Goal: Transaction & Acquisition: Purchase product/service

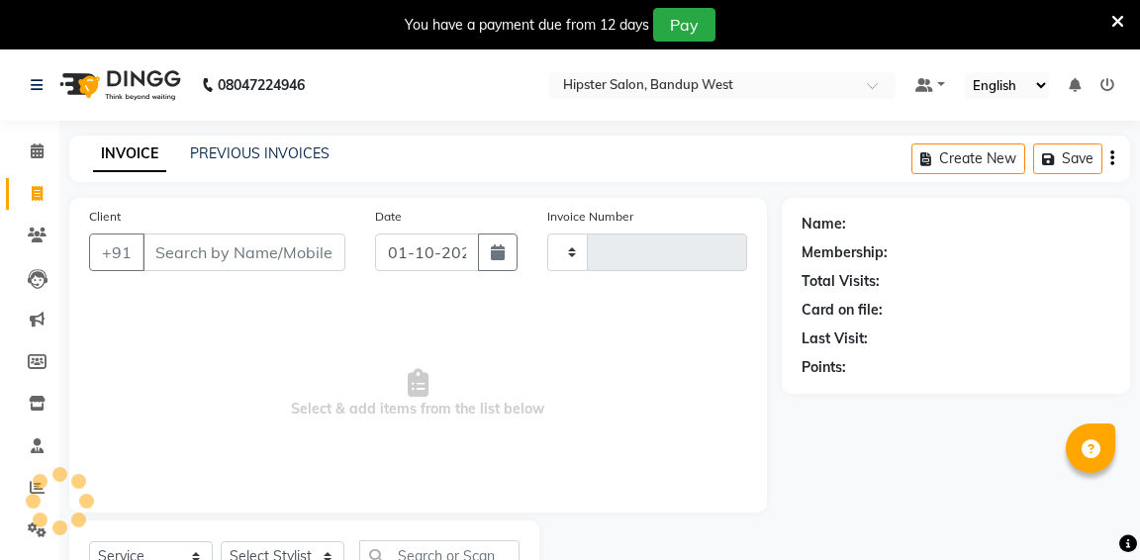
select select "service"
type input "1336"
select select "6746"
click at [219, 251] on input "Client" at bounding box center [243, 253] width 203 height 38
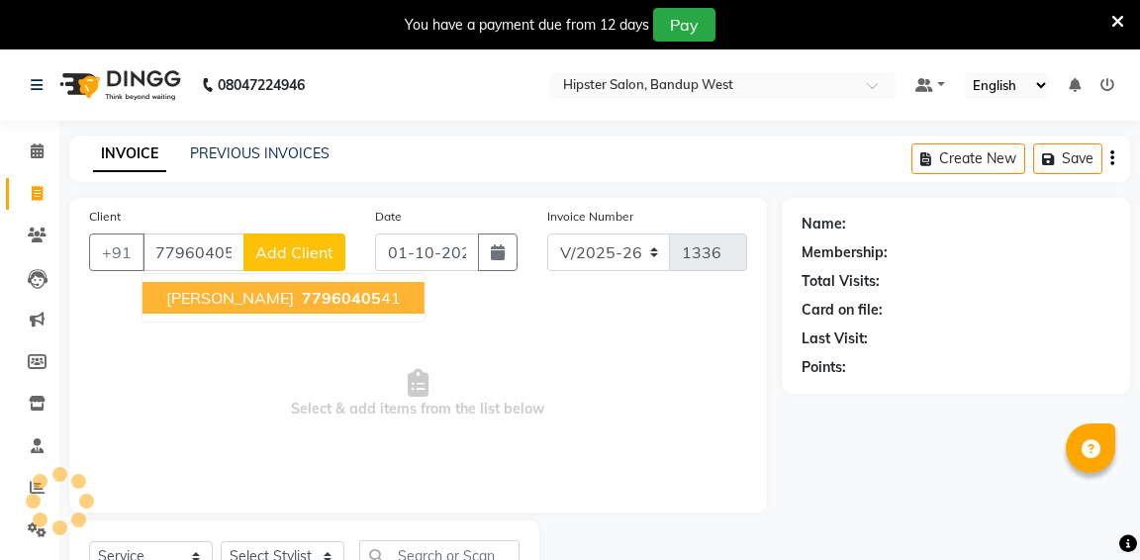
click at [237, 308] on button "surabh 77960405 41" at bounding box center [283, 298] width 282 height 32
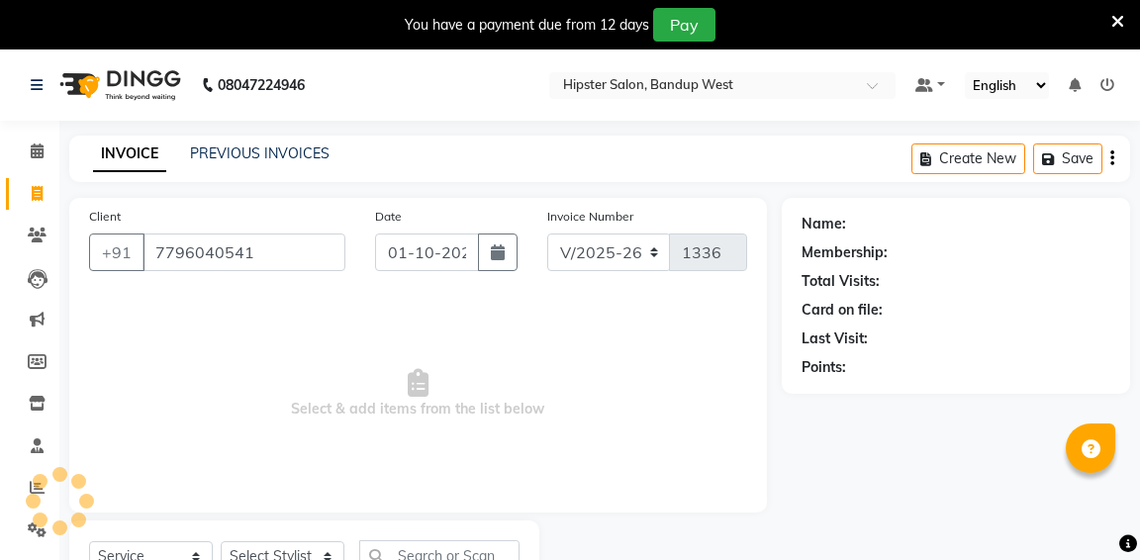
type input "7796040541"
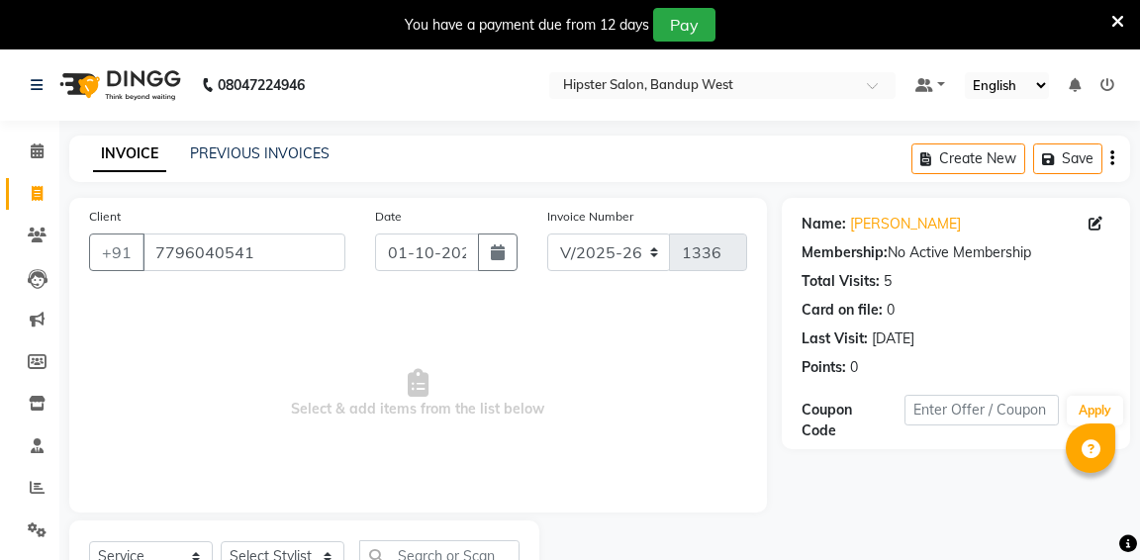
scroll to position [85, 0]
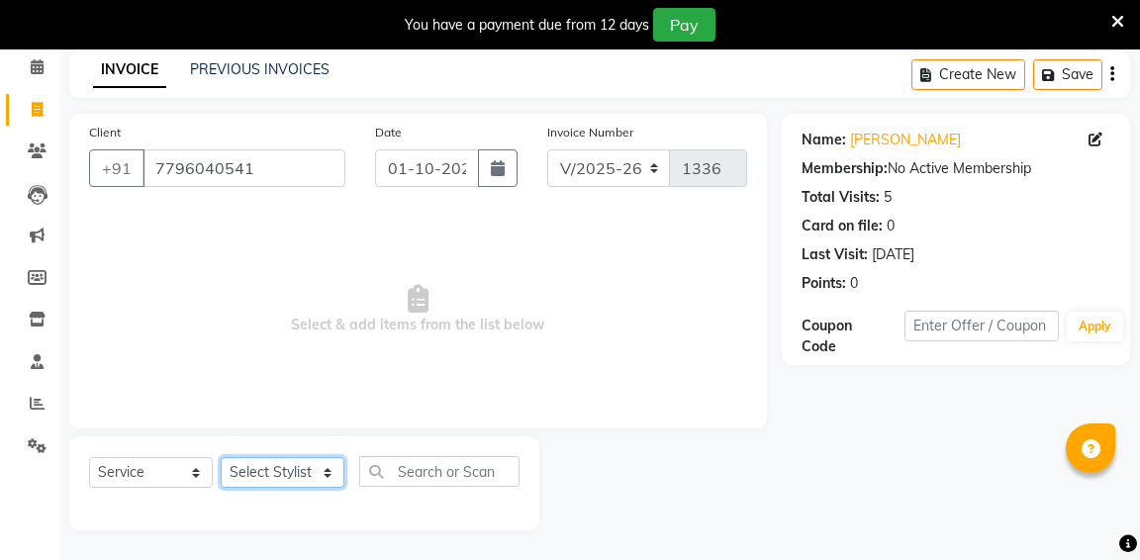
click at [266, 472] on select "Select Stylist aditya [PERSON_NAME] anup [PERSON_NAME] [PERSON_NAME] [PERSON_NA…" at bounding box center [283, 472] width 124 height 31
select select "52835"
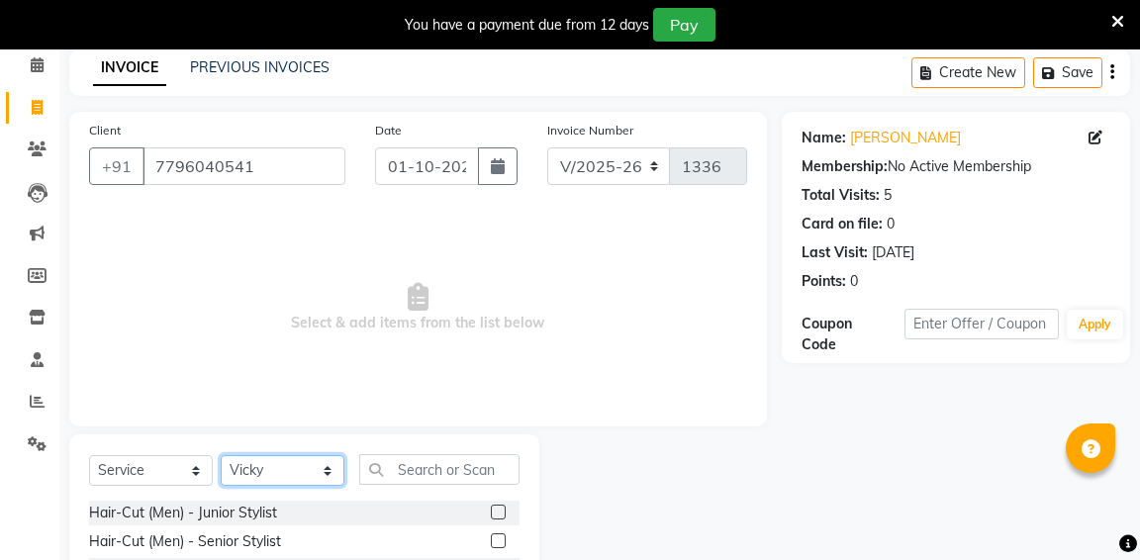
scroll to position [263, 0]
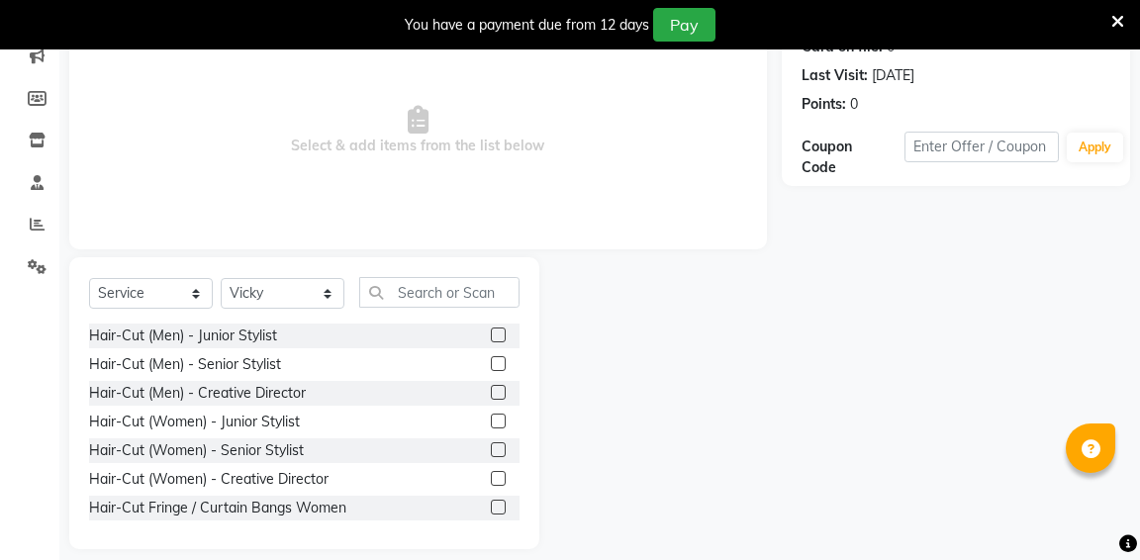
click at [494, 363] on label at bounding box center [498, 363] width 15 height 15
click at [494, 363] on input "checkbox" at bounding box center [497, 364] width 13 height 13
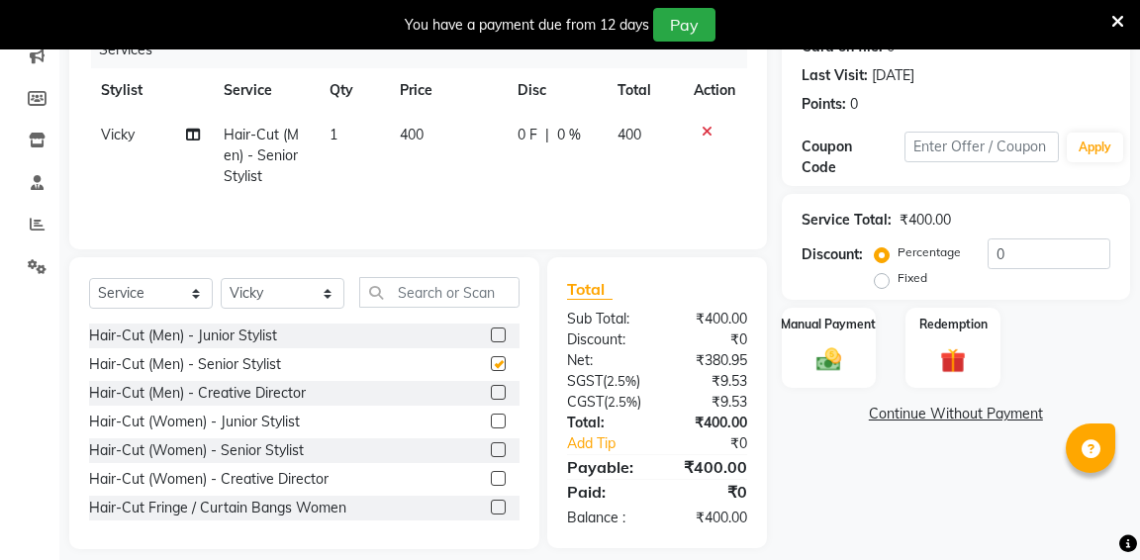
checkbox input "false"
click at [804, 356] on div "Manual Payment" at bounding box center [829, 348] width 98 height 84
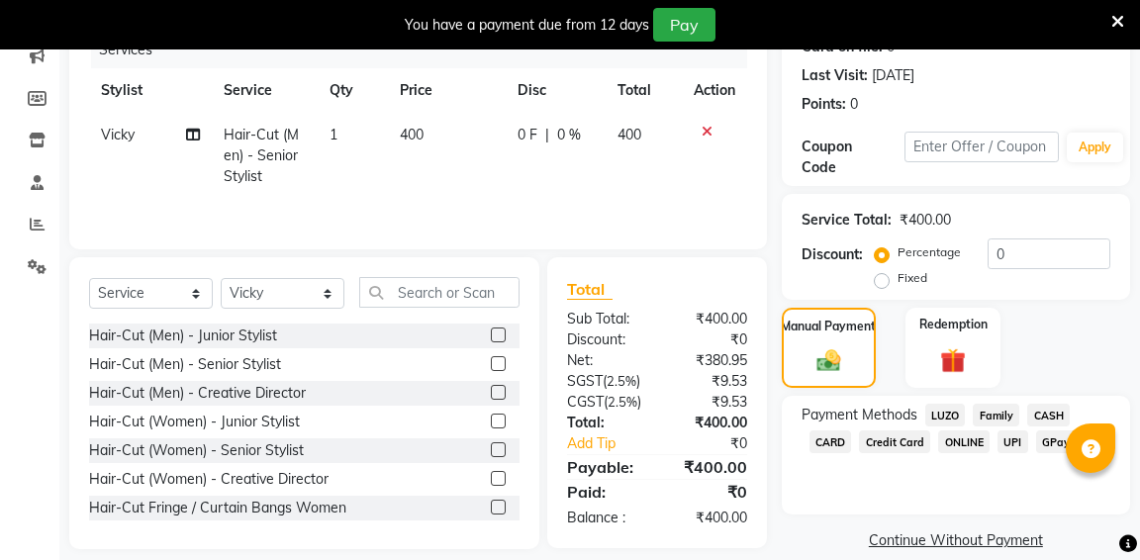
click at [1053, 439] on span "GPay" at bounding box center [1056, 441] width 41 height 23
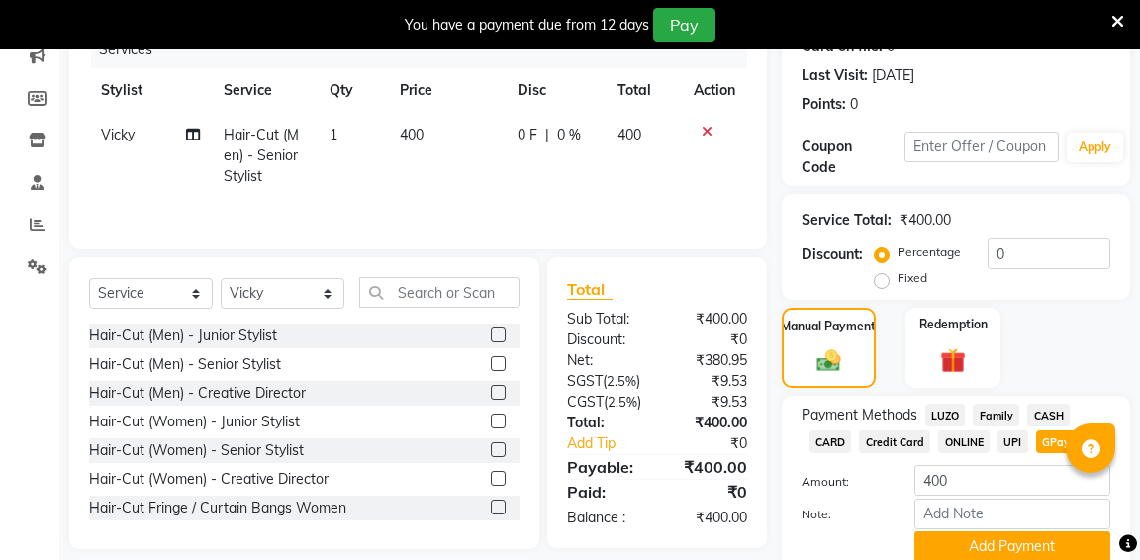
scroll to position [345, 0]
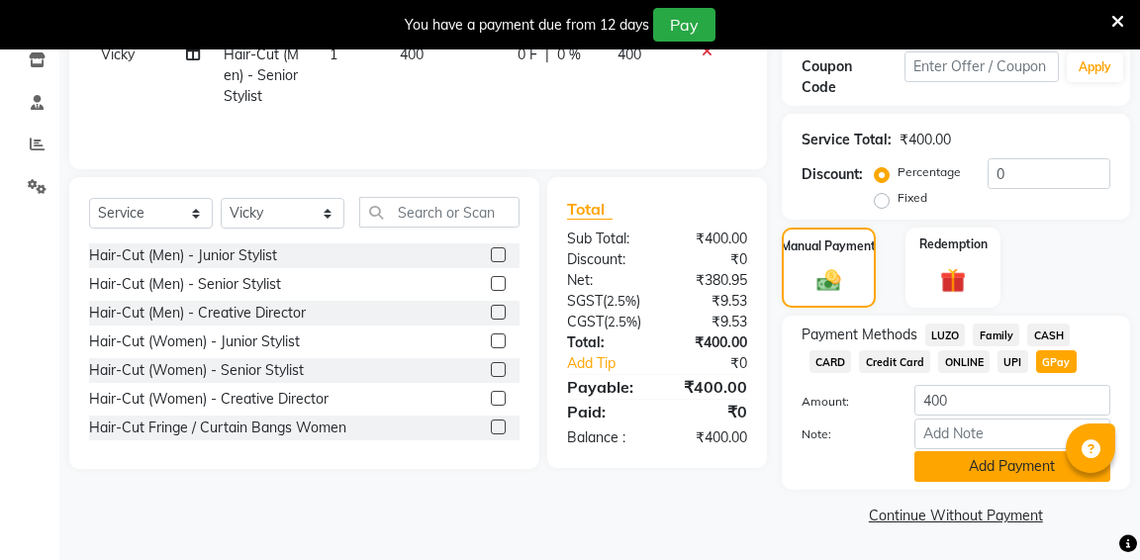
click at [1006, 465] on button "Add Payment" at bounding box center [1012, 466] width 196 height 31
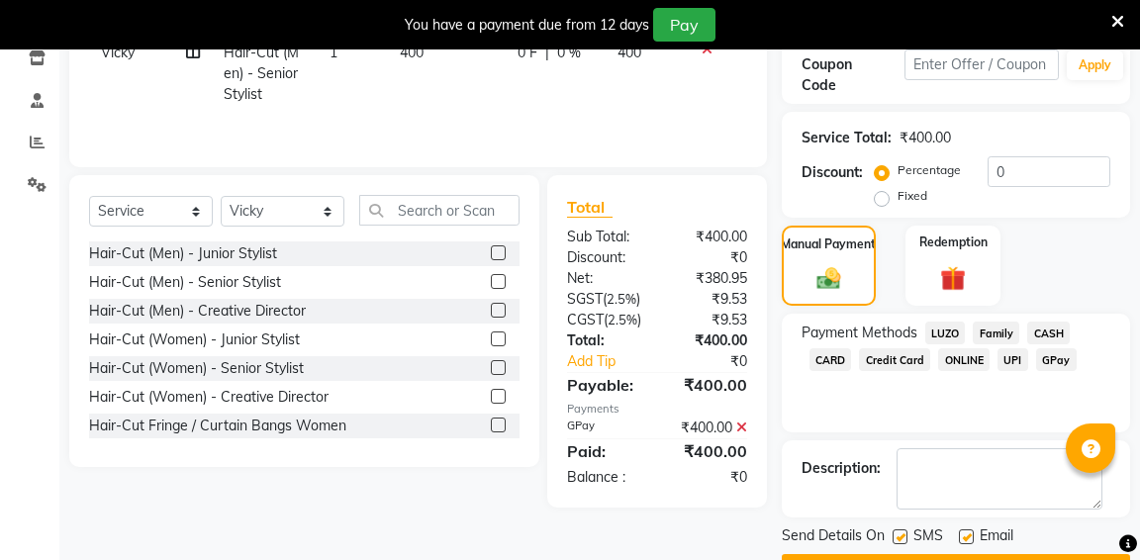
scroll to position [399, 0]
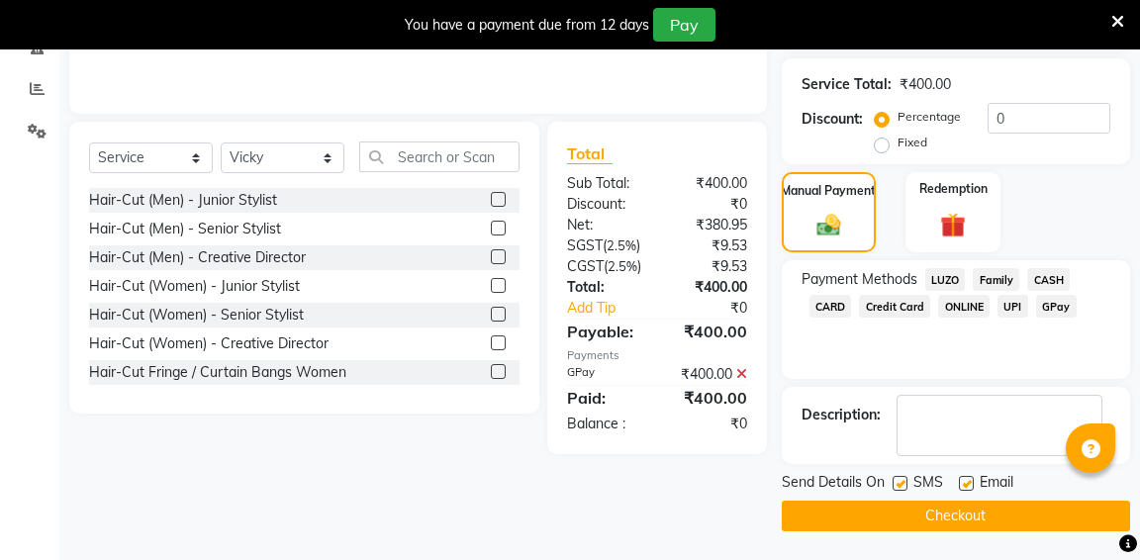
click at [957, 513] on button "Checkout" at bounding box center [956, 516] width 348 height 31
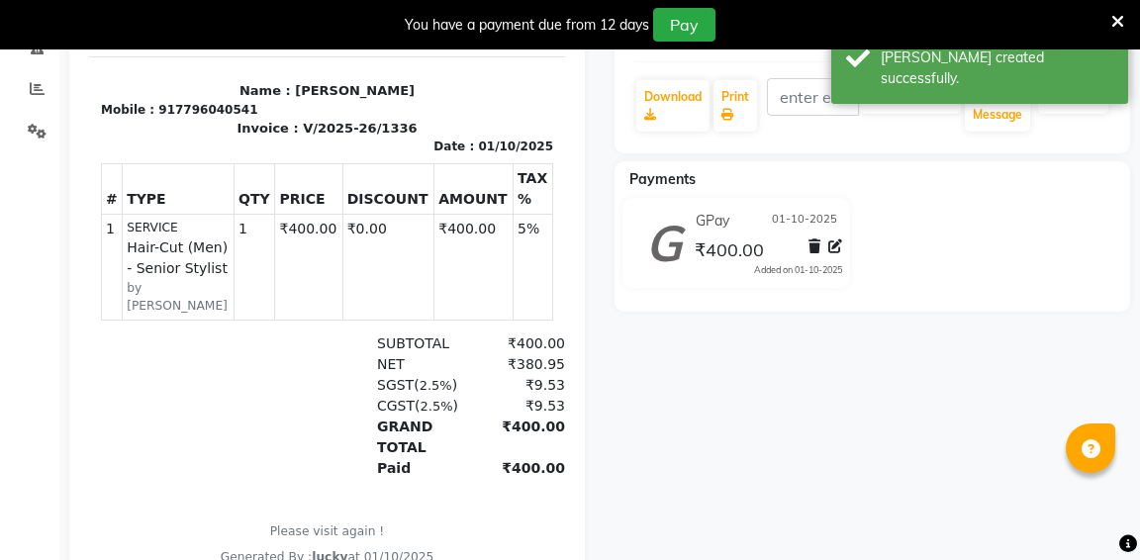
select select "service"
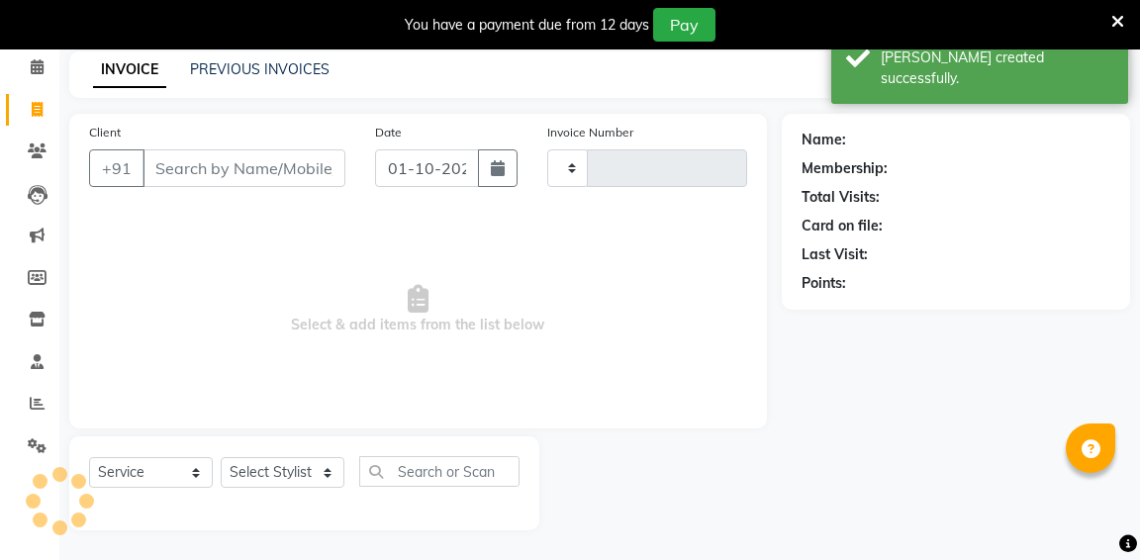
type input "1337"
select select "6746"
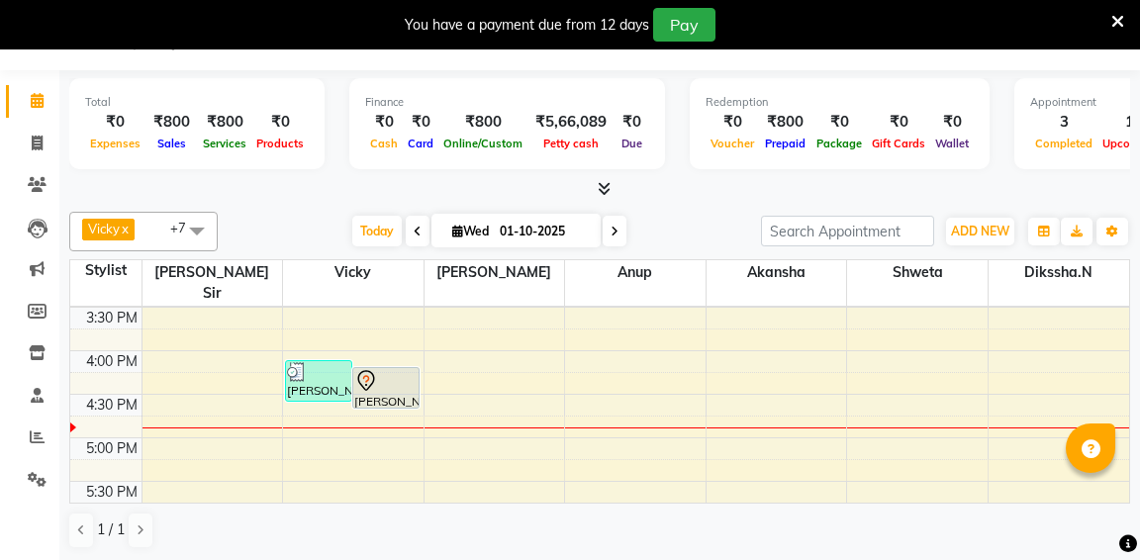
scroll to position [542, 0]
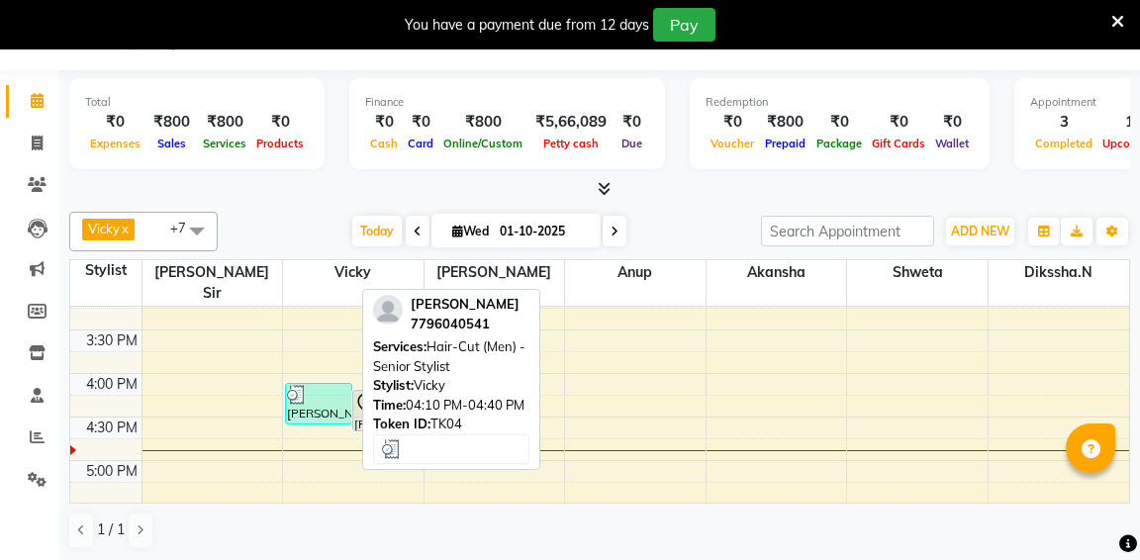
click at [318, 385] on div at bounding box center [318, 395] width 63 height 20
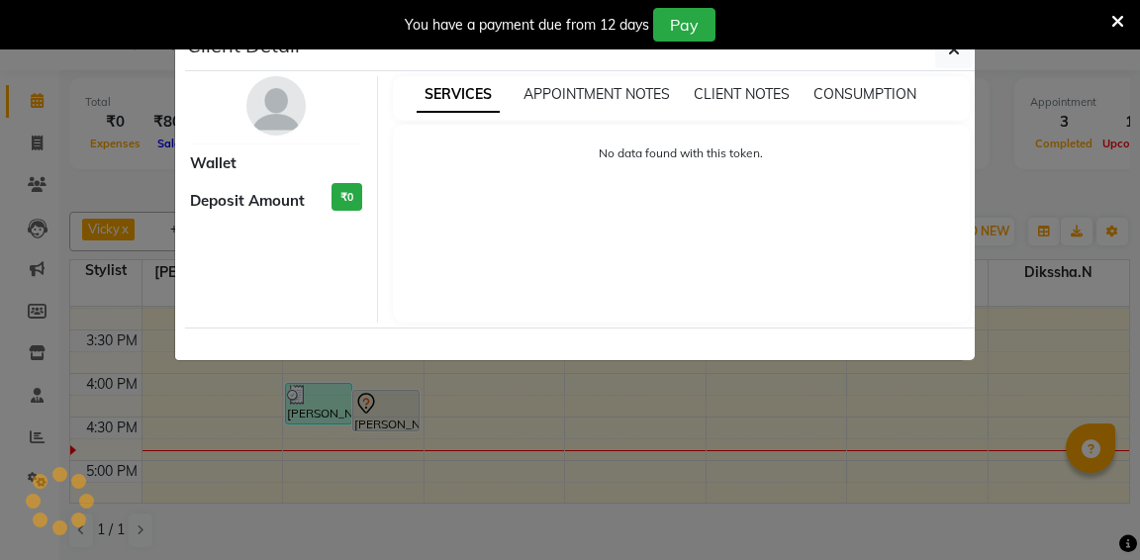
select select "3"
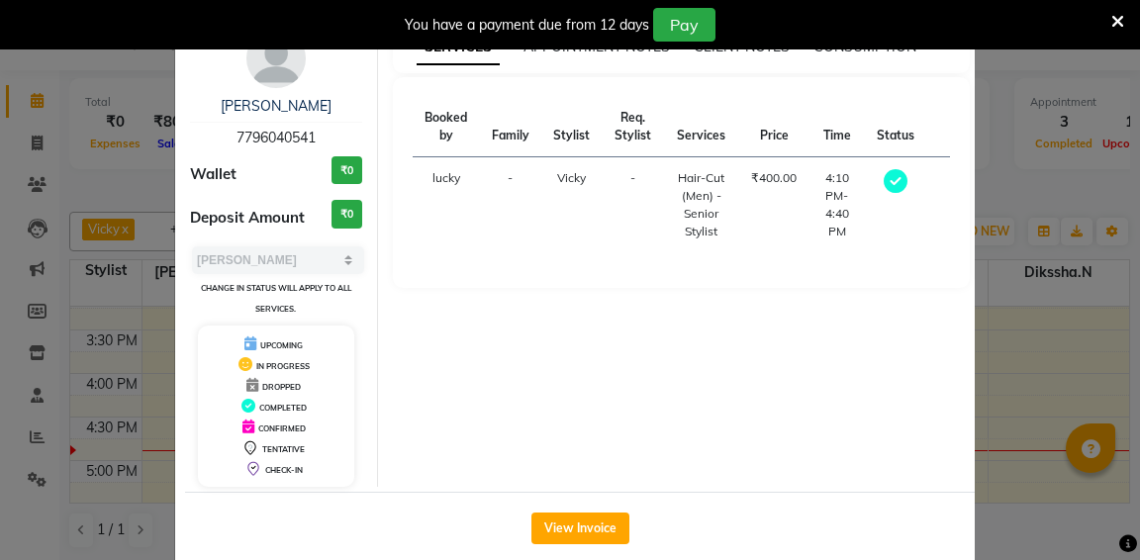
scroll to position [78, 0]
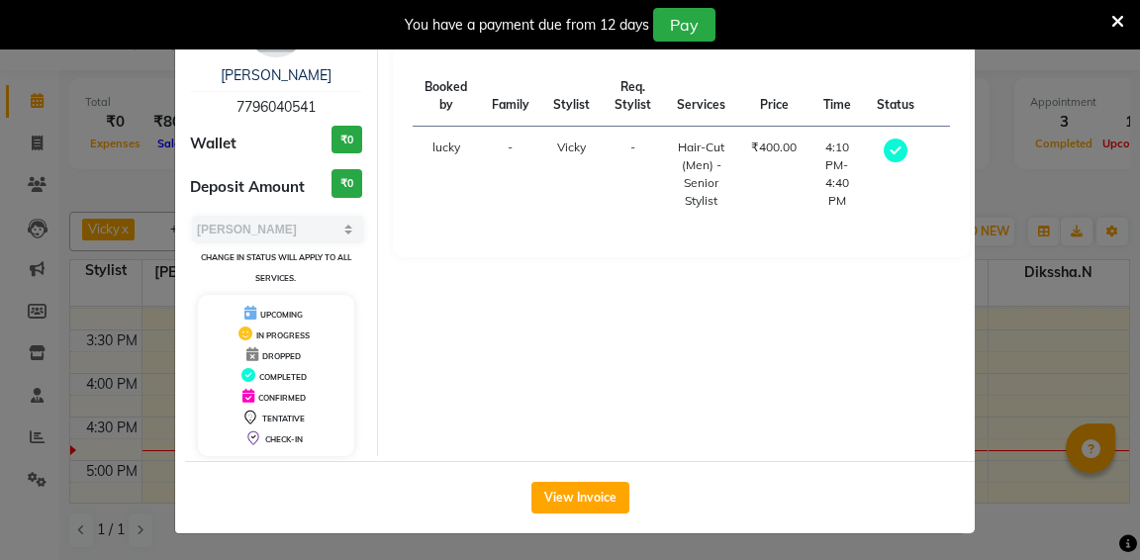
click at [1084, 343] on ngb-modal-window "Client Detail surabh 7796040541 Wallet ₹0 Deposit Amount ₹0 Select MARK DONE UP…" at bounding box center [570, 280] width 1140 height 560
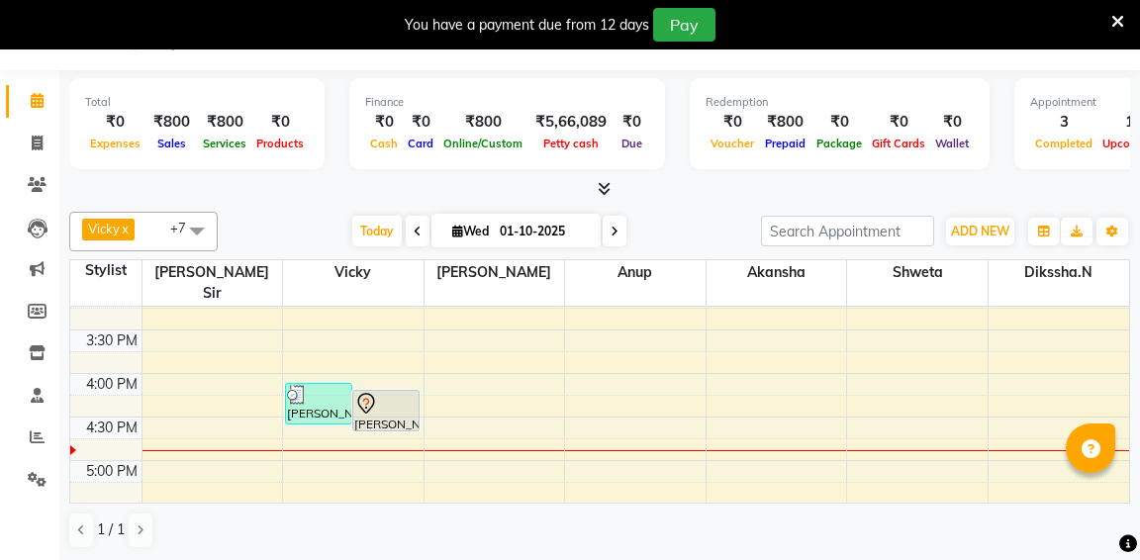
click at [330, 439] on div "9:00 AM 9:30 AM 10:00 AM 10:30 AM 11:00 AM 11:30 AM 12:00 PM 12:30 PM 1:00 PM 1…" at bounding box center [599, 416] width 1059 height 1305
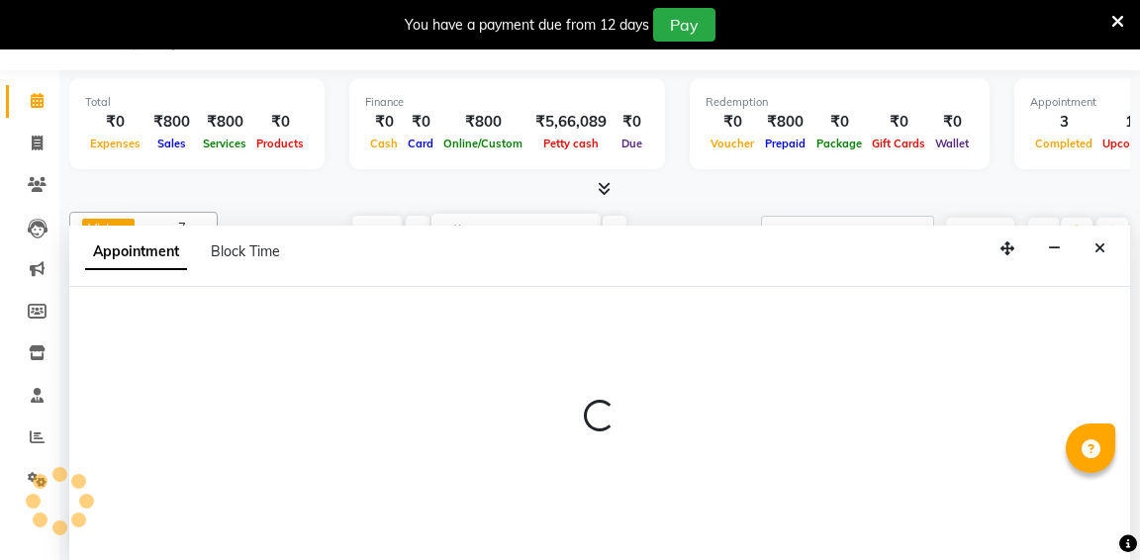
select select "52835"
select select "1020"
select select "tentative"
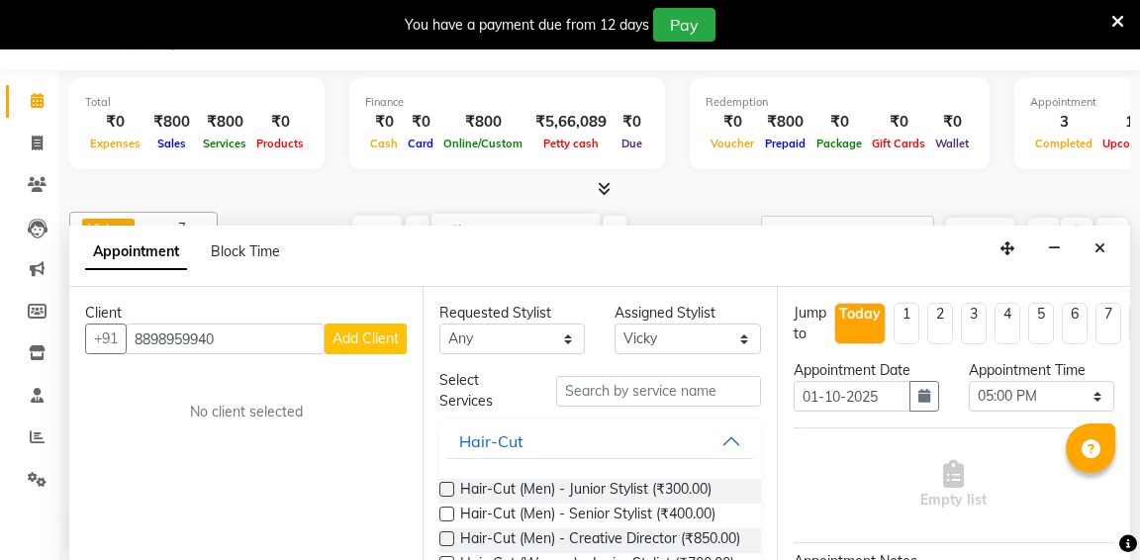
type input "8898959940"
click at [373, 334] on span "Add Client" at bounding box center [365, 339] width 66 height 18
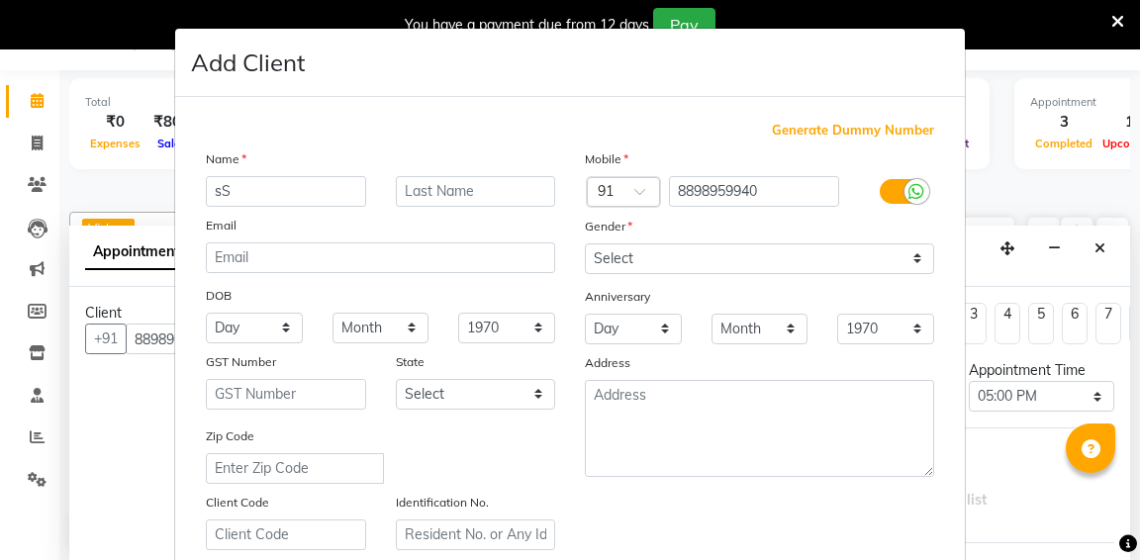
type input "s"
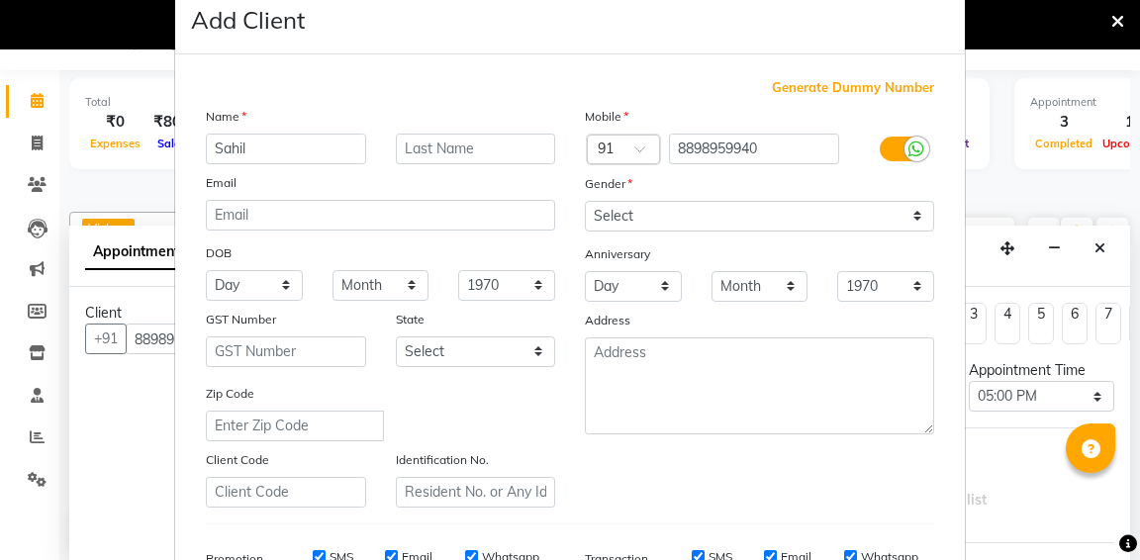
type input "Sahil"
click at [638, 198] on div "Gender" at bounding box center [759, 187] width 379 height 28
click at [641, 218] on select "Select Male Female Other Prefer Not To Say" at bounding box center [759, 216] width 349 height 31
select select "male"
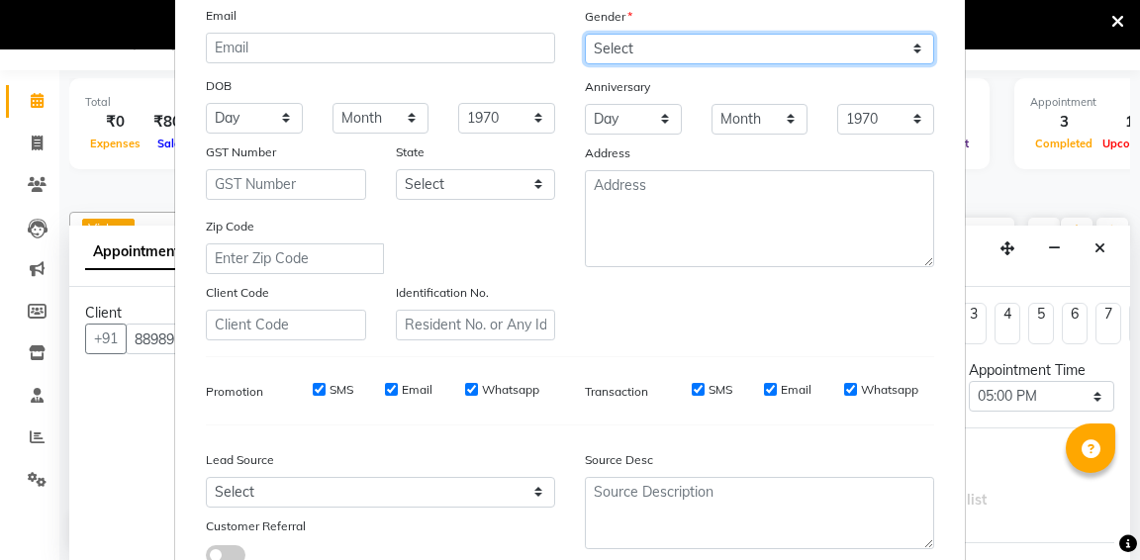
scroll to position [363, 0]
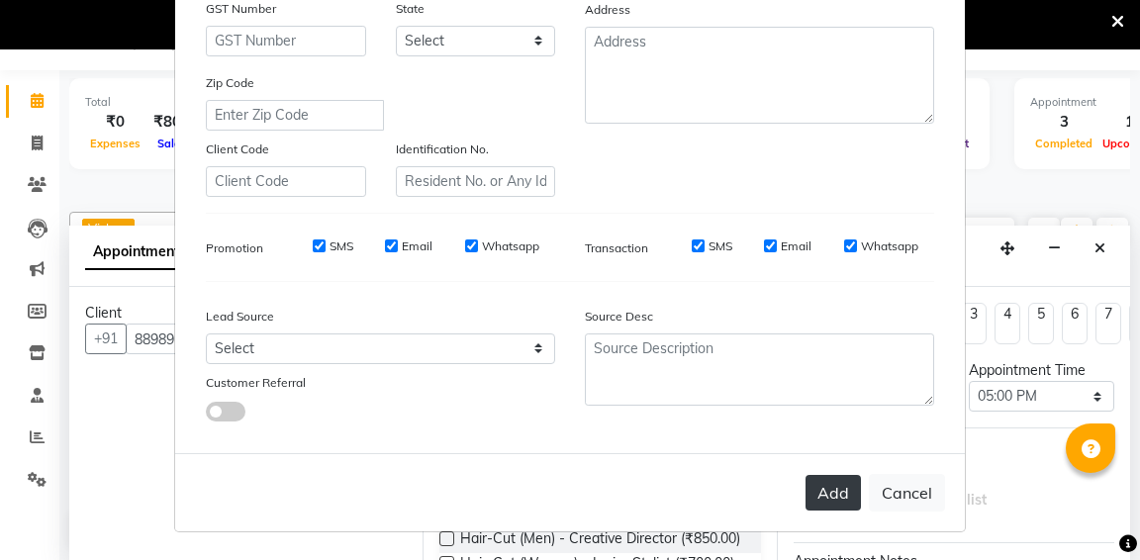
click at [842, 500] on button "Add" at bounding box center [832, 493] width 55 height 36
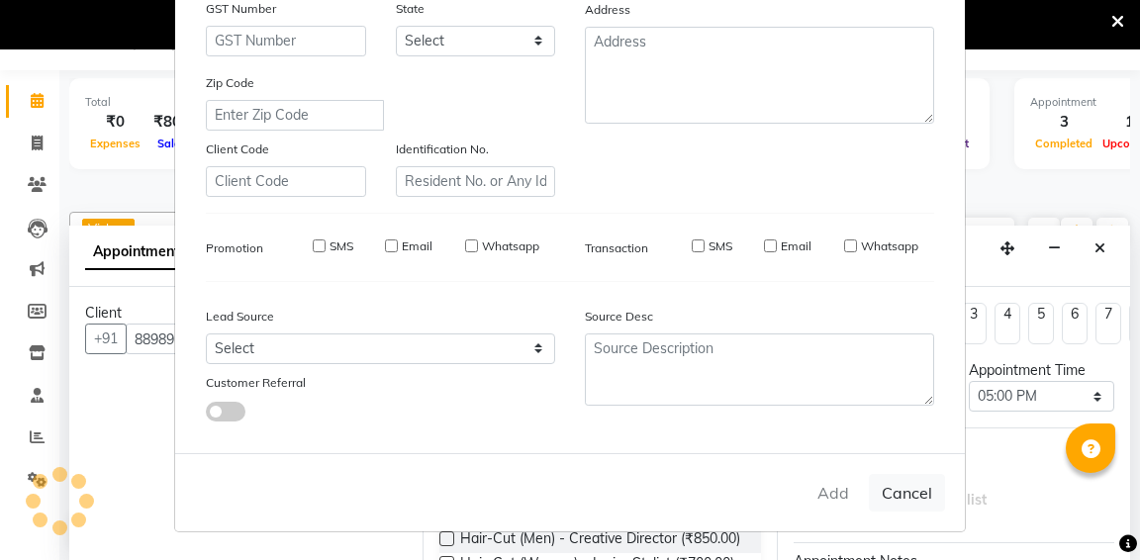
select select
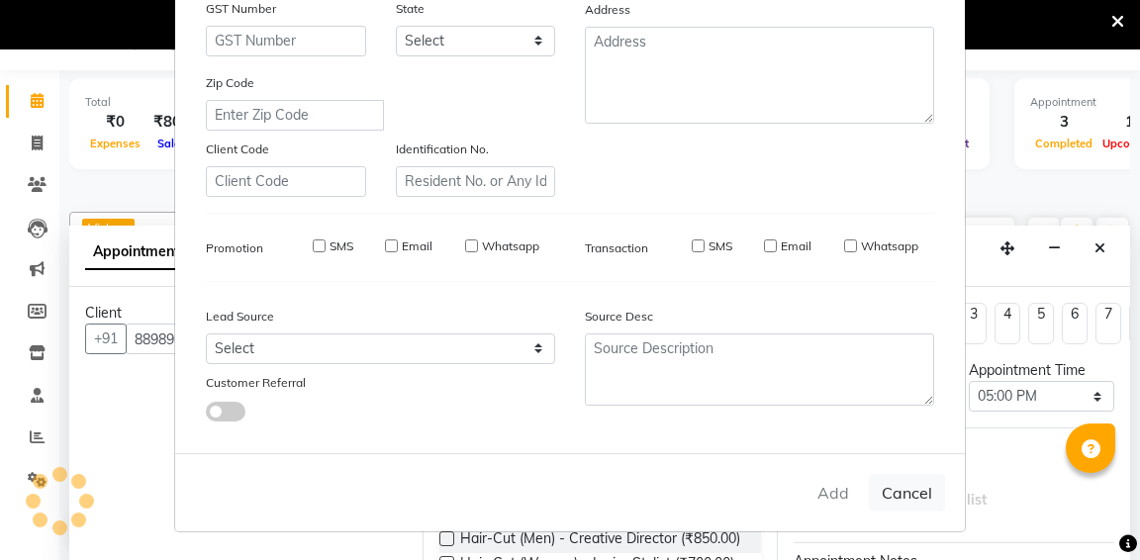
select select
checkbox input "false"
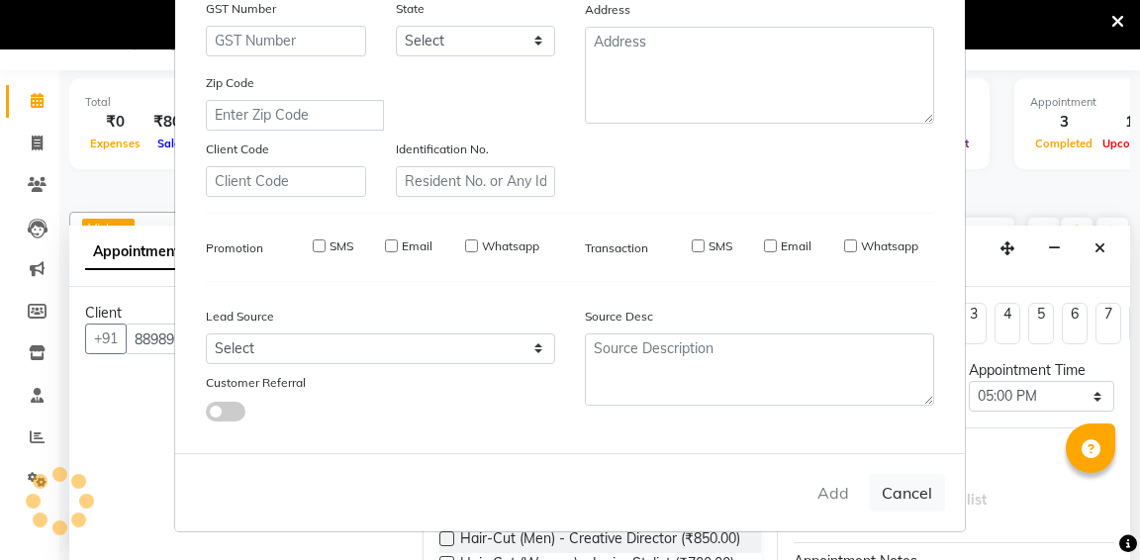
checkbox input "false"
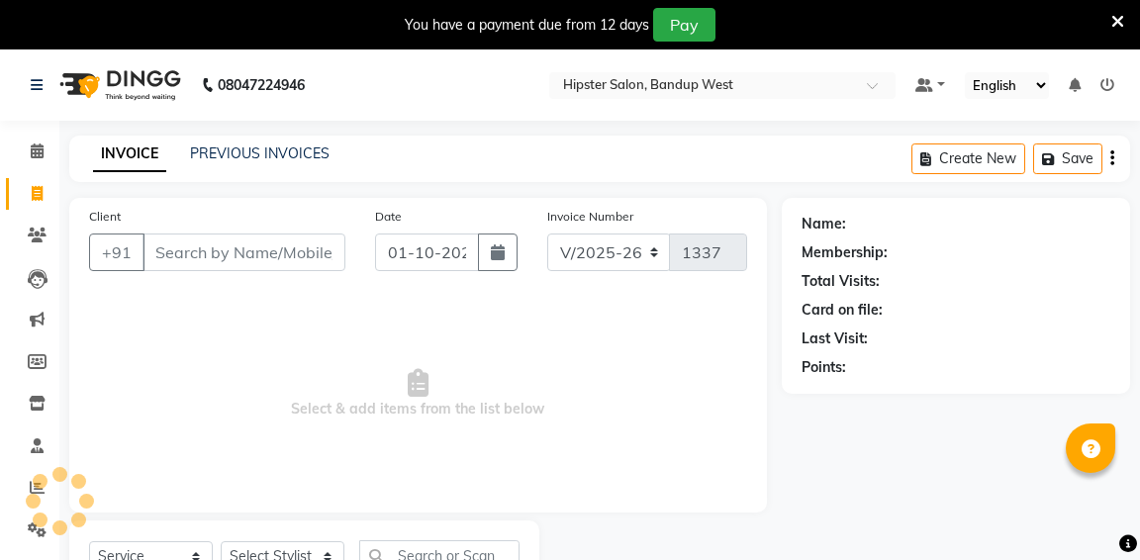
select select "6746"
select select "service"
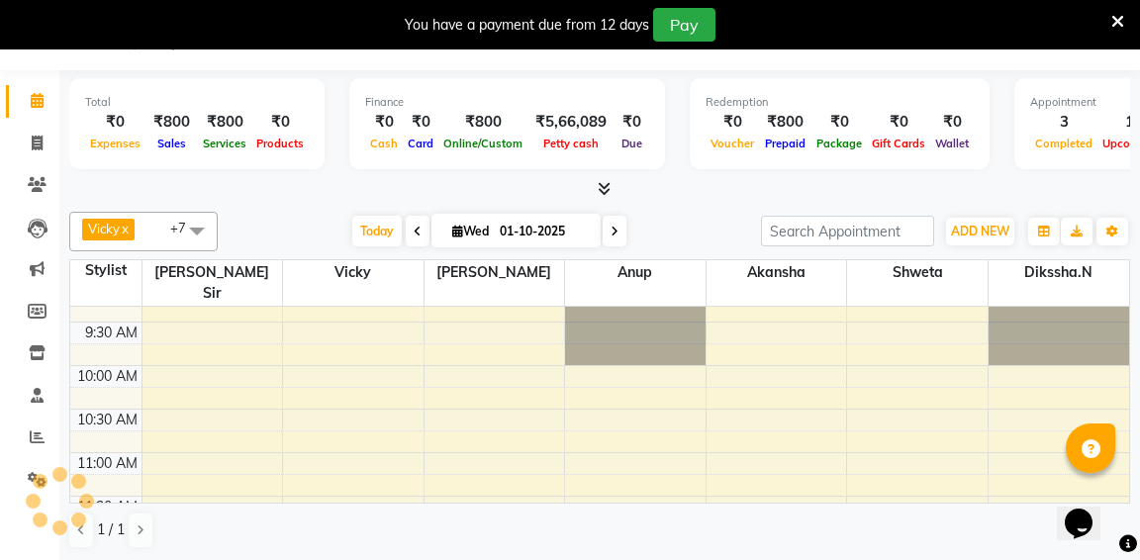
scroll to position [35, 0]
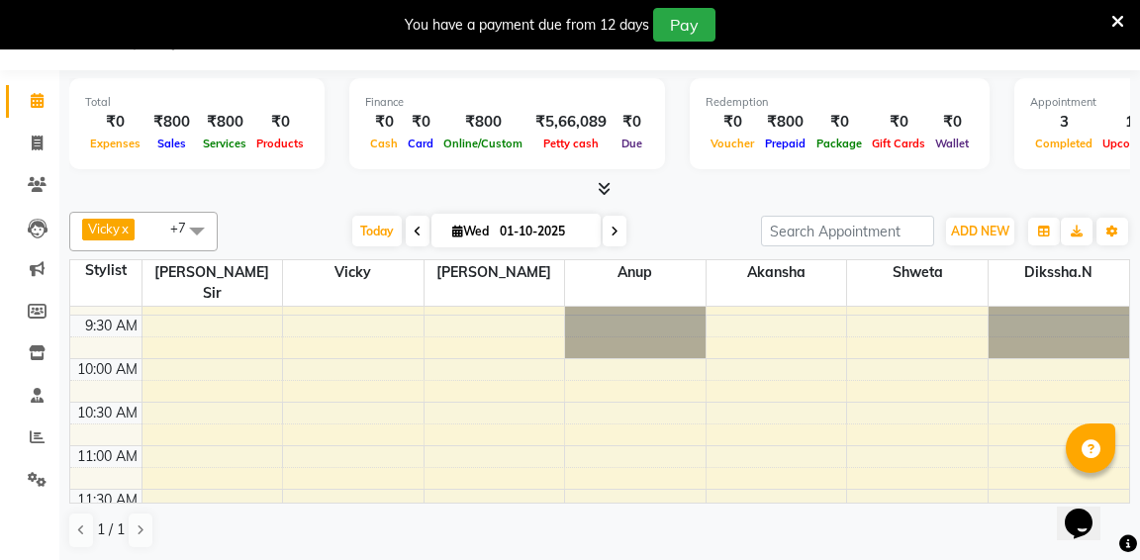
select select "6746"
select select "service"
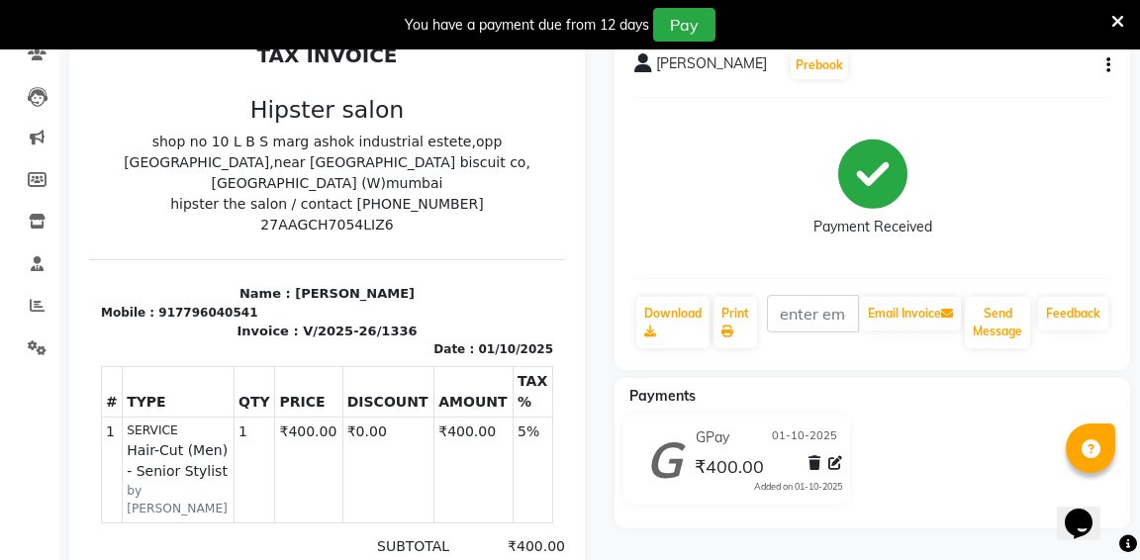
scroll to position [199, 0]
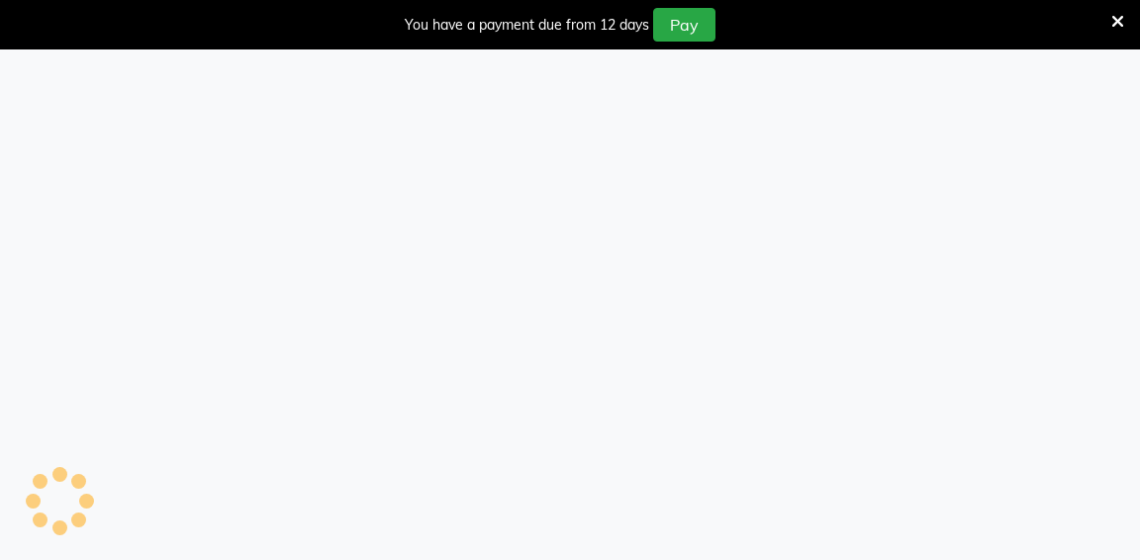
select select "service"
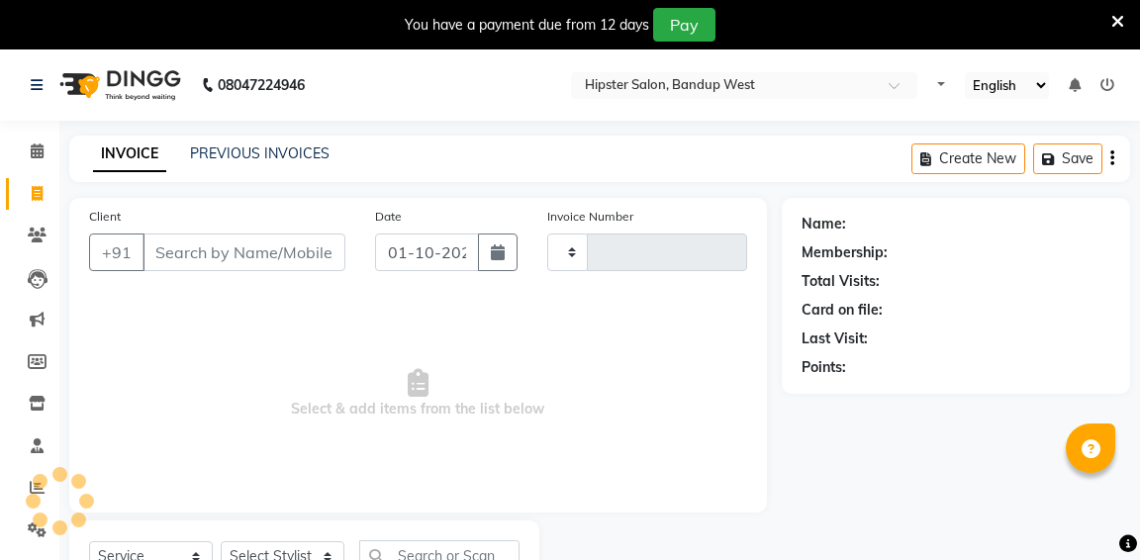
select select "en"
type input "1337"
select select "6746"
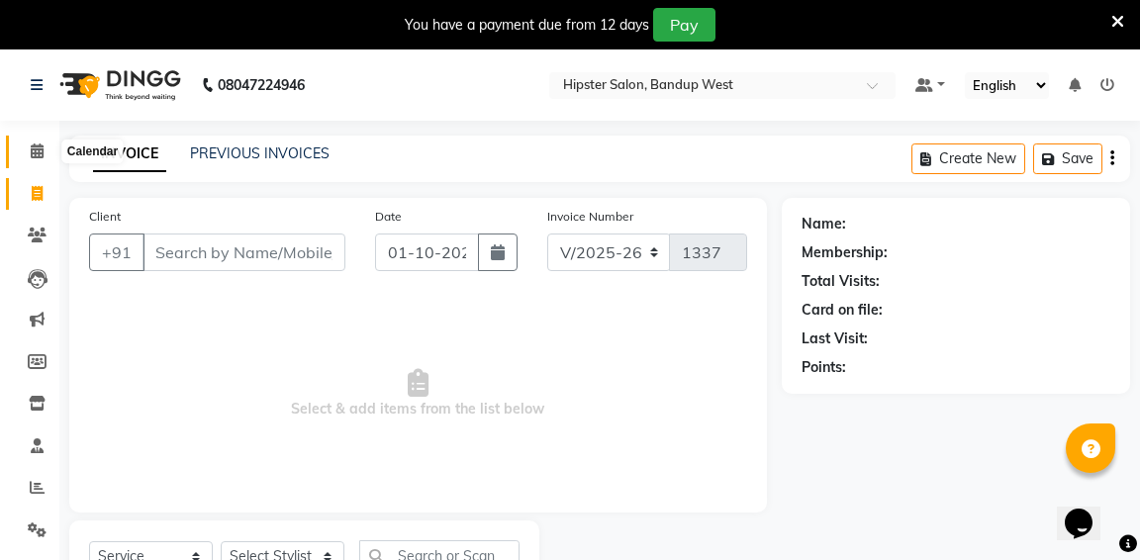
click at [42, 151] on icon at bounding box center [37, 150] width 13 height 15
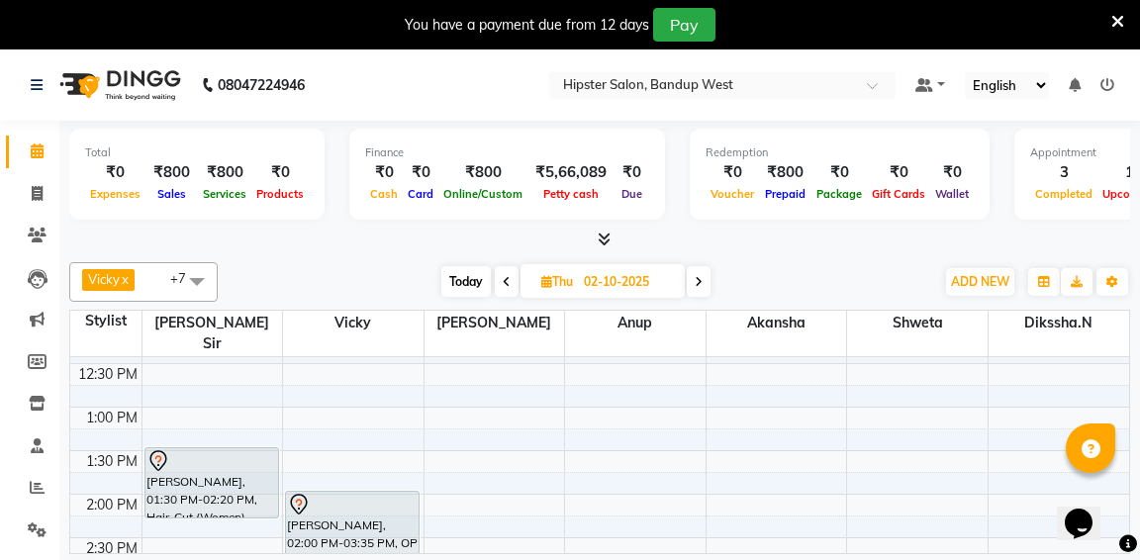
scroll to position [299, 0]
click at [510, 279] on span at bounding box center [507, 281] width 24 height 31
type input "01-10-2025"
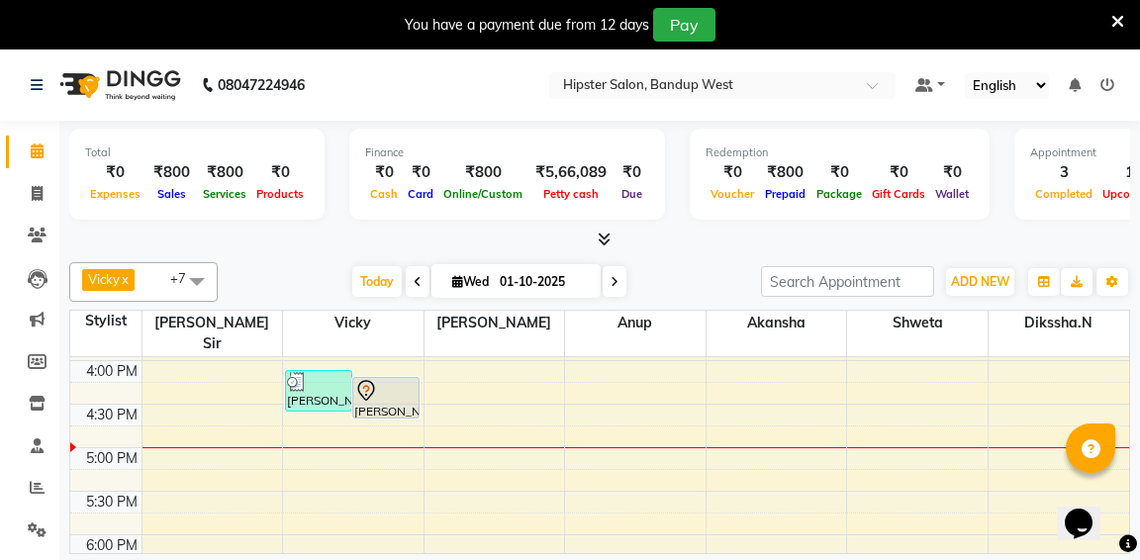
scroll to position [609, 0]
click at [309, 508] on div "9:00 AM 9:30 AM 10:00 AM 10:30 AM 11:00 AM 11:30 AM 12:00 PM 12:30 PM 1:00 PM 1…" at bounding box center [599, 401] width 1059 height 1305
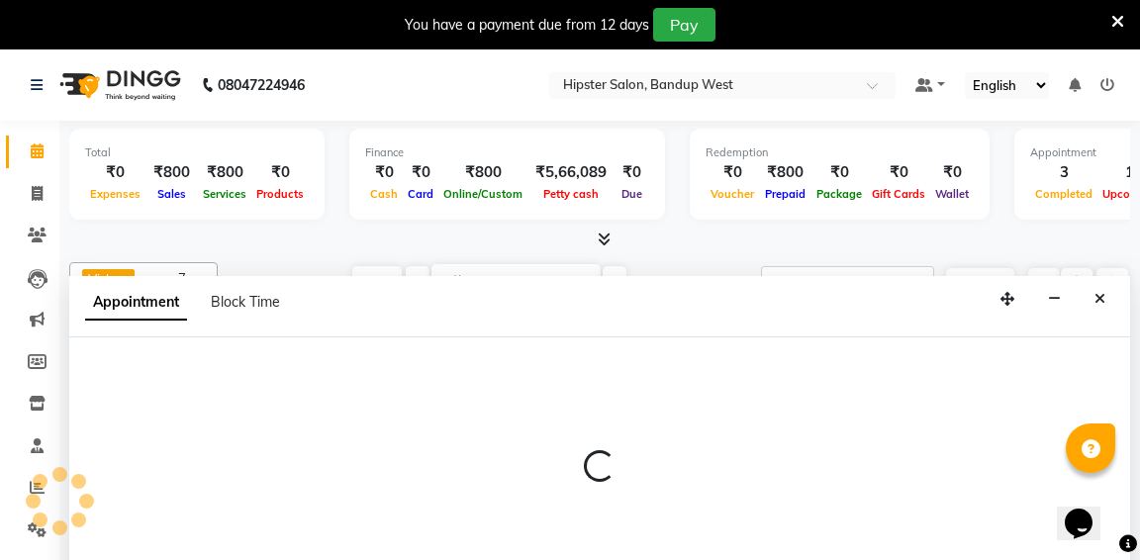
scroll to position [50, 0]
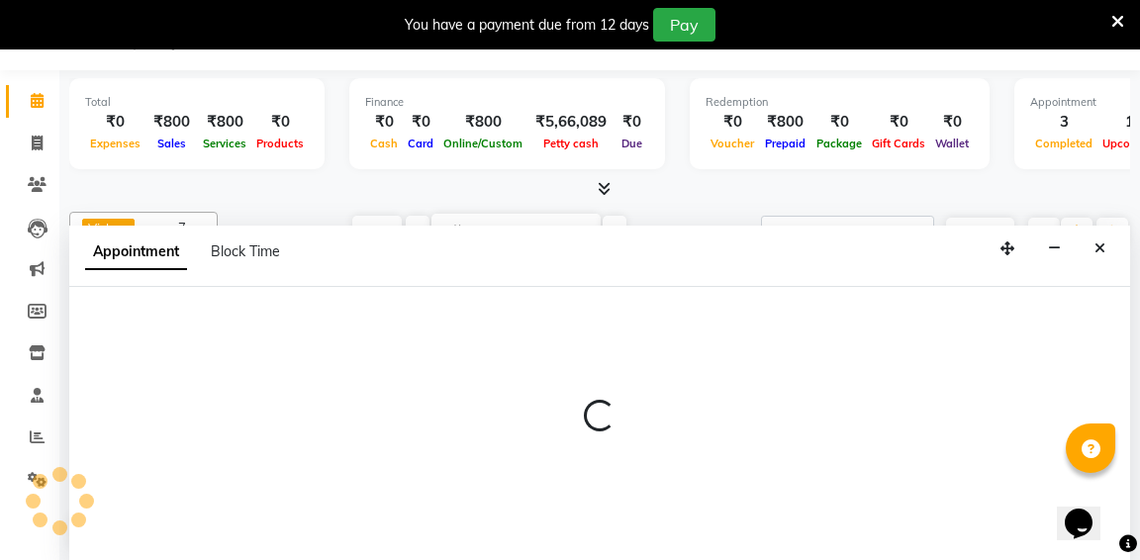
select select "52835"
select select "tentative"
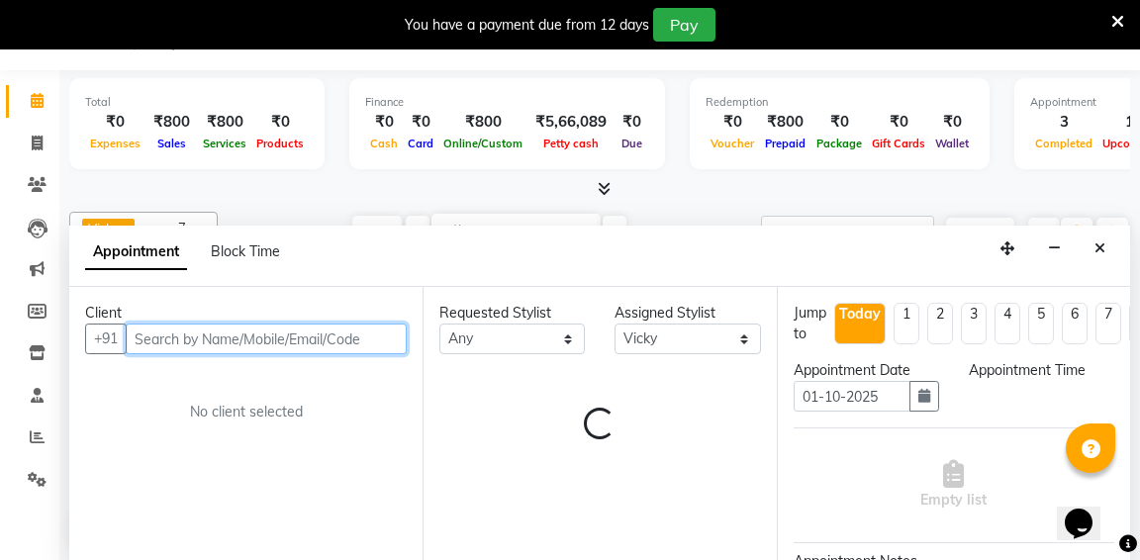
select select "1080"
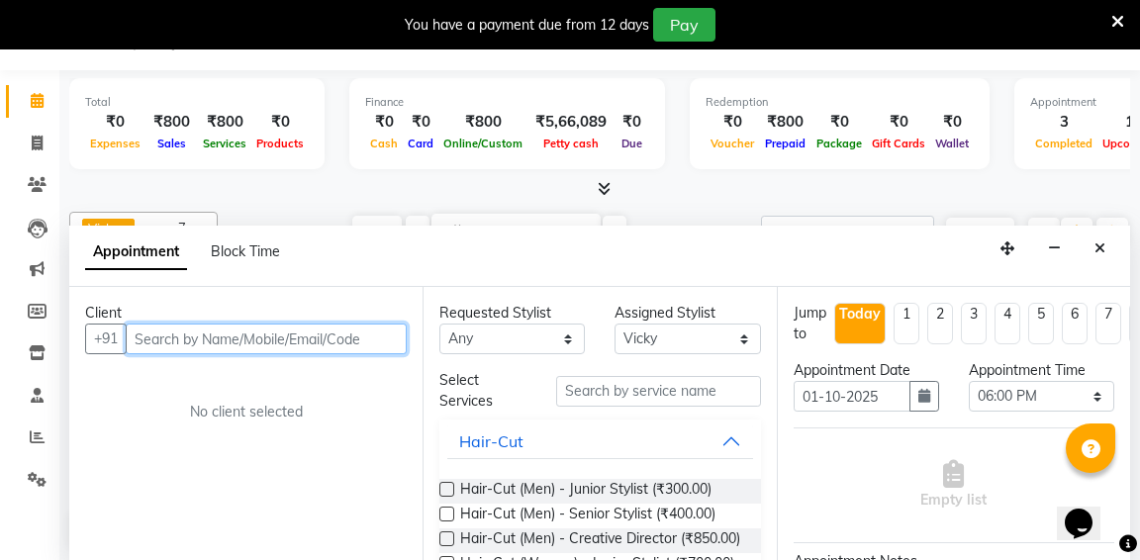
click at [301, 335] on input "text" at bounding box center [266, 339] width 281 height 31
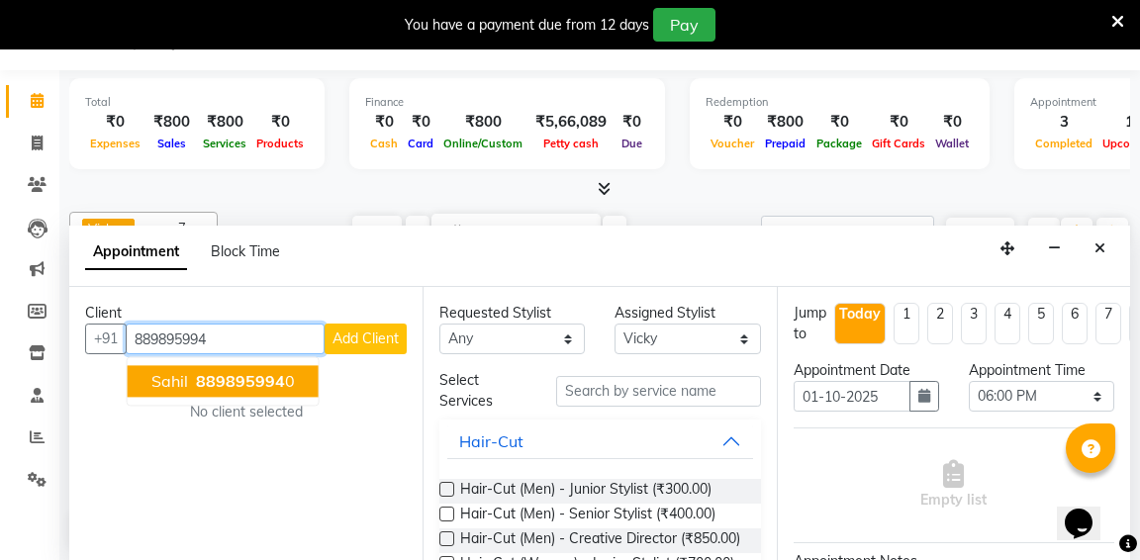
click at [215, 379] on span "889895994" at bounding box center [240, 382] width 89 height 20
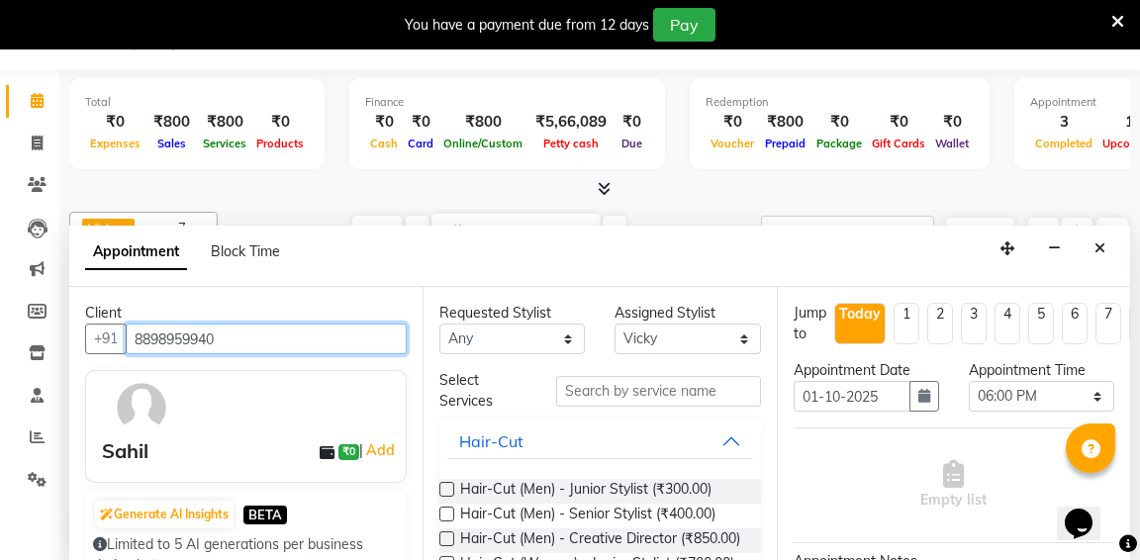
type input "8898959940"
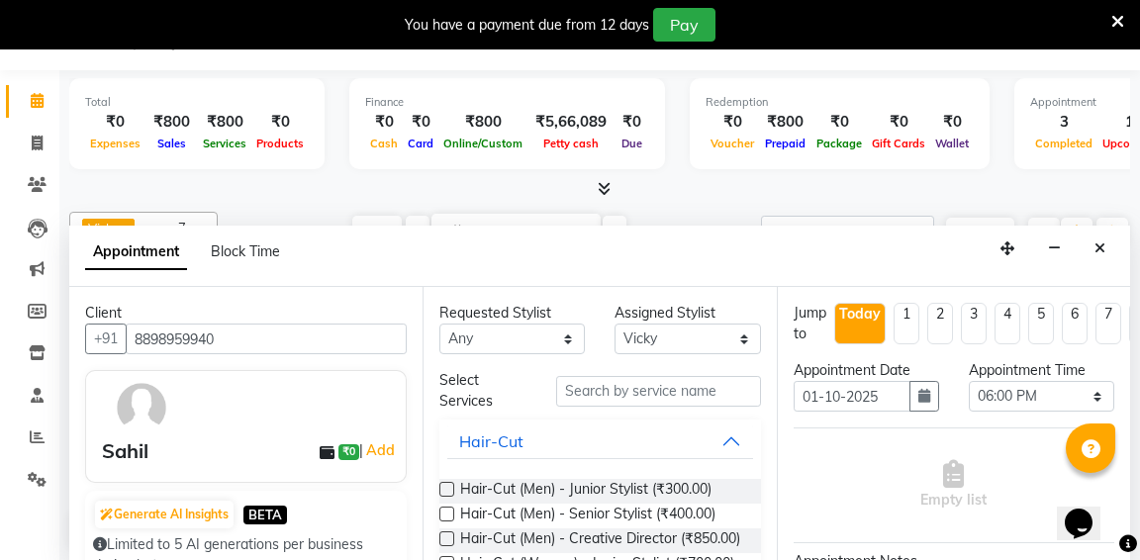
click at [448, 511] on label at bounding box center [446, 514] width 15 height 15
click at [448, 511] on input "checkbox" at bounding box center [445, 516] width 13 height 13
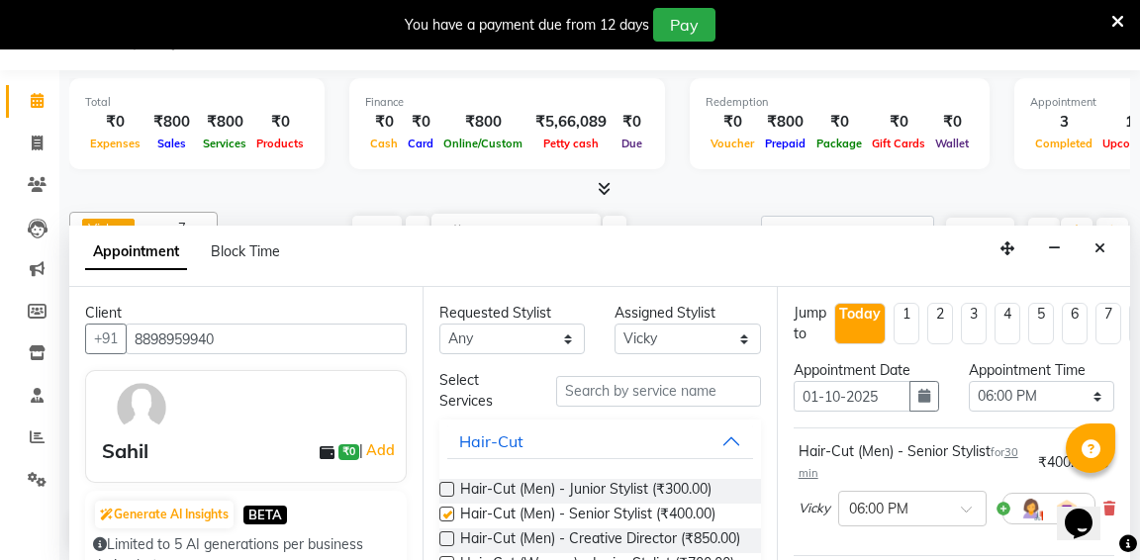
checkbox input "false"
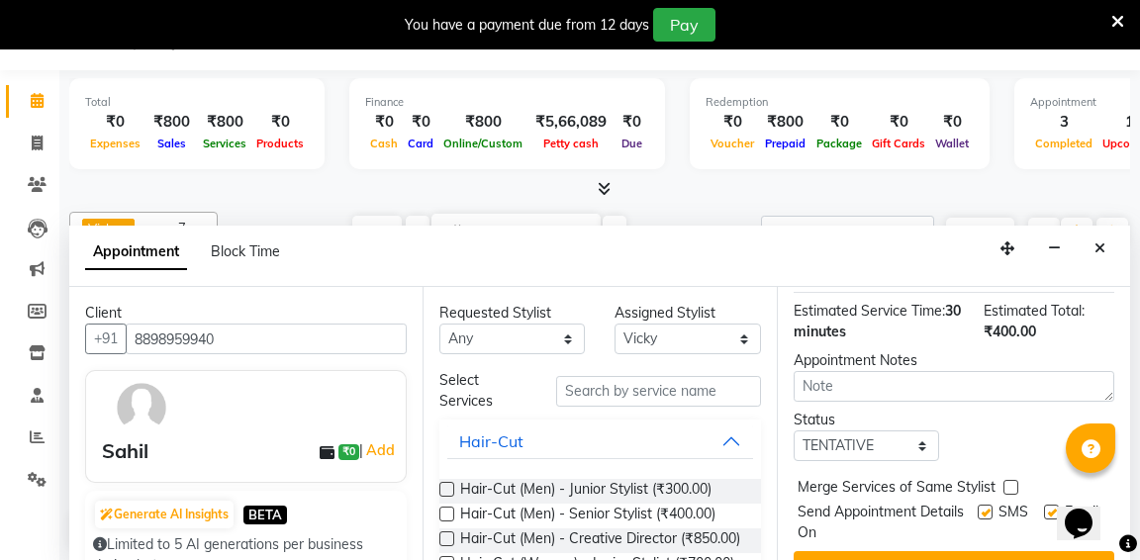
scroll to position [304, 0]
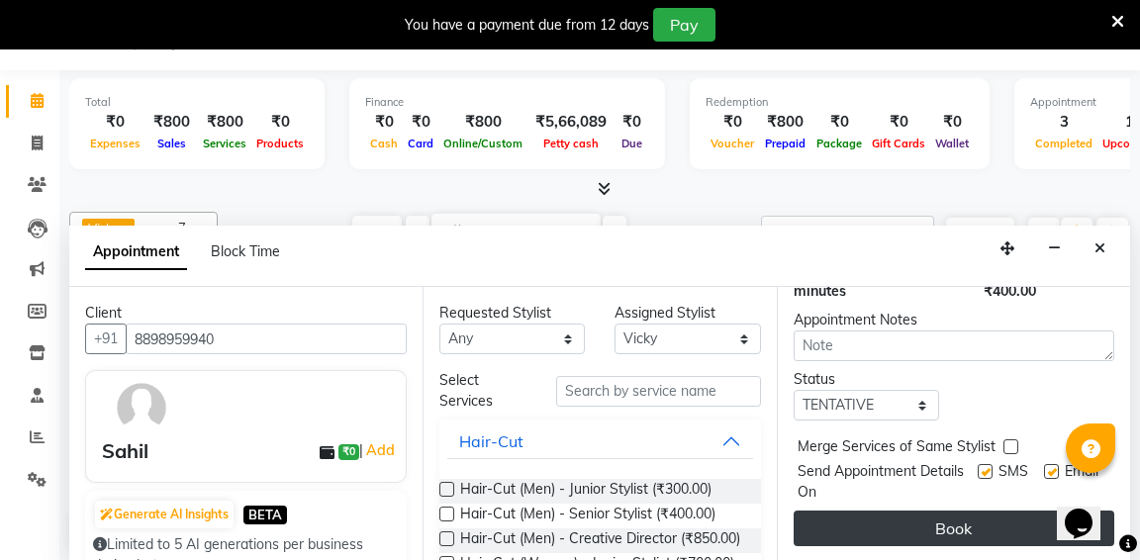
click at [929, 537] on button "Book" at bounding box center [954, 529] width 321 height 36
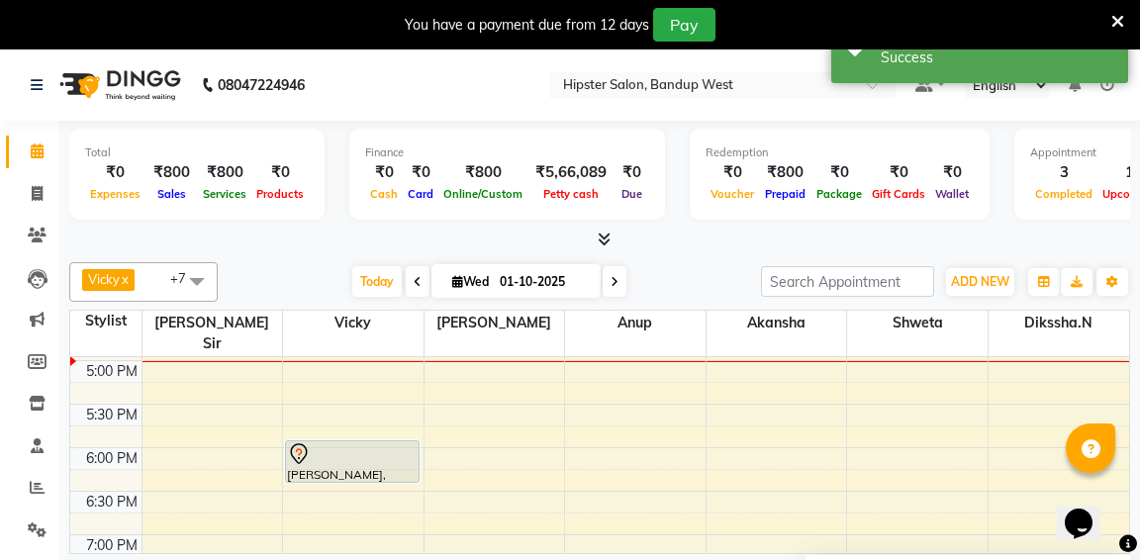
scroll to position [610, 0]
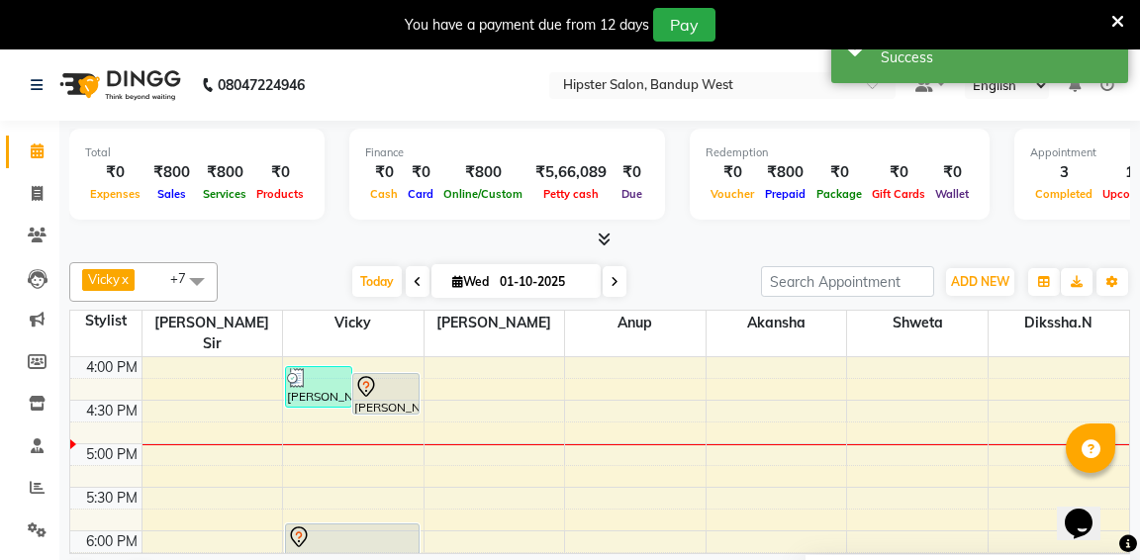
click at [618, 278] on icon at bounding box center [615, 282] width 8 height 12
type input "02-10-2025"
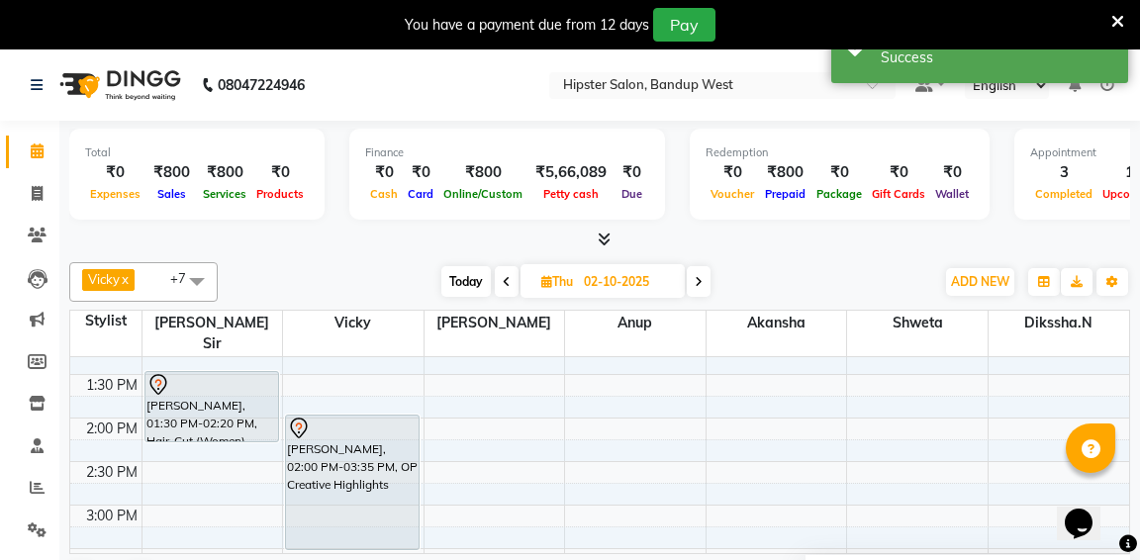
scroll to position [371, 0]
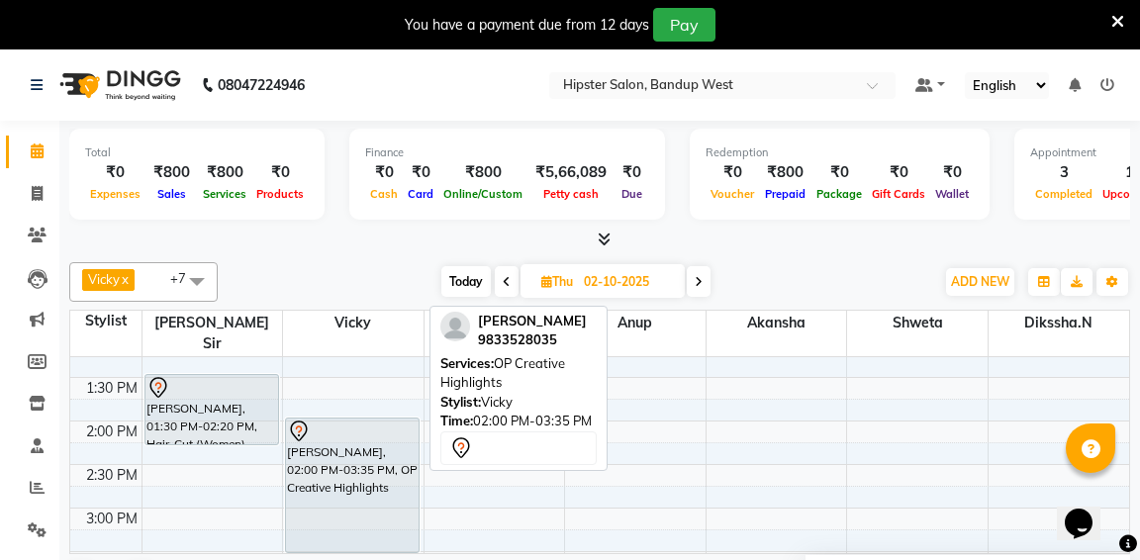
click at [369, 442] on div "[PERSON_NAME], 02:00 PM-03:35 PM, OP Creative Highlights" at bounding box center [352, 486] width 133 height 134
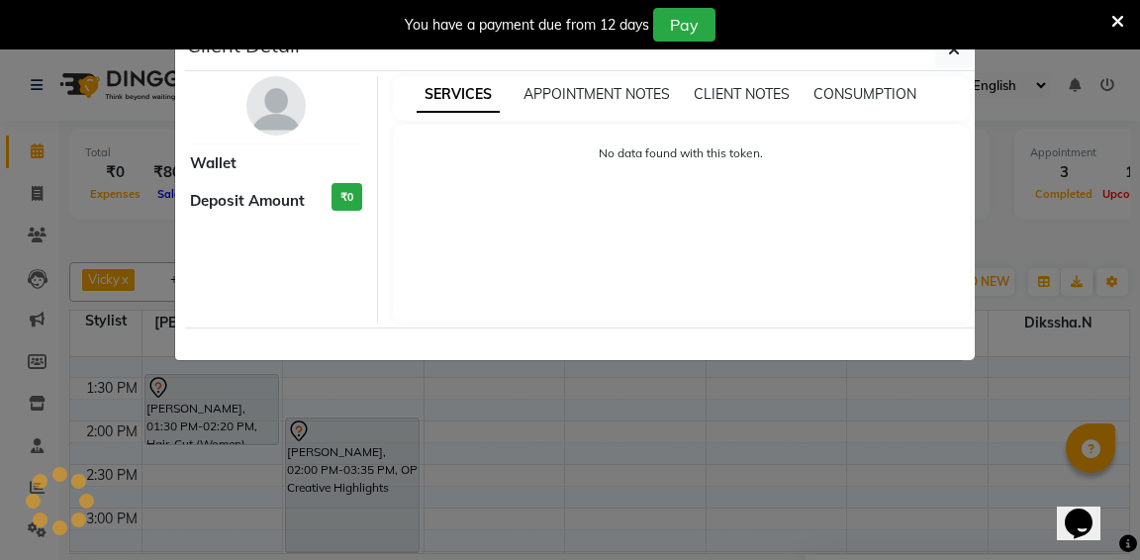
select select "7"
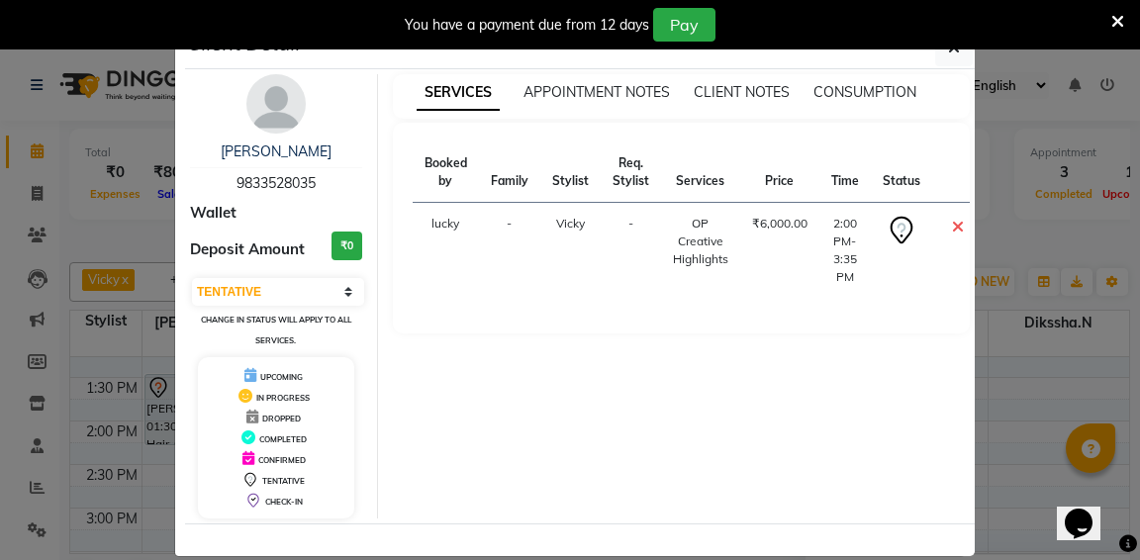
scroll to position [0, 0]
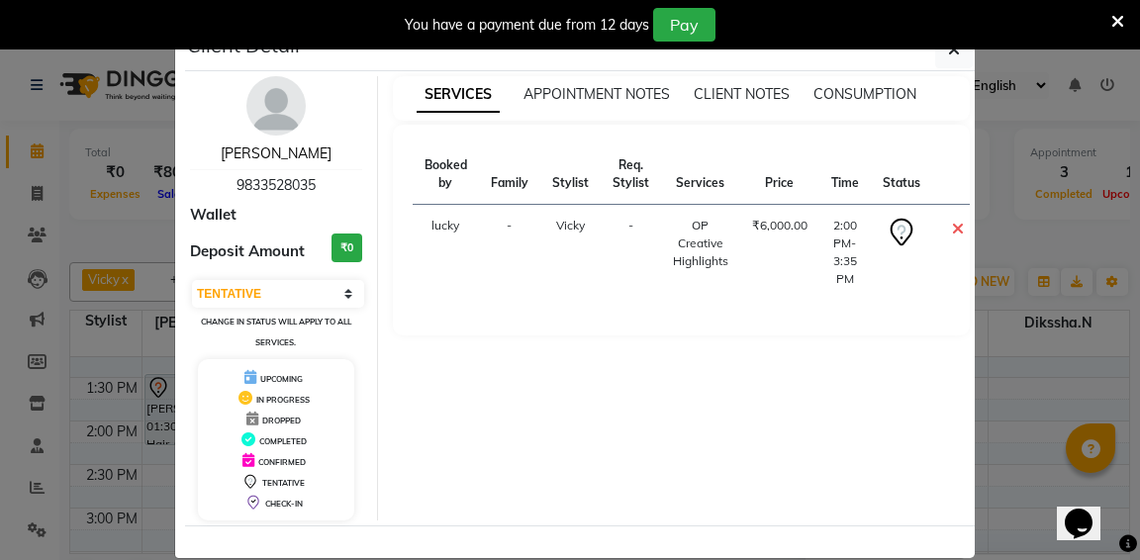
click at [285, 151] on link "[PERSON_NAME]" at bounding box center [276, 153] width 111 height 18
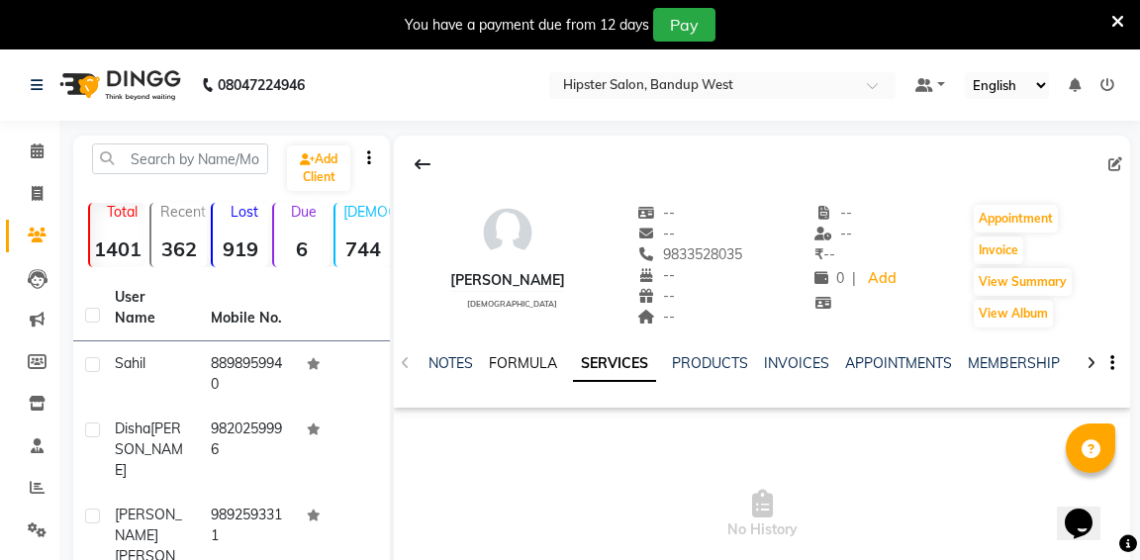
click at [530, 368] on link "FORMULA" at bounding box center [523, 363] width 68 height 18
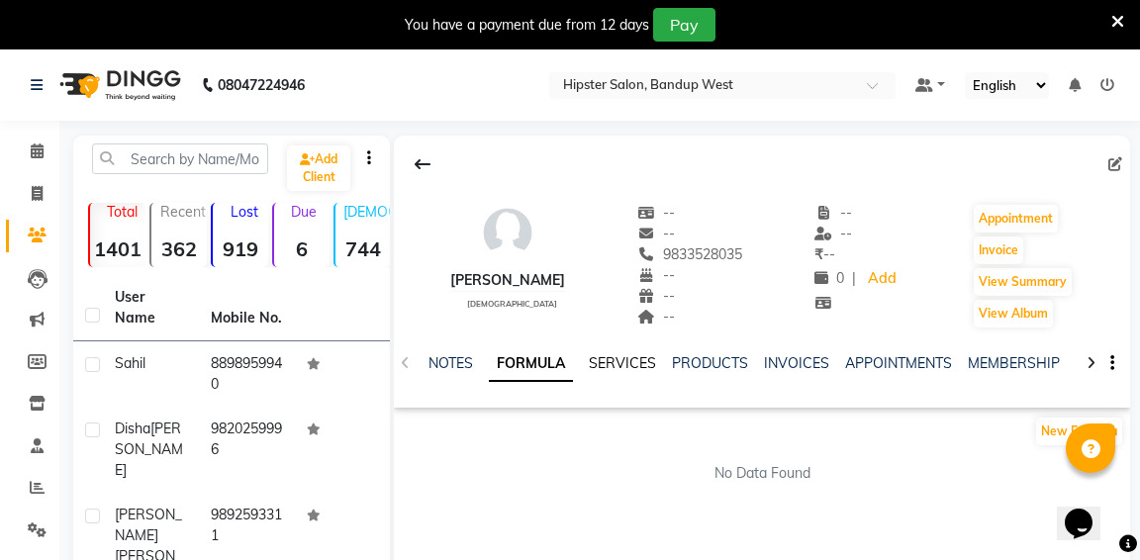
click at [614, 365] on link "SERVICES" at bounding box center [622, 363] width 67 height 18
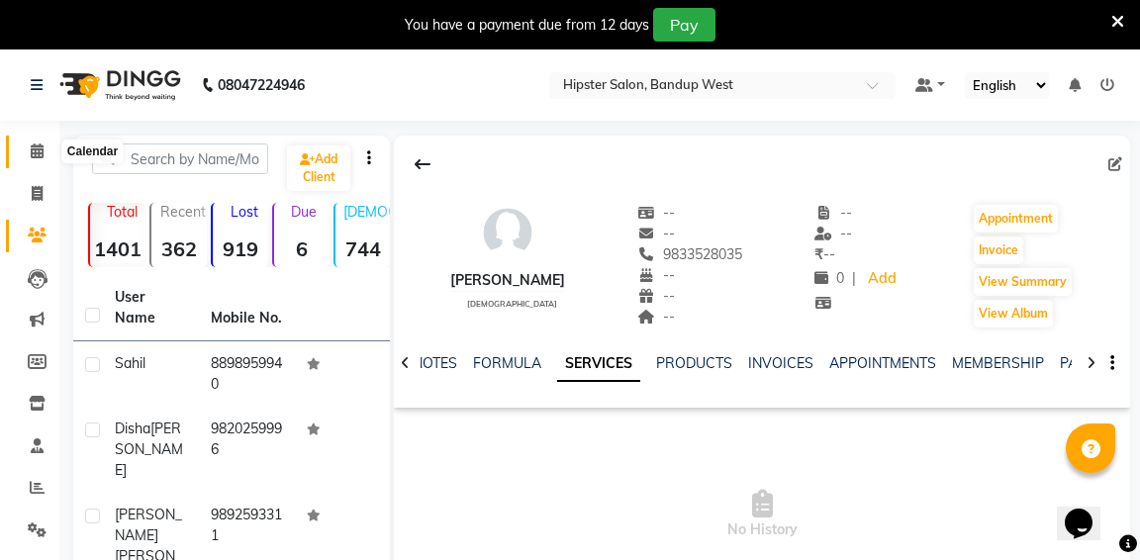
click at [38, 148] on icon at bounding box center [37, 150] width 13 height 15
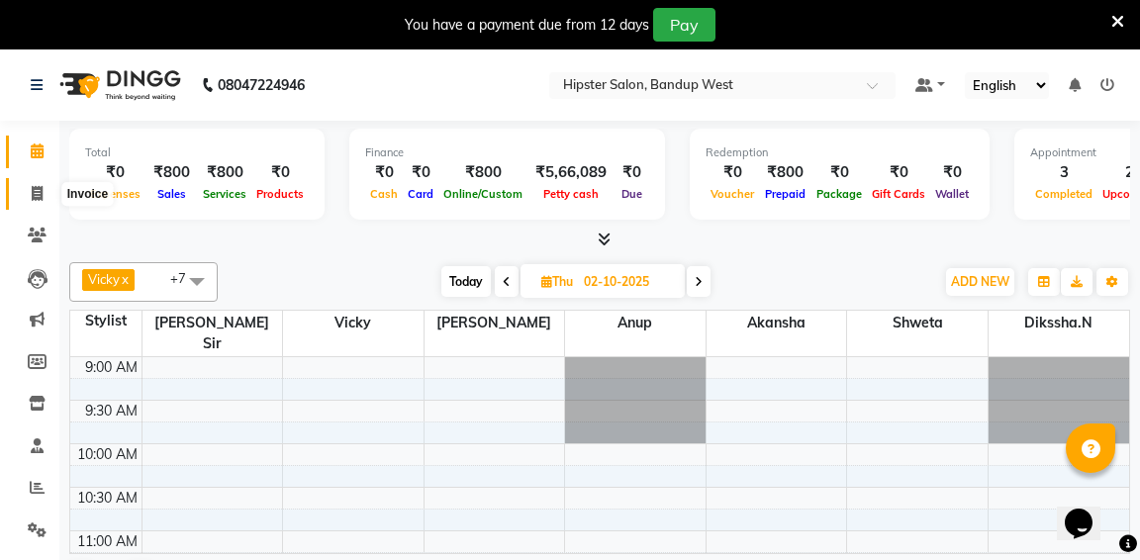
click at [34, 194] on icon at bounding box center [37, 193] width 11 height 15
select select "6746"
select select "service"
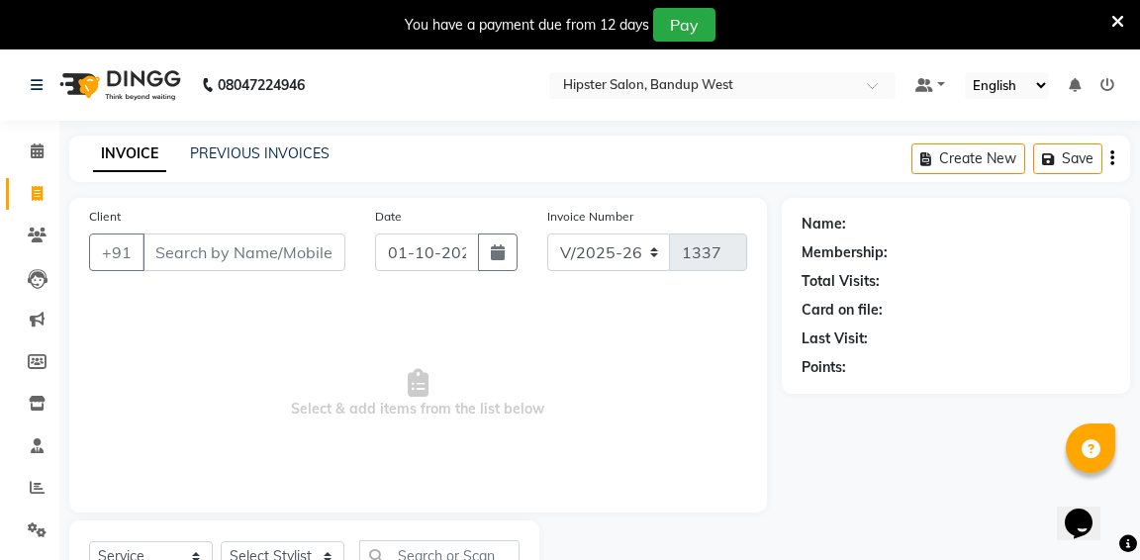
click at [194, 259] on input "Client" at bounding box center [243, 253] width 203 height 38
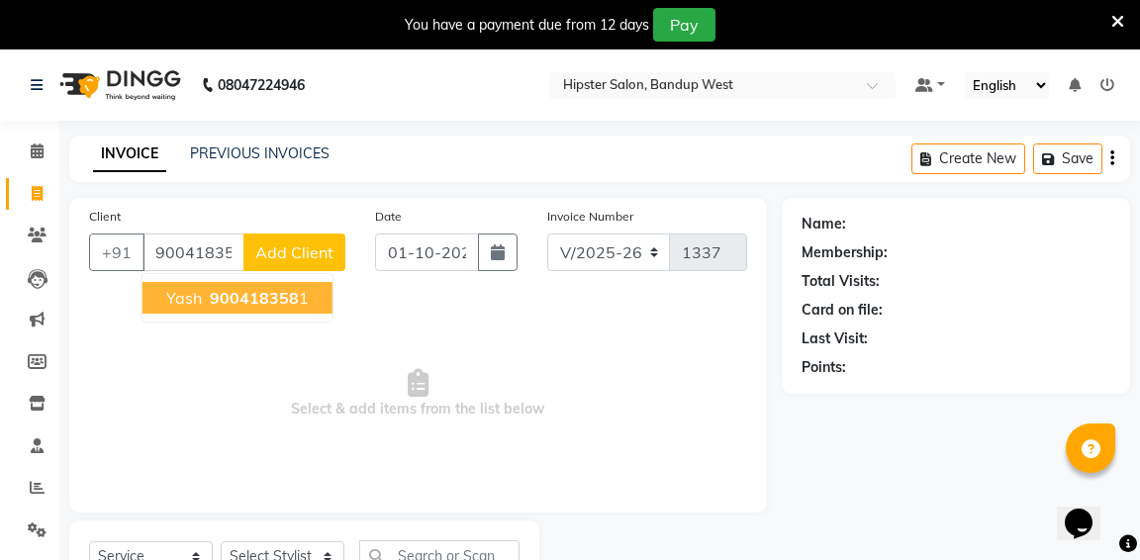
type input "9004183581"
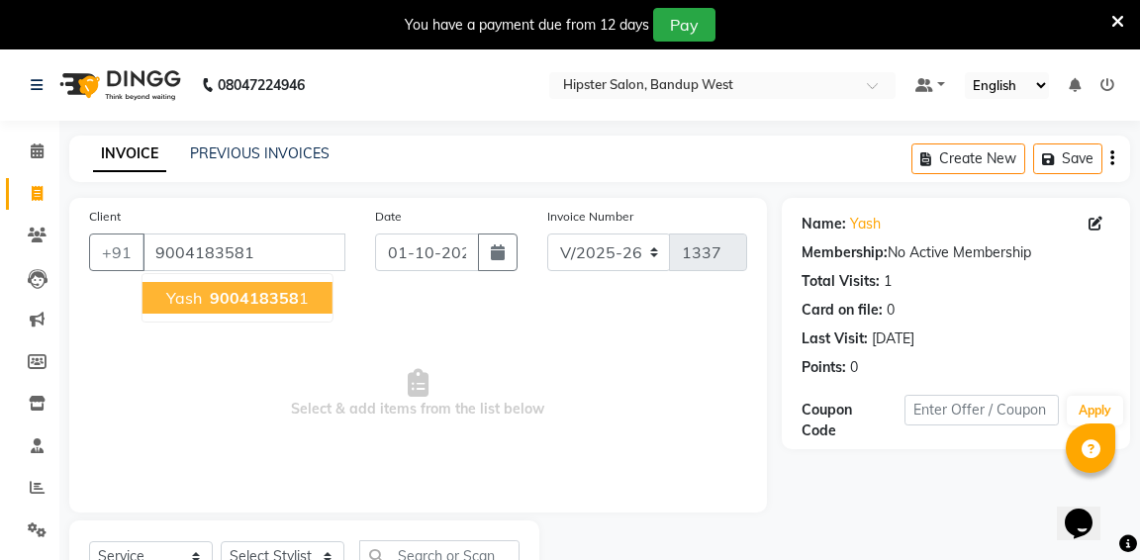
click at [262, 301] on span "900418358" at bounding box center [254, 298] width 89 height 20
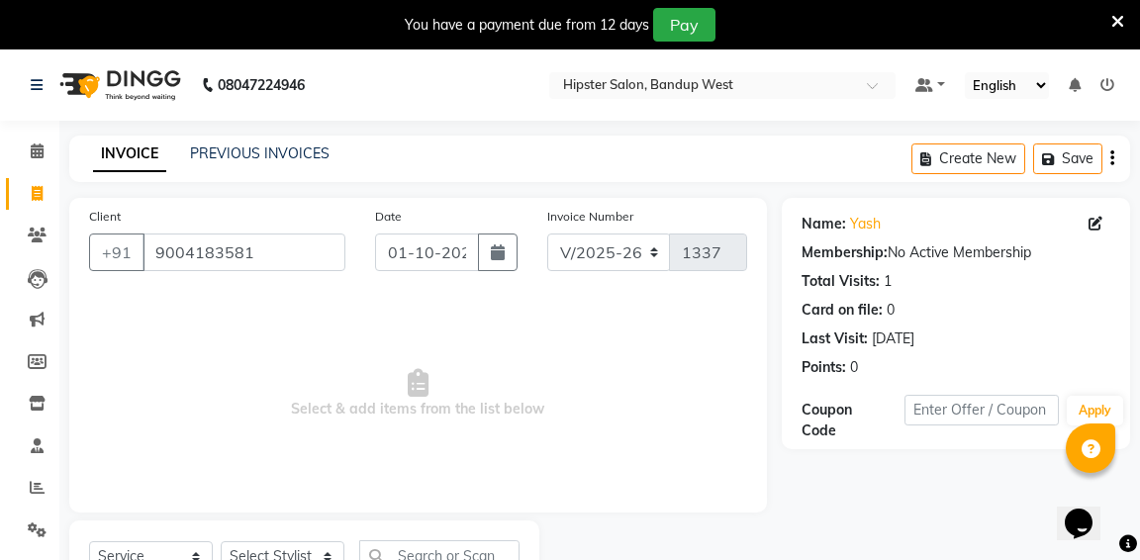
scroll to position [85, 0]
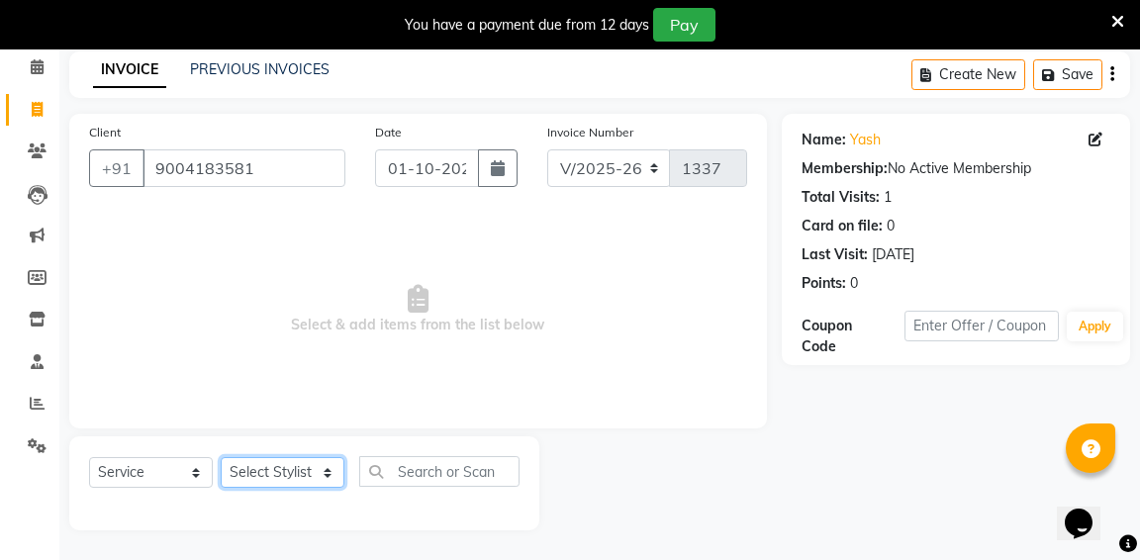
click at [298, 481] on select "Select Stylist aditya [PERSON_NAME] anup [PERSON_NAME] [PERSON_NAME] [PERSON_NA…" at bounding box center [283, 472] width 124 height 31
select select "52835"
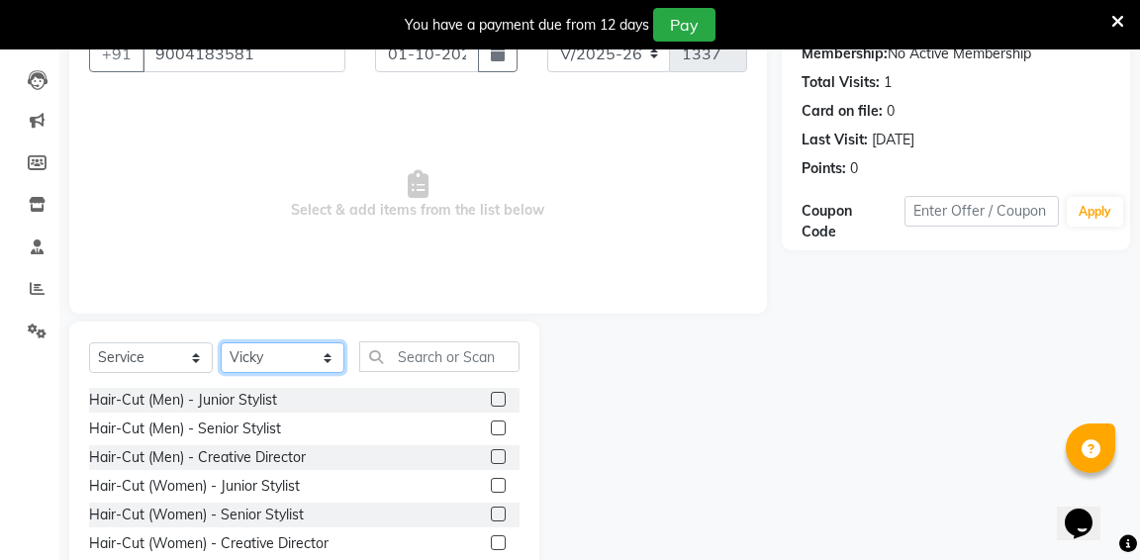
scroll to position [203, 0]
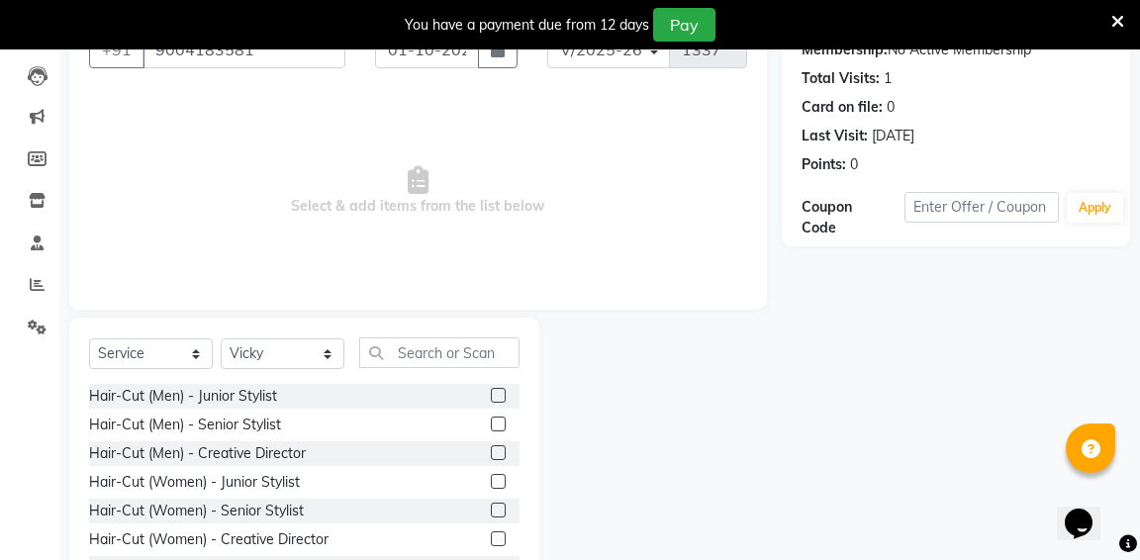
click at [498, 422] on label at bounding box center [498, 424] width 15 height 15
click at [498, 422] on input "checkbox" at bounding box center [497, 425] width 13 height 13
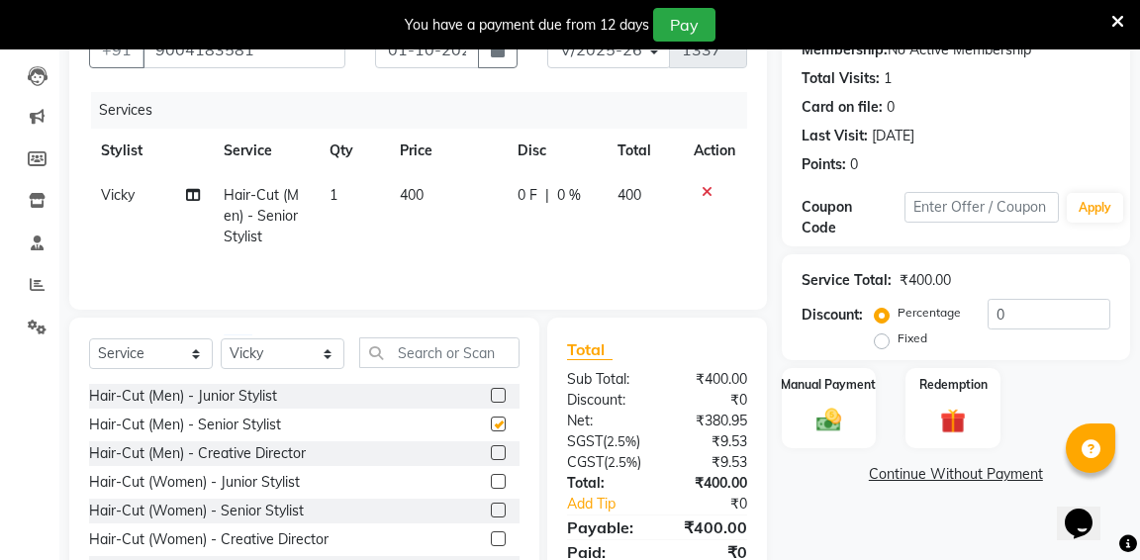
checkbox input "false"
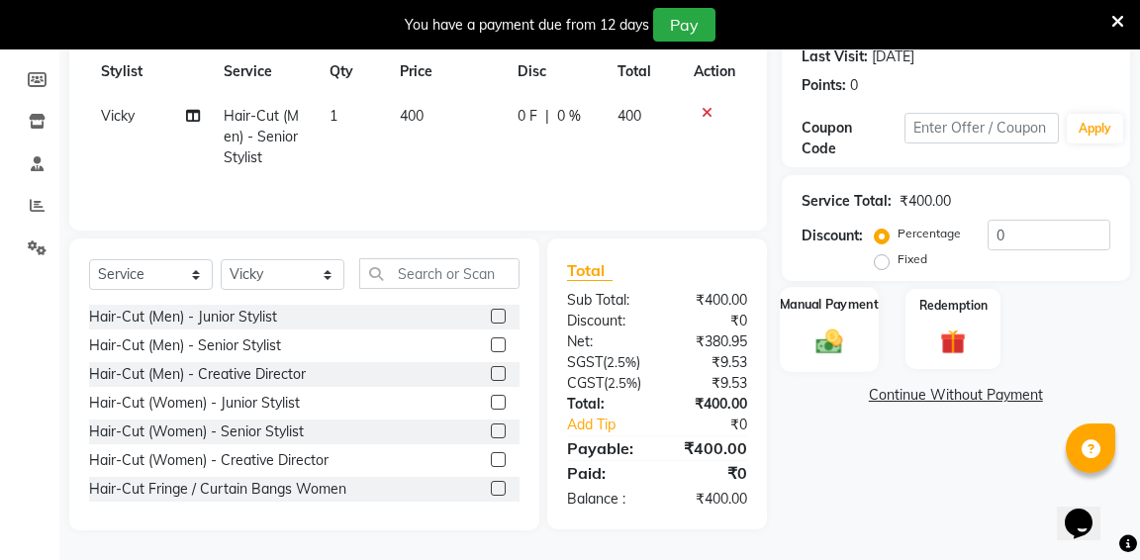
click at [822, 299] on label "Manual Payment" at bounding box center [829, 304] width 99 height 19
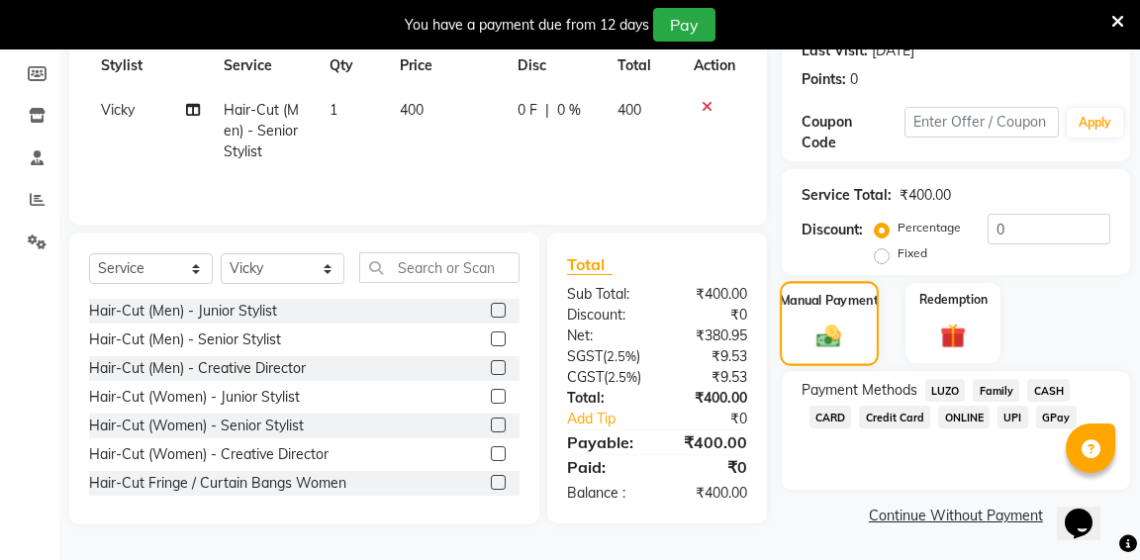
scroll to position [324, 0]
click at [1053, 406] on span "GPay" at bounding box center [1056, 417] width 41 height 23
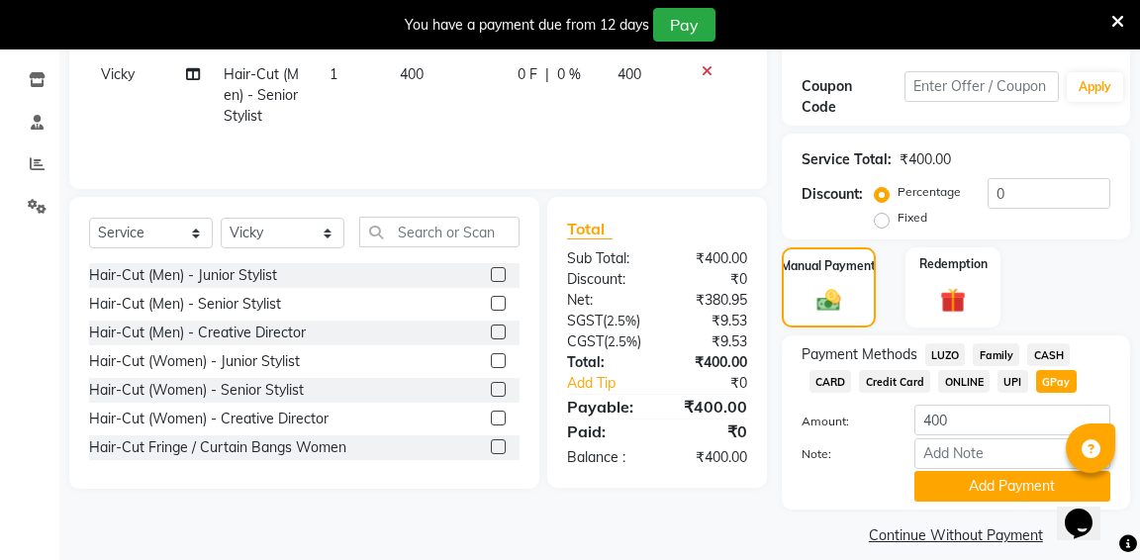
scroll to position [345, 0]
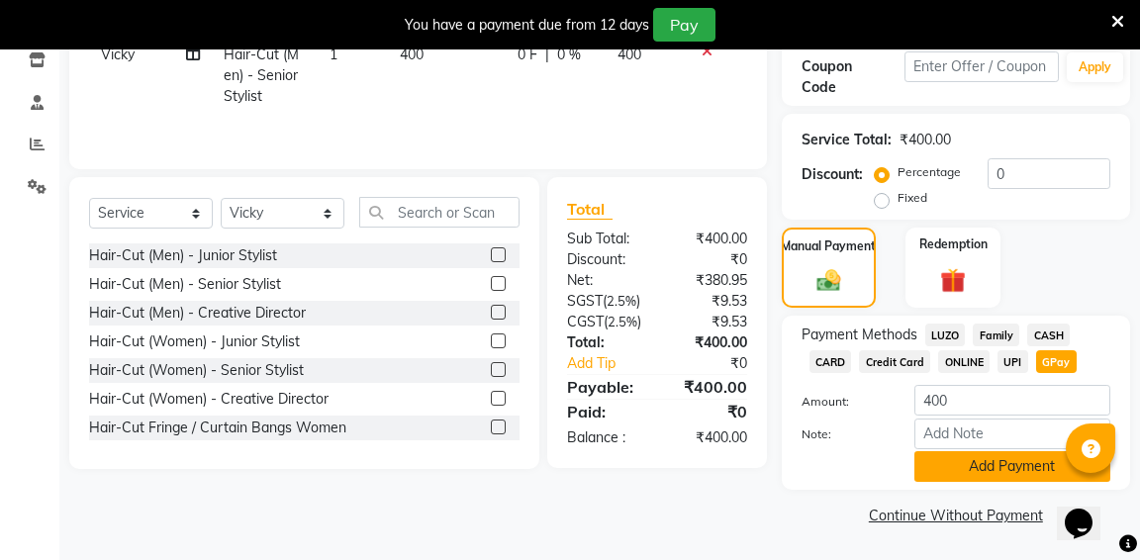
click at [997, 471] on button "Add Payment" at bounding box center [1012, 466] width 196 height 31
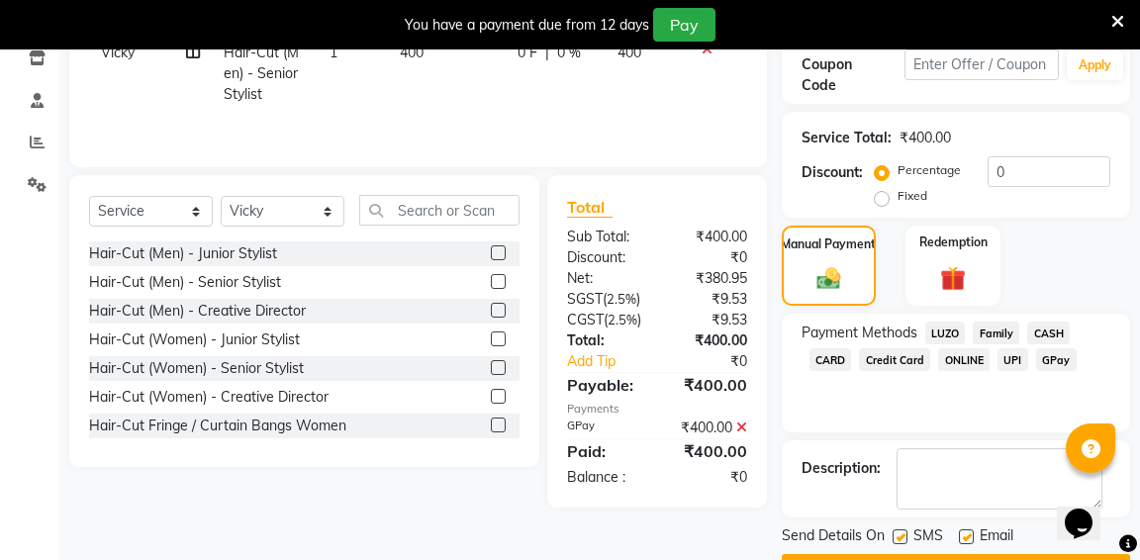
scroll to position [399, 0]
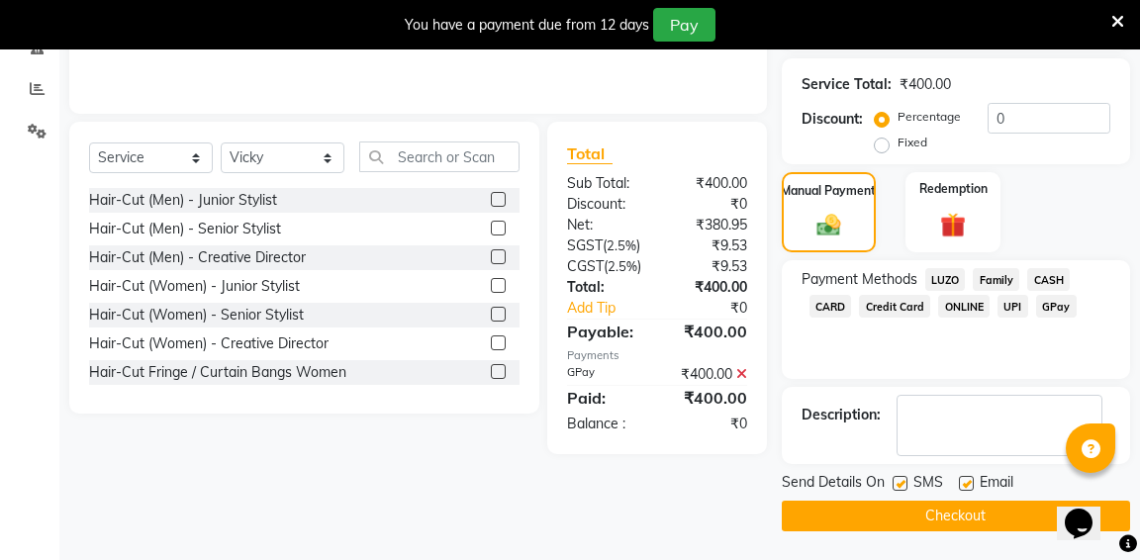
click at [967, 512] on button "Checkout" at bounding box center [956, 516] width 348 height 31
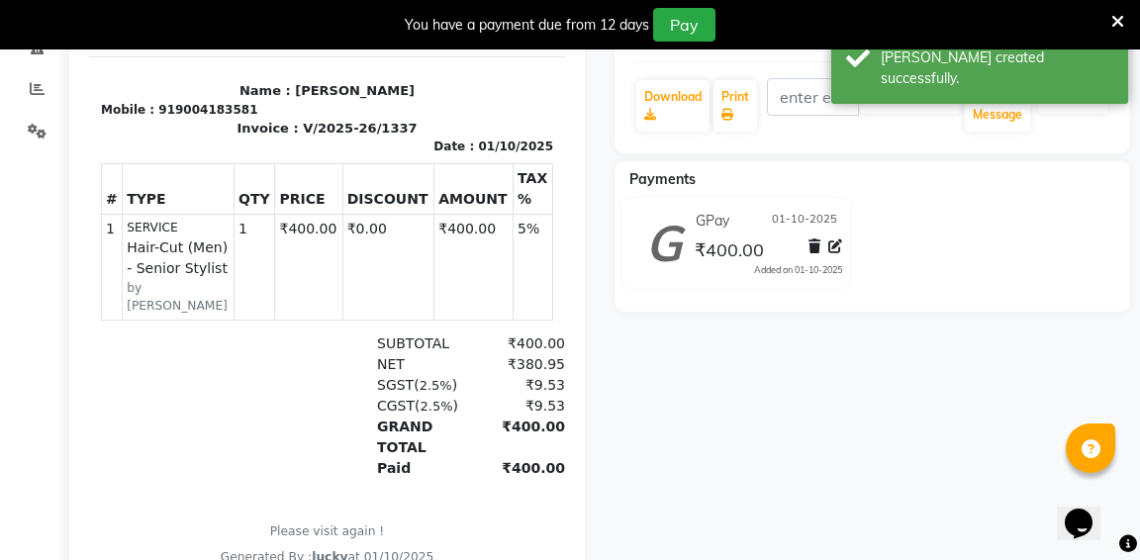
select select "service"
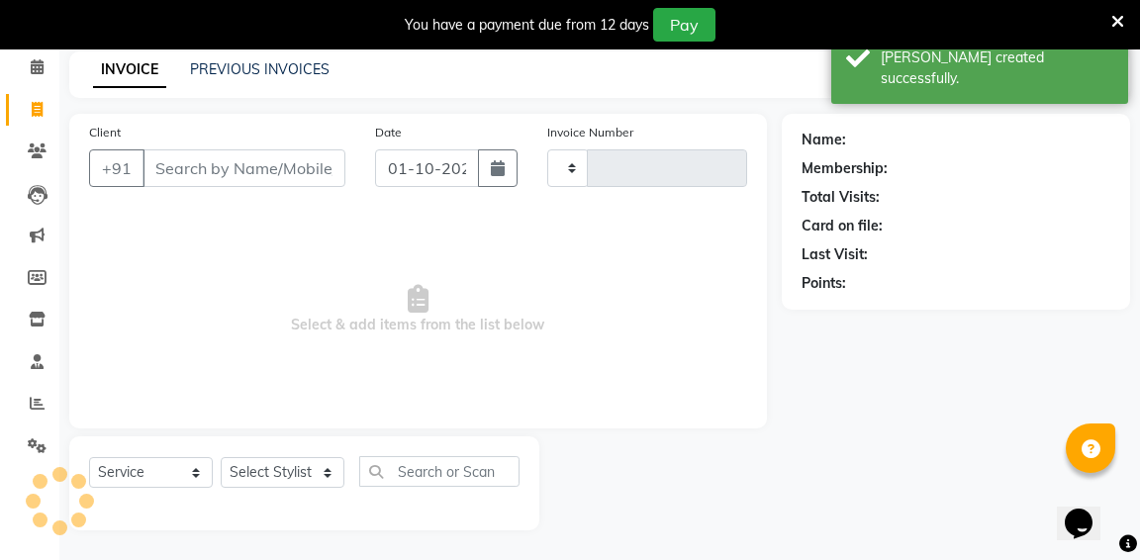
type input "1338"
select select "6746"
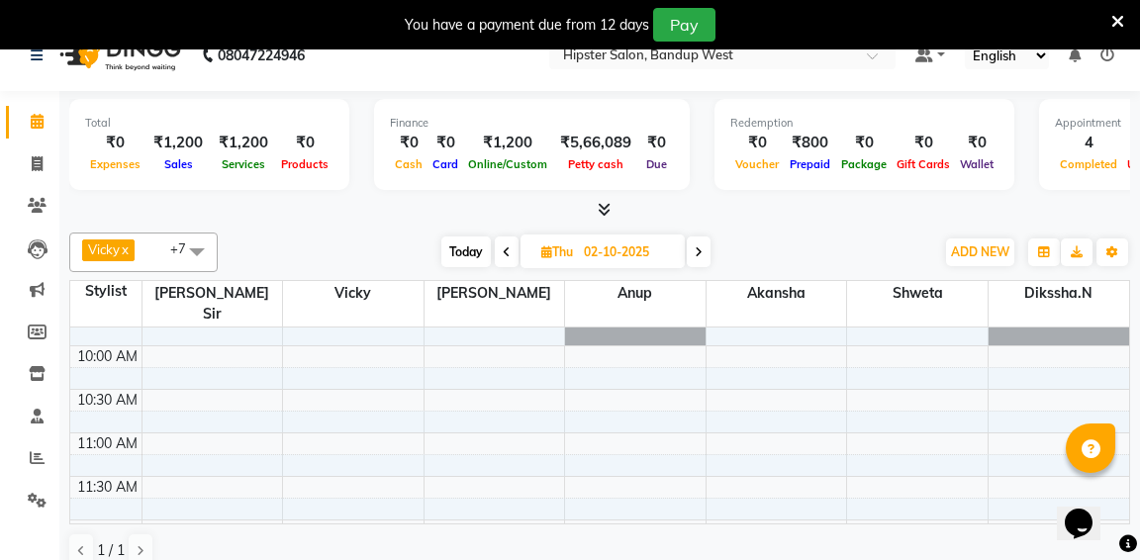
scroll to position [57, 0]
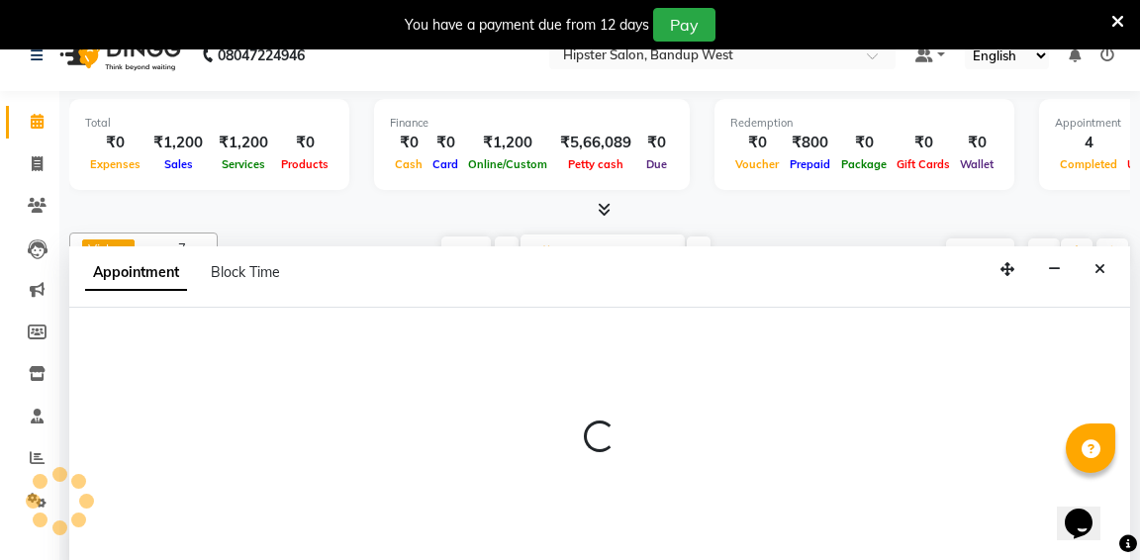
scroll to position [50, 0]
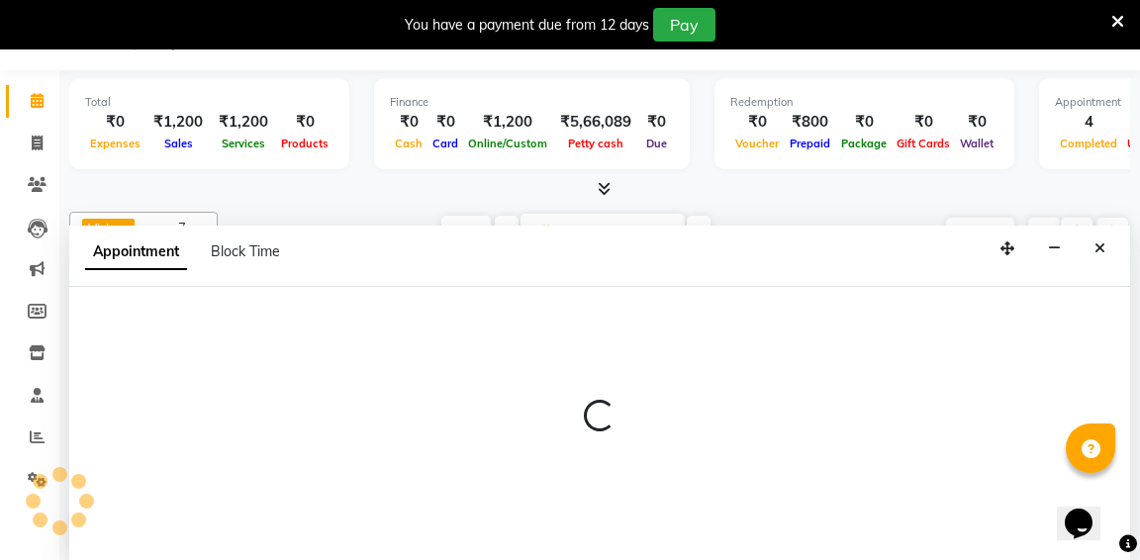
select select "52835"
select select "675"
select select "tentative"
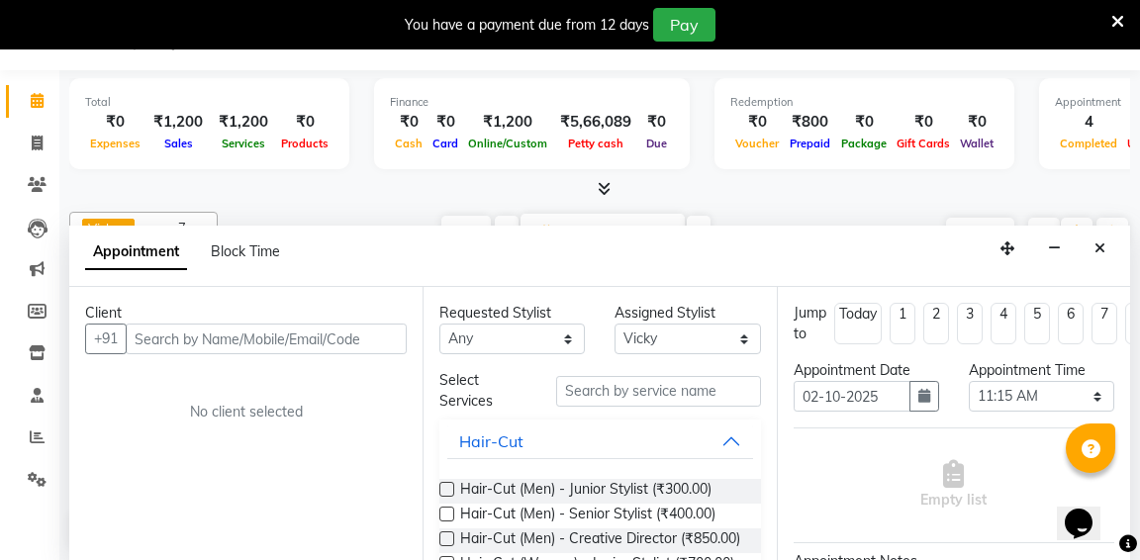
click at [282, 339] on input "text" at bounding box center [266, 339] width 281 height 31
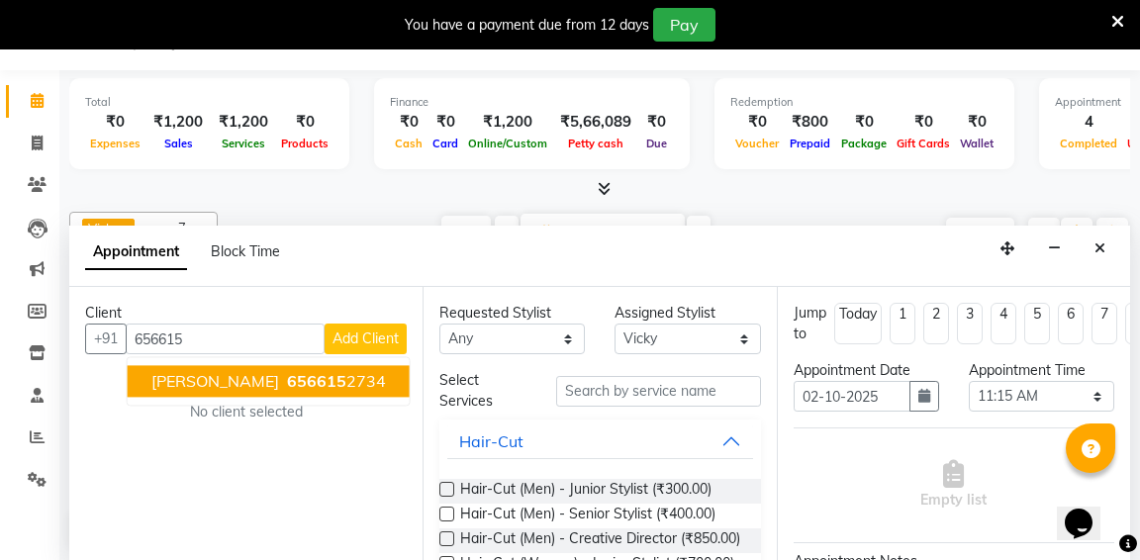
click at [180, 384] on span "[PERSON_NAME]" at bounding box center [215, 382] width 128 height 20
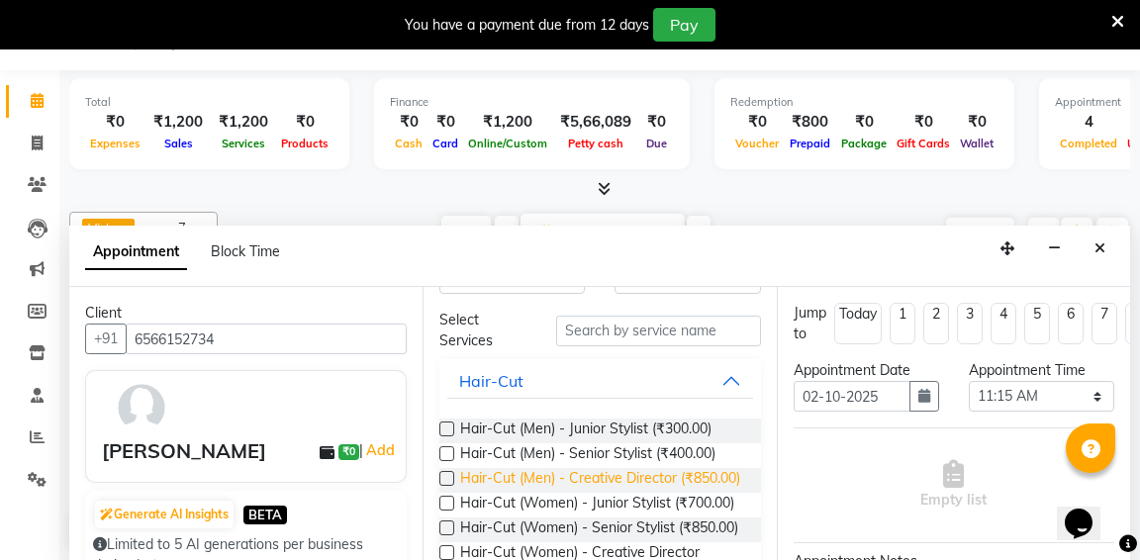
scroll to position [47, 0]
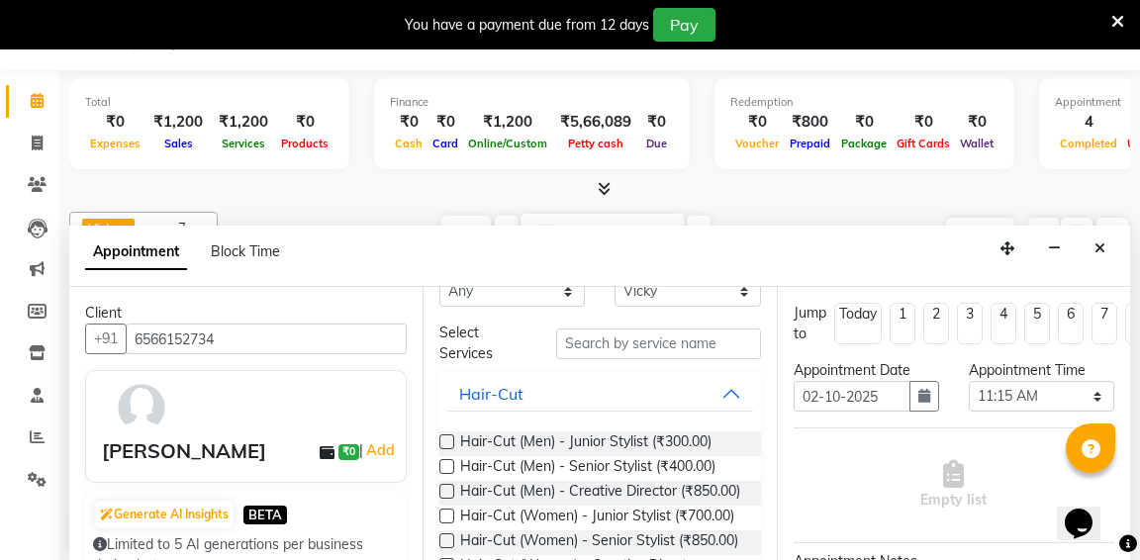
type input "6566152734"
click at [654, 345] on input "text" at bounding box center [658, 344] width 204 height 31
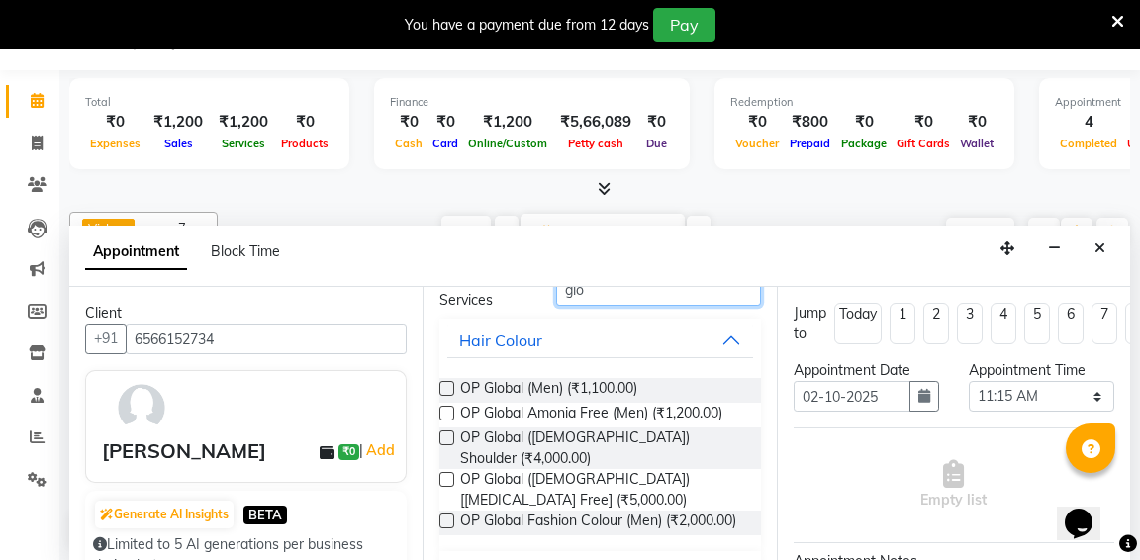
scroll to position [123, 0]
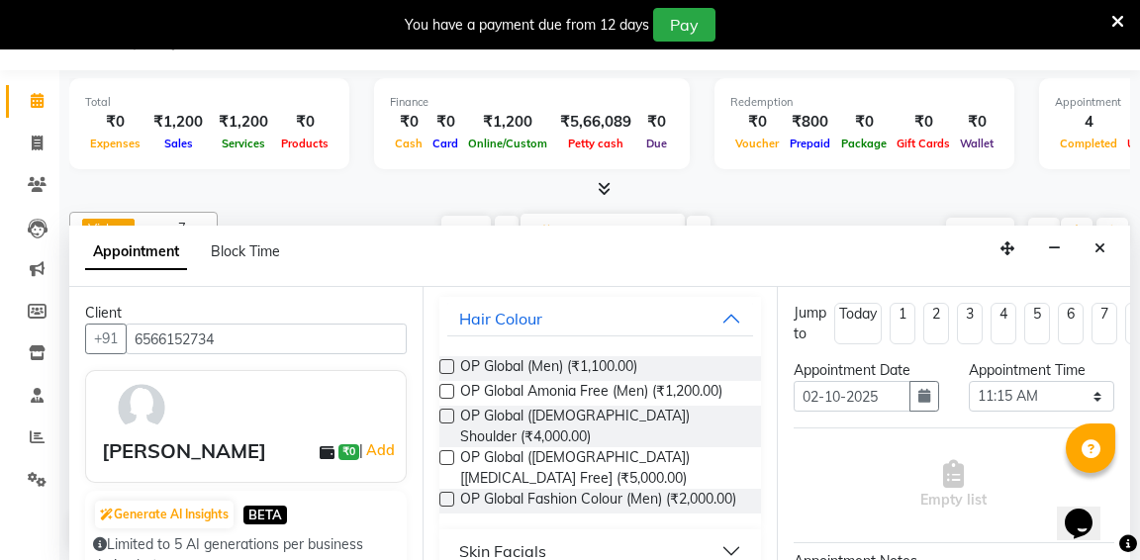
type input "glo"
click at [452, 450] on label at bounding box center [446, 457] width 15 height 15
click at [452, 453] on input "checkbox" at bounding box center [445, 459] width 13 height 13
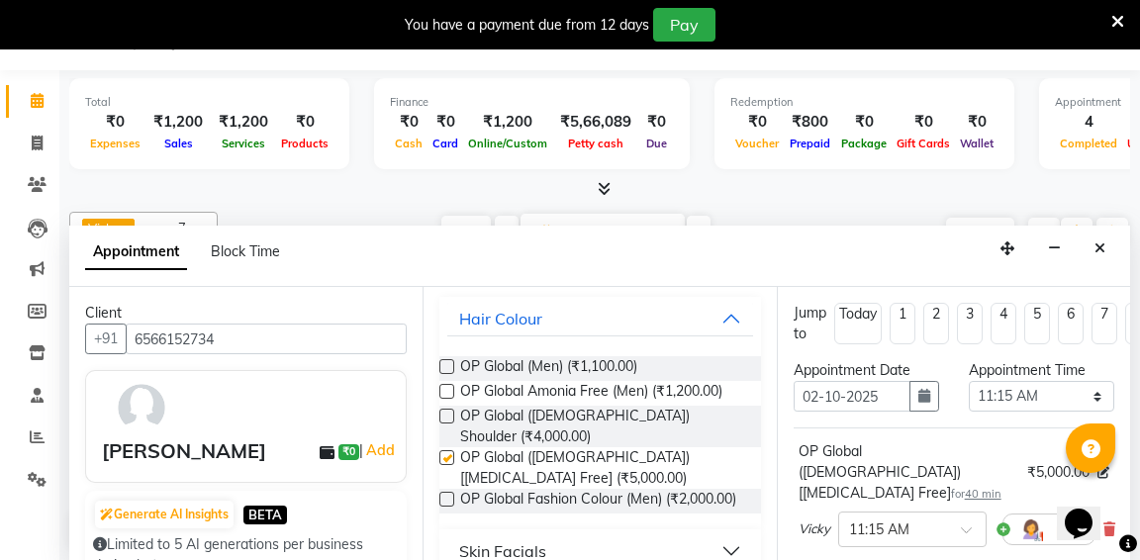
checkbox input "false"
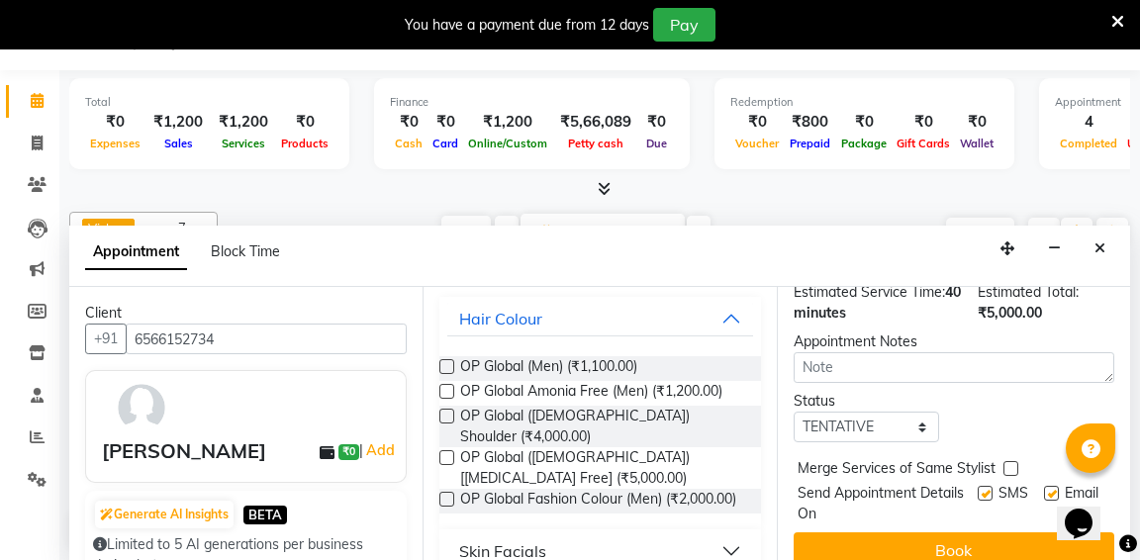
scroll to position [304, 0]
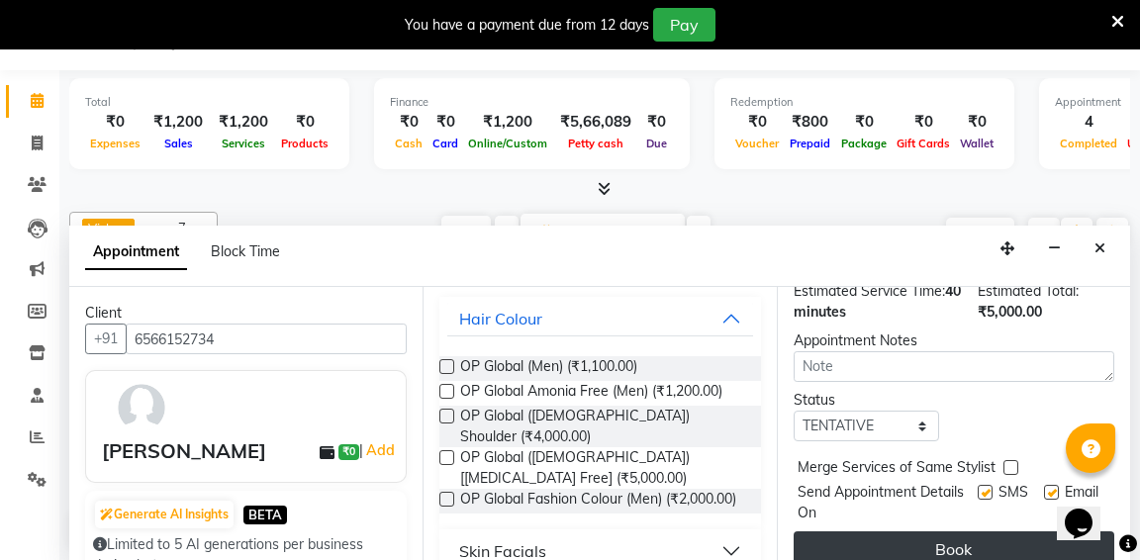
click at [910, 531] on button "Book" at bounding box center [954, 549] width 321 height 36
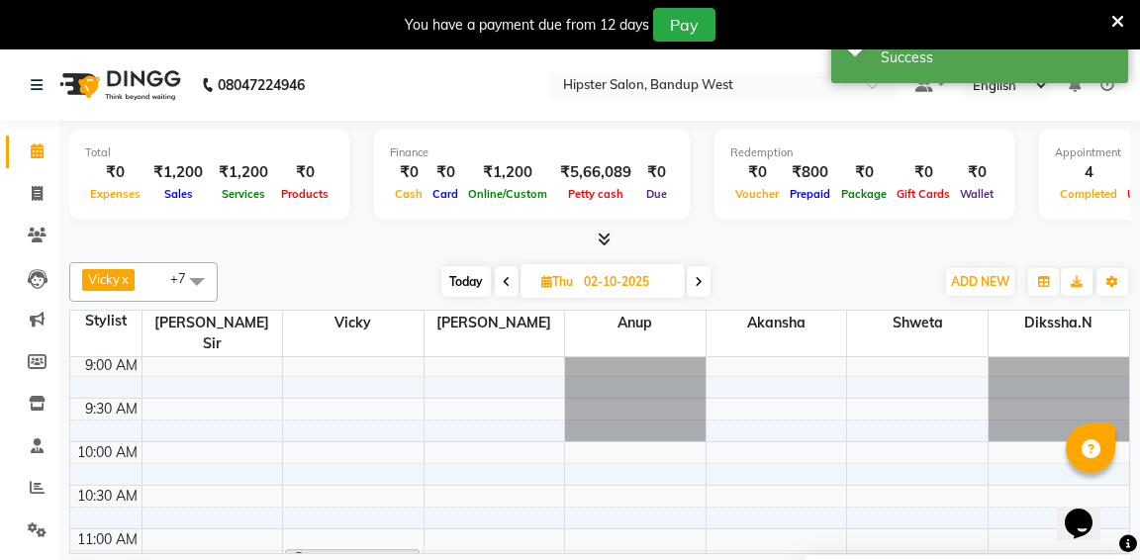
scroll to position [0, 0]
click at [707, 276] on span at bounding box center [699, 281] width 24 height 31
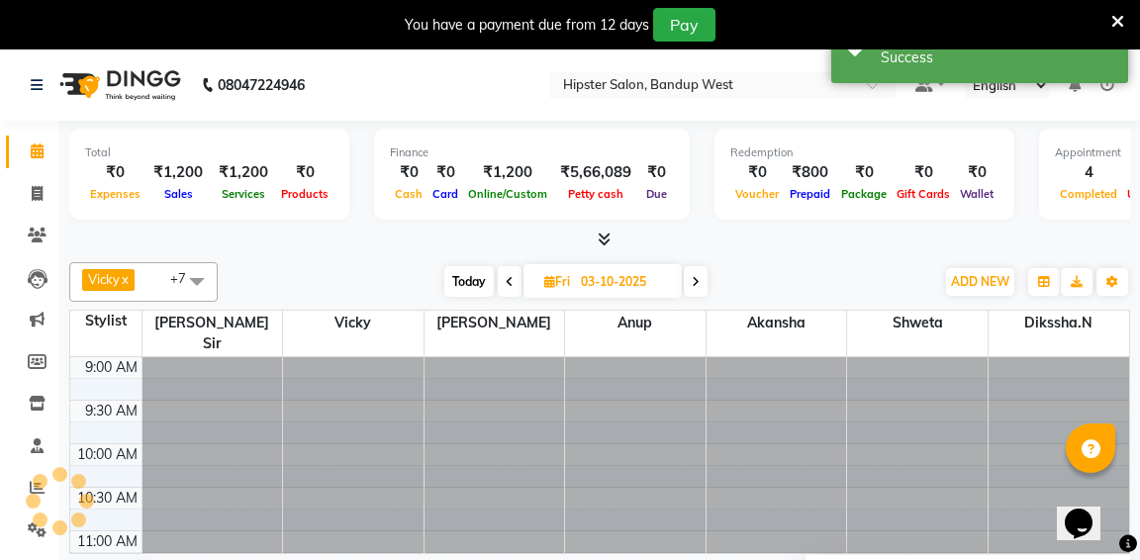
scroll to position [692, 0]
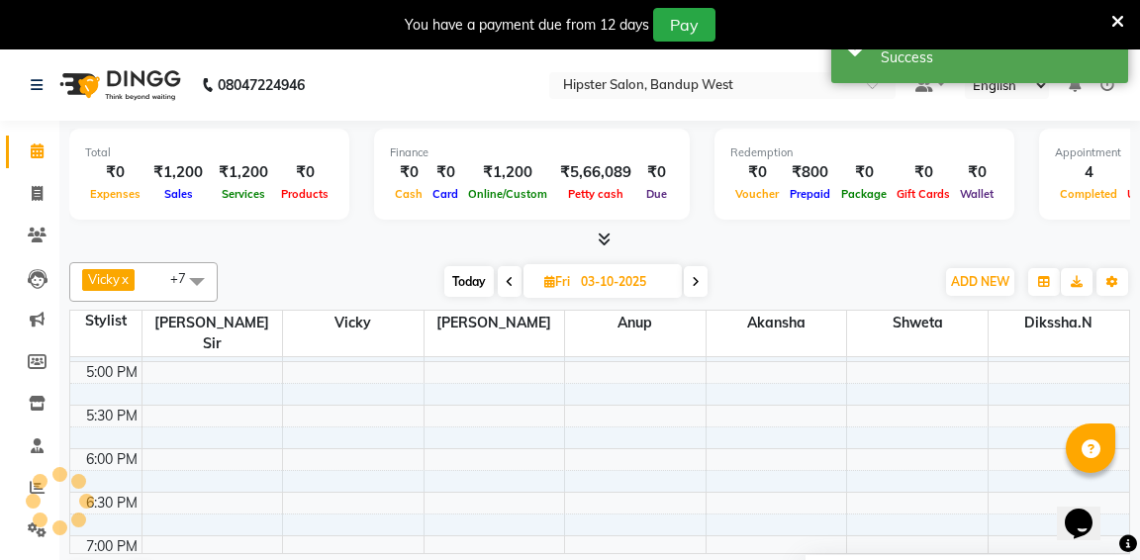
click at [707, 276] on span at bounding box center [696, 281] width 24 height 31
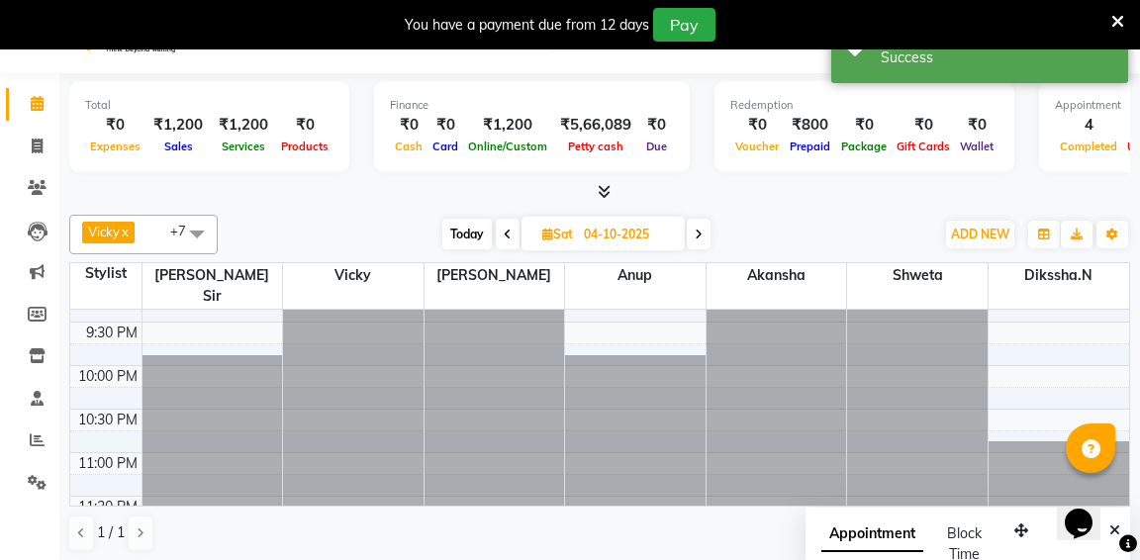
scroll to position [45, 0]
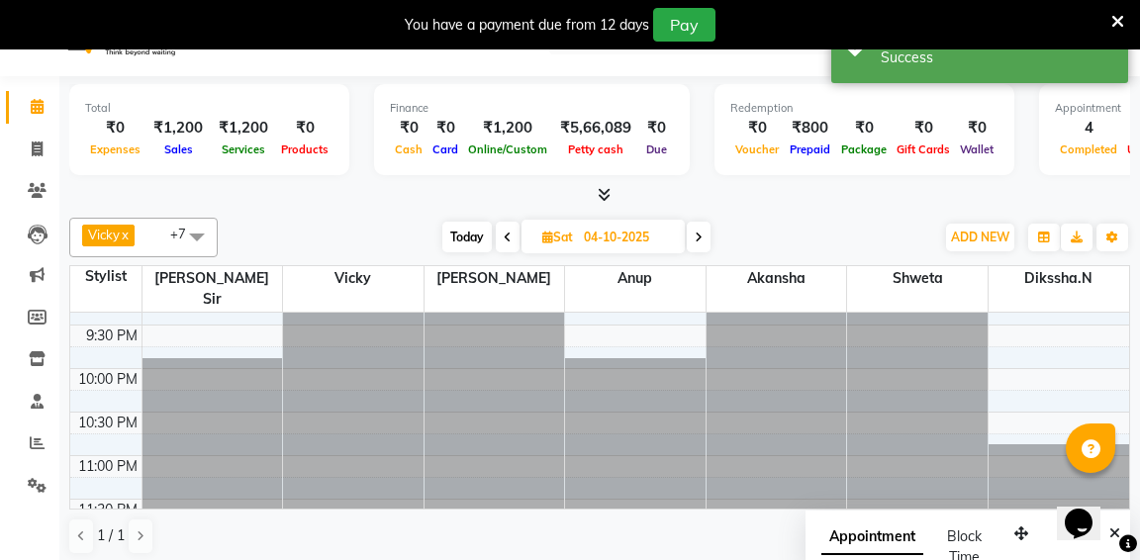
click at [508, 232] on icon at bounding box center [508, 238] width 8 height 12
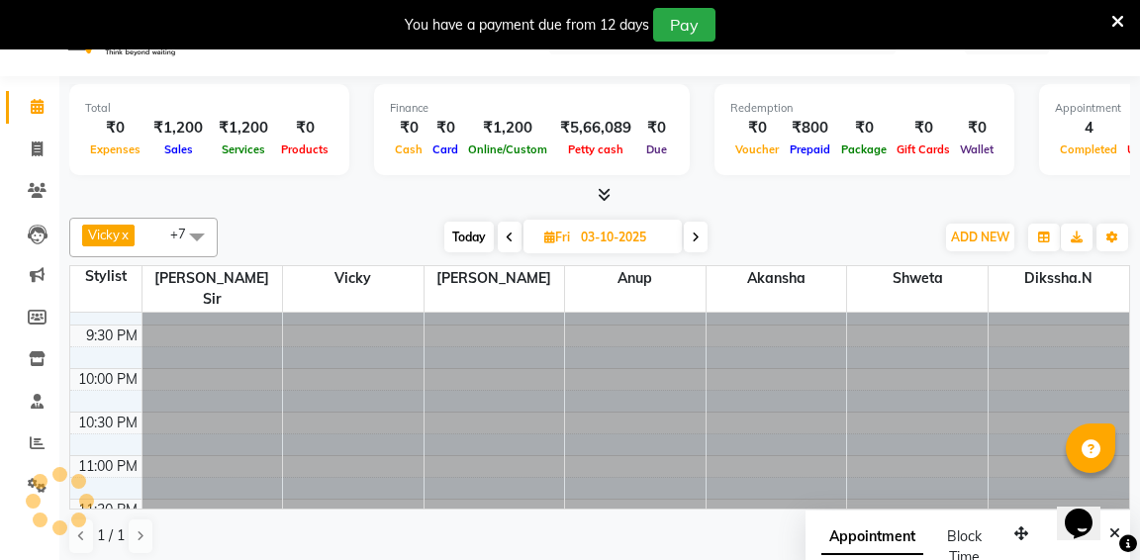
scroll to position [692, 0]
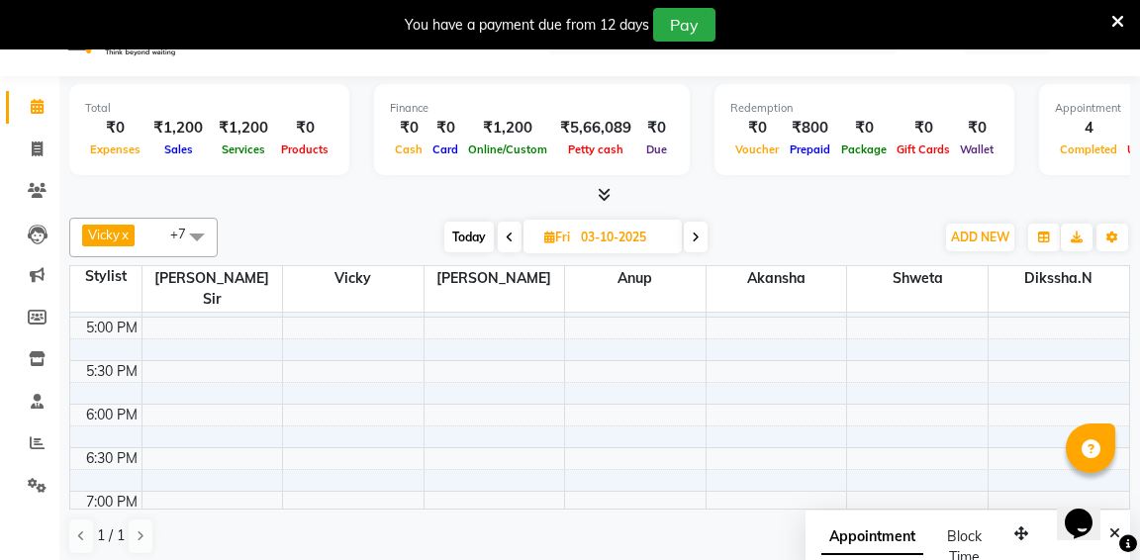
click at [508, 232] on icon at bounding box center [510, 238] width 8 height 12
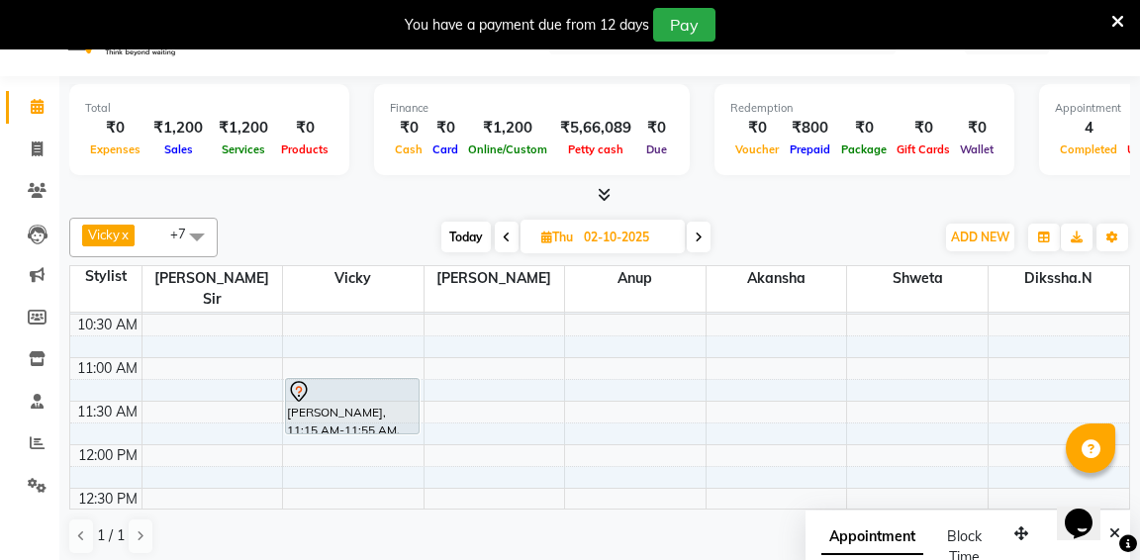
scroll to position [119, 0]
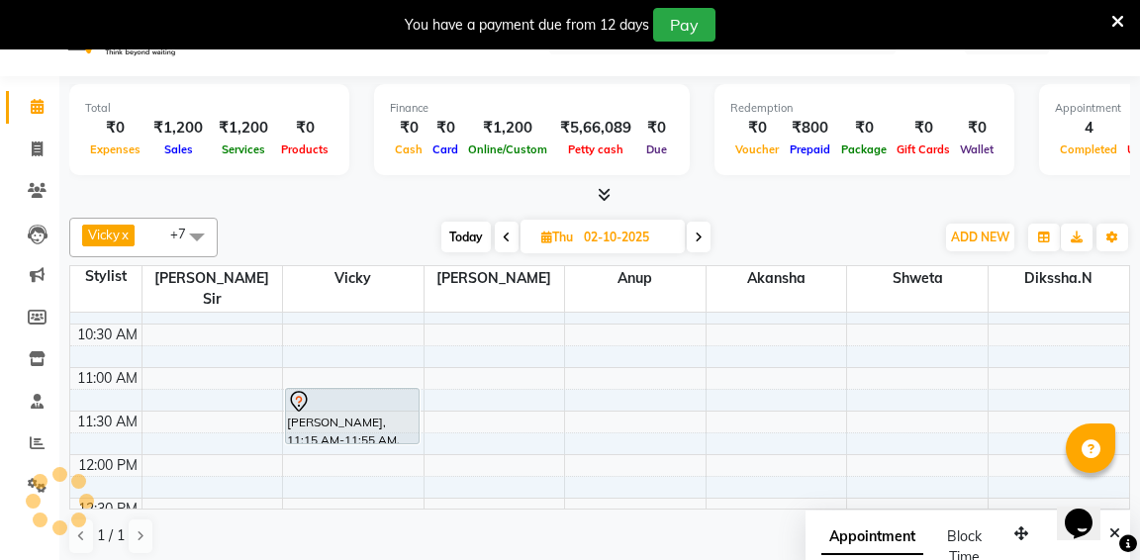
click at [695, 241] on span at bounding box center [699, 237] width 24 height 31
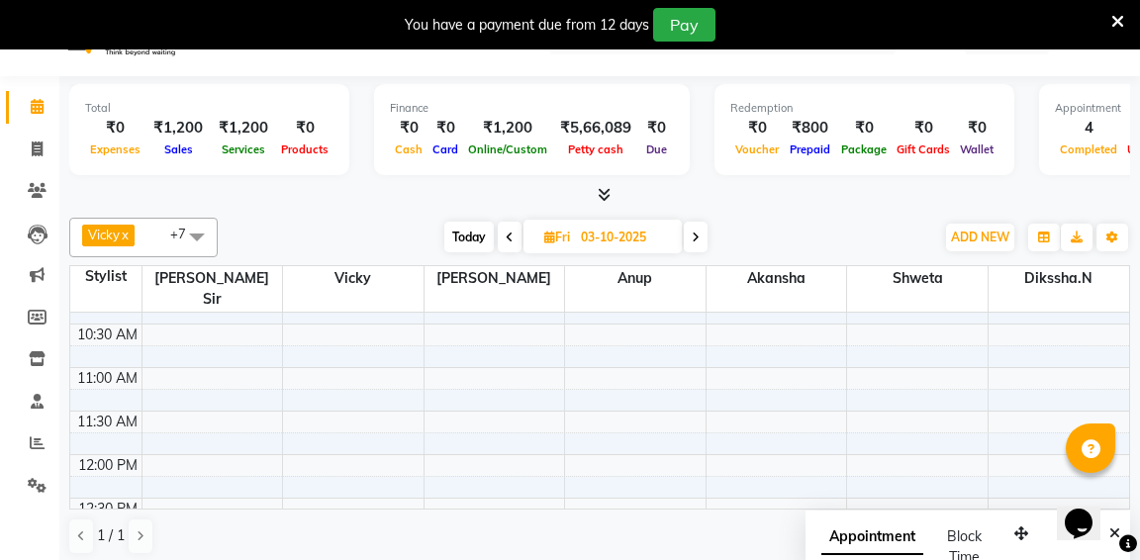
scroll to position [692, 0]
click at [695, 241] on span at bounding box center [696, 237] width 24 height 31
type input "04-10-2025"
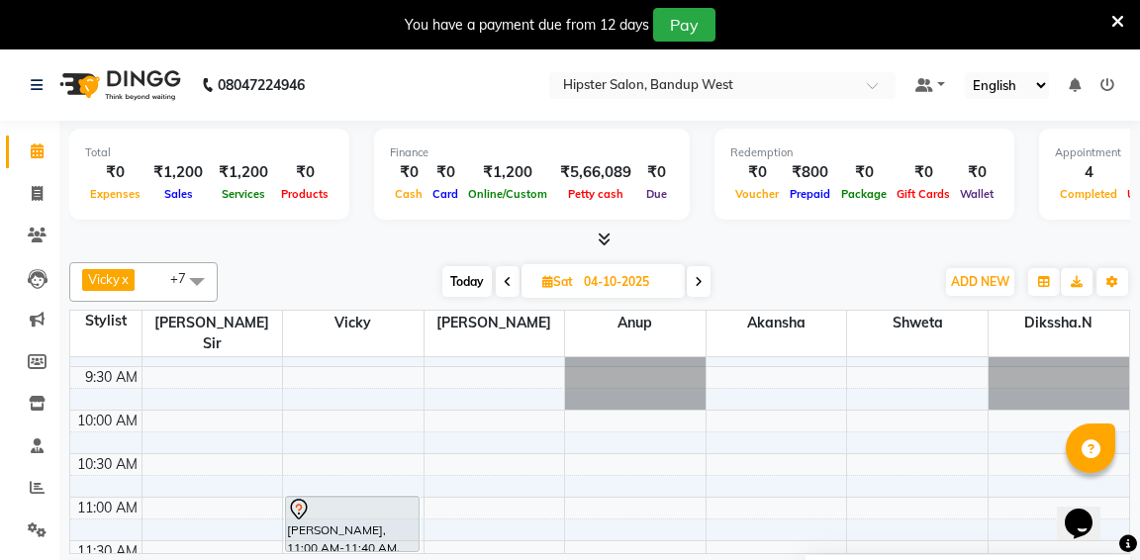
scroll to position [59, 0]
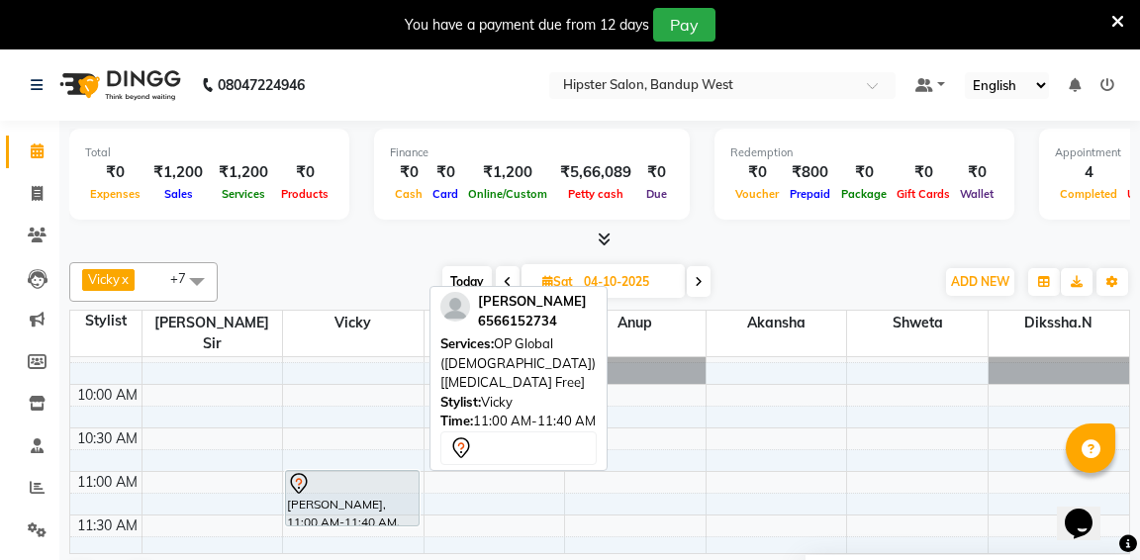
click at [338, 472] on div at bounding box center [352, 484] width 131 height 24
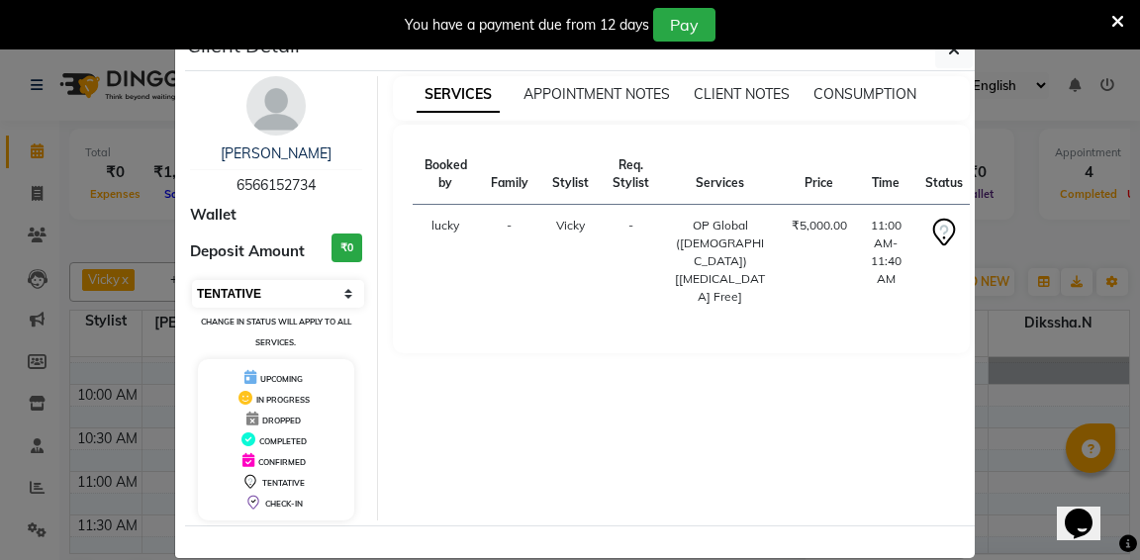
click at [322, 295] on select "Select CONFIRMED TENTATIVE" at bounding box center [278, 294] width 172 height 28
click at [349, 291] on select "Select CONFIRMED TENTATIVE" at bounding box center [278, 294] width 172 height 28
click at [297, 417] on span "DROPPED" at bounding box center [281, 421] width 39 height 10
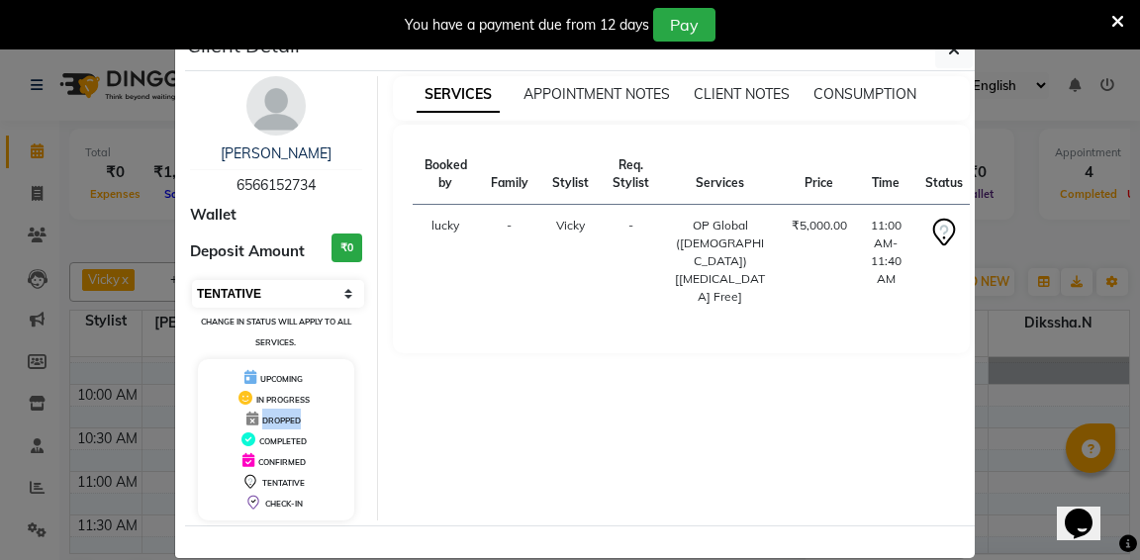
click at [297, 417] on span "DROPPED" at bounding box center [281, 421] width 39 height 10
click at [348, 293] on select "Select CONFIRMED TENTATIVE" at bounding box center [278, 294] width 172 height 28
select select "select"
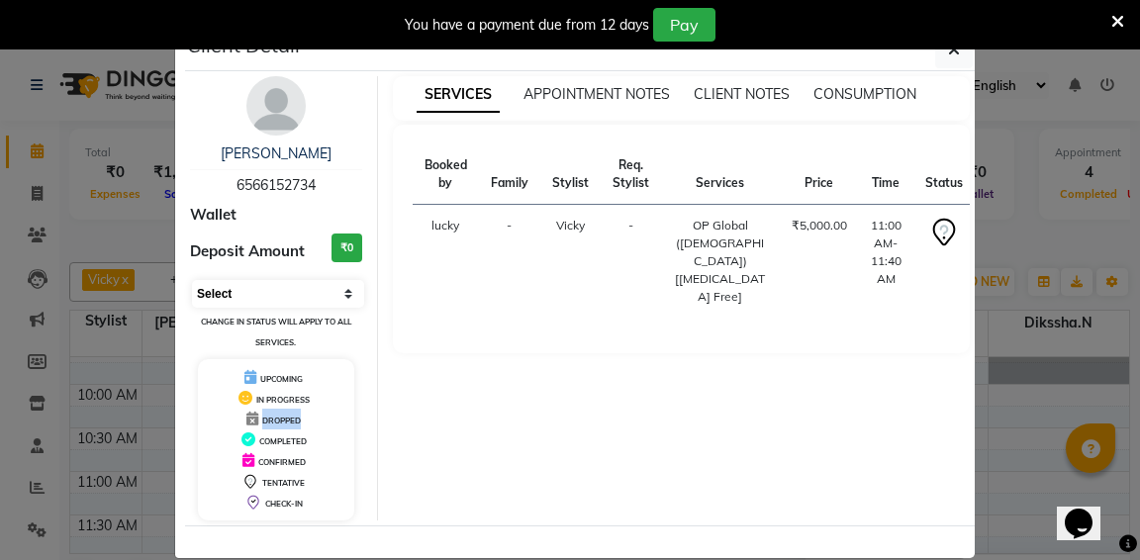
click at [348, 294] on select "Select CONFIRMED TENTATIVE" at bounding box center [278, 294] width 172 height 28
click at [374, 410] on div "[PERSON_NAME] 6566152734 Wallet Deposit Amount ₹0 Select CONFIRMED TENTATIVE Ch…" at bounding box center [276, 298] width 203 height 444
click at [964, 49] on button "button" at bounding box center [954, 50] width 38 height 38
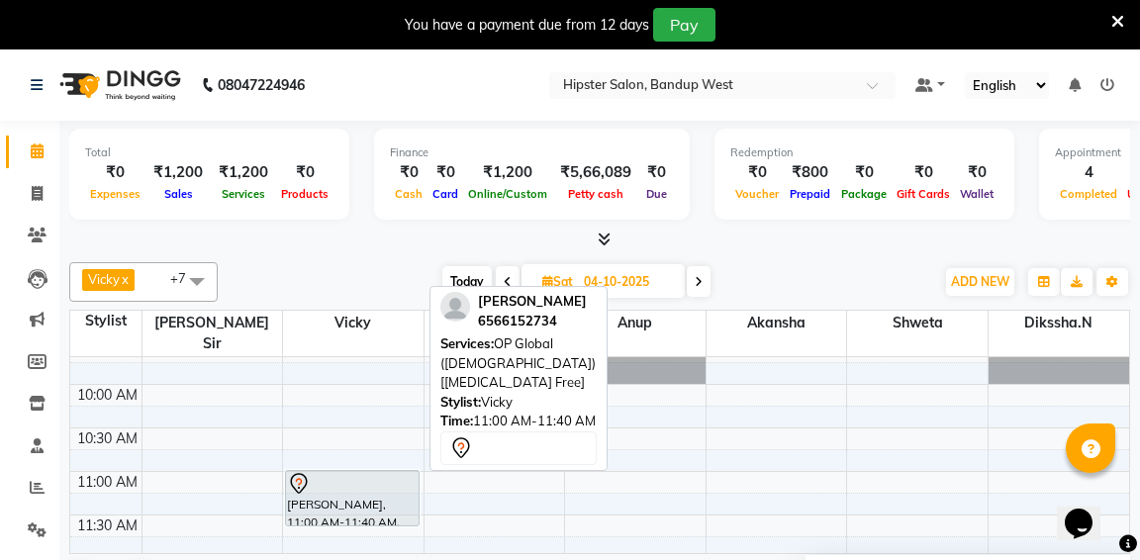
click at [388, 480] on div "[PERSON_NAME], 11:00 AM-11:40 AM, OP Global ([DEMOGRAPHIC_DATA]) [[MEDICAL_DATA…" at bounding box center [352, 498] width 133 height 54
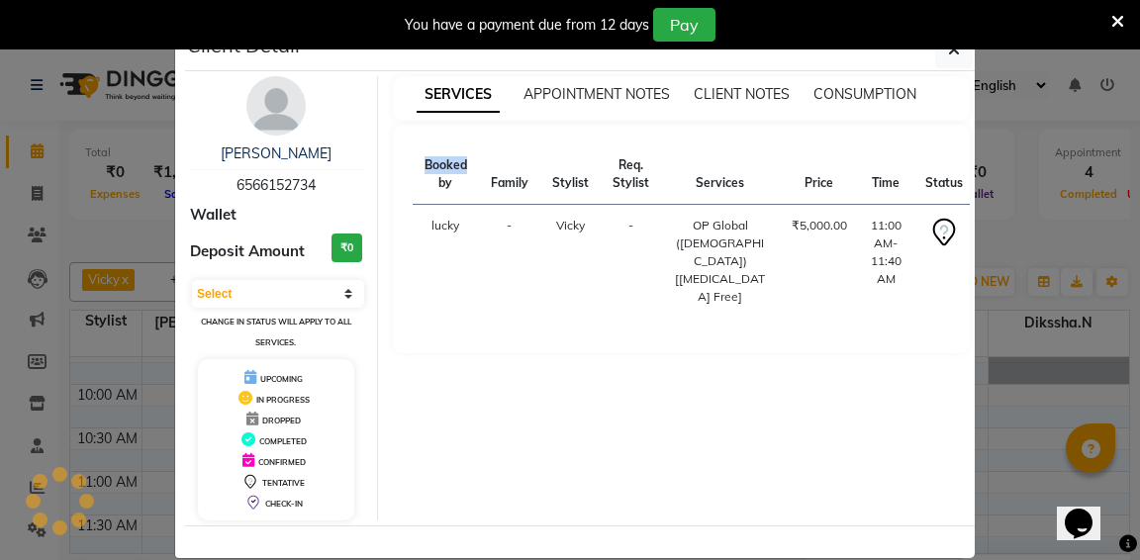
select select "7"
click at [342, 246] on h3 "₹0" at bounding box center [347, 248] width 31 height 29
click at [351, 296] on select "Select CONFIRMED TENTATIVE" at bounding box center [278, 294] width 172 height 28
click at [290, 418] on span "DROPPED" at bounding box center [281, 421] width 39 height 10
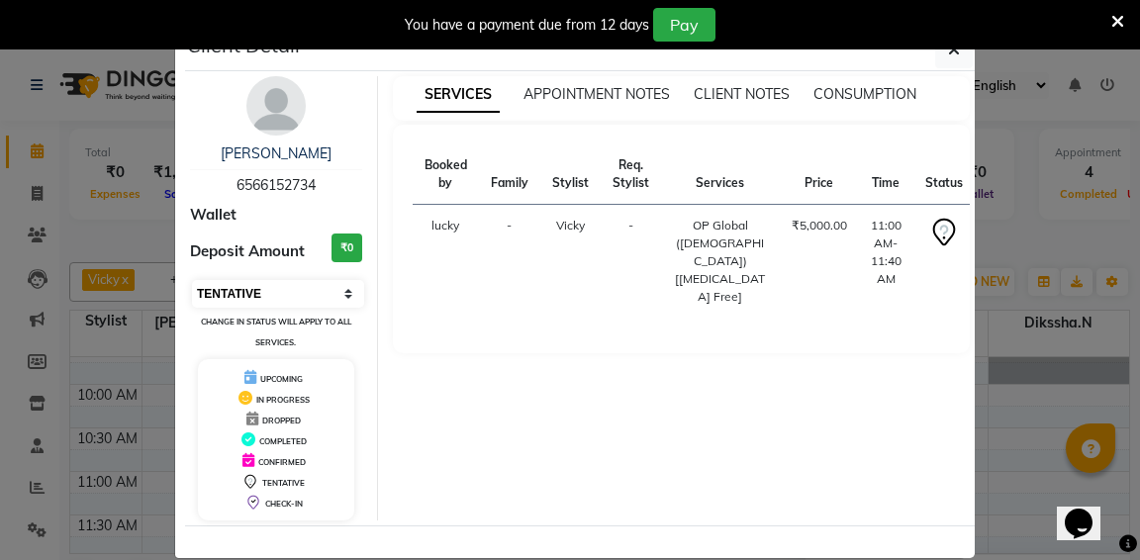
click at [290, 418] on span "DROPPED" at bounding box center [281, 421] width 39 height 10
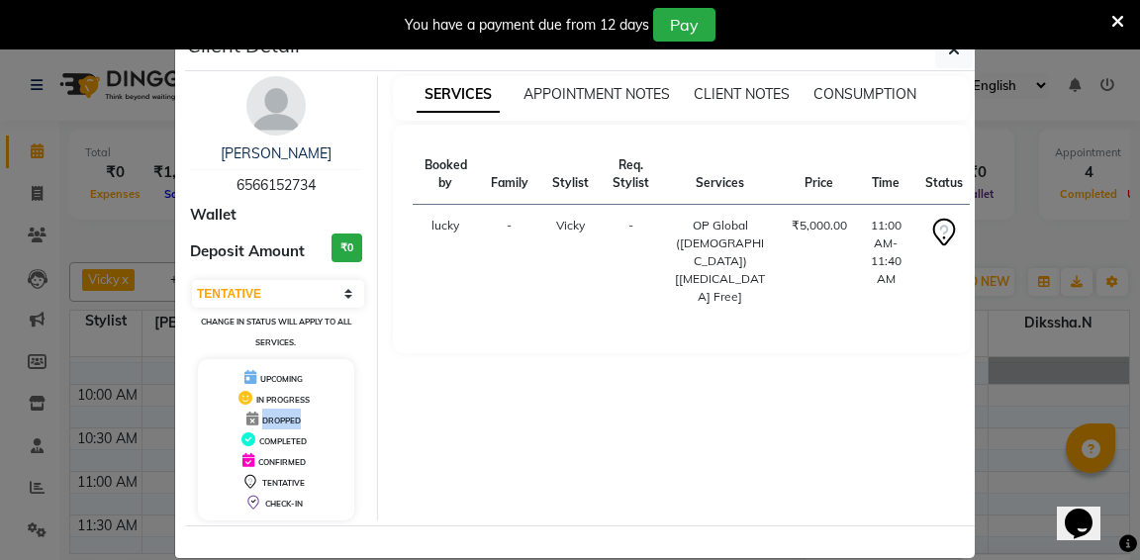
click at [306, 388] on div "IN PROGRESS" at bounding box center [276, 398] width 141 height 21
click at [1107, 291] on ngb-modal-window "Client Detail [PERSON_NAME] 6566152734 Wallet Deposit Amount ₹0 Select CONFIRME…" at bounding box center [570, 280] width 1140 height 560
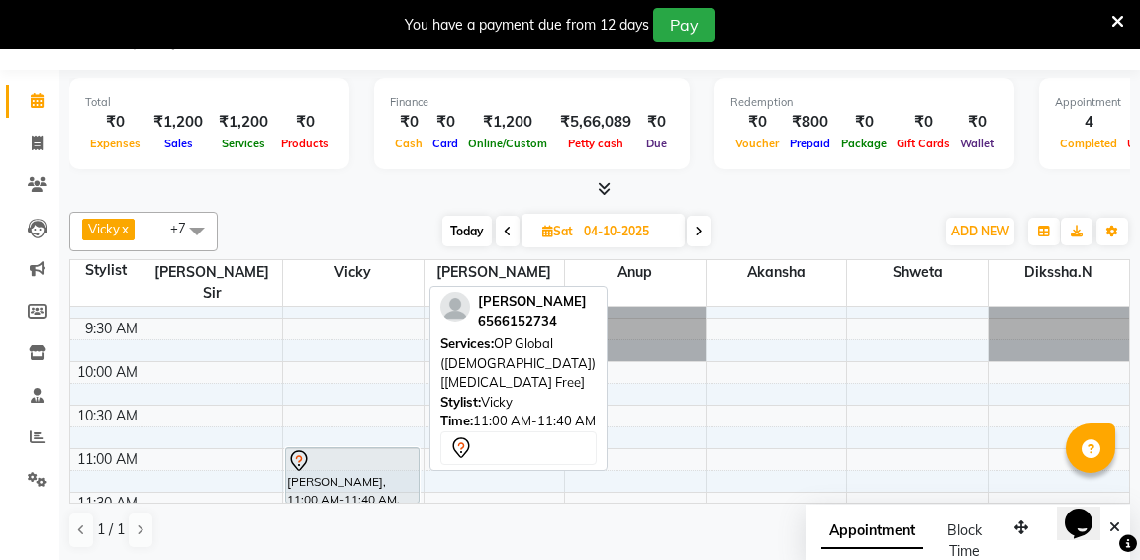
scroll to position [36, 0]
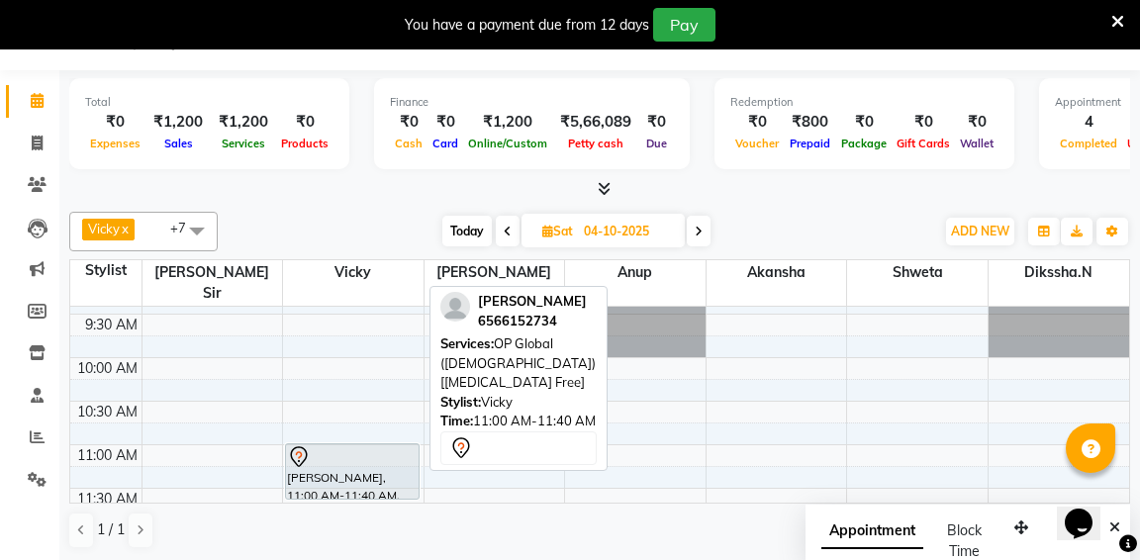
click at [345, 445] on div at bounding box center [352, 457] width 131 height 24
select select "7"
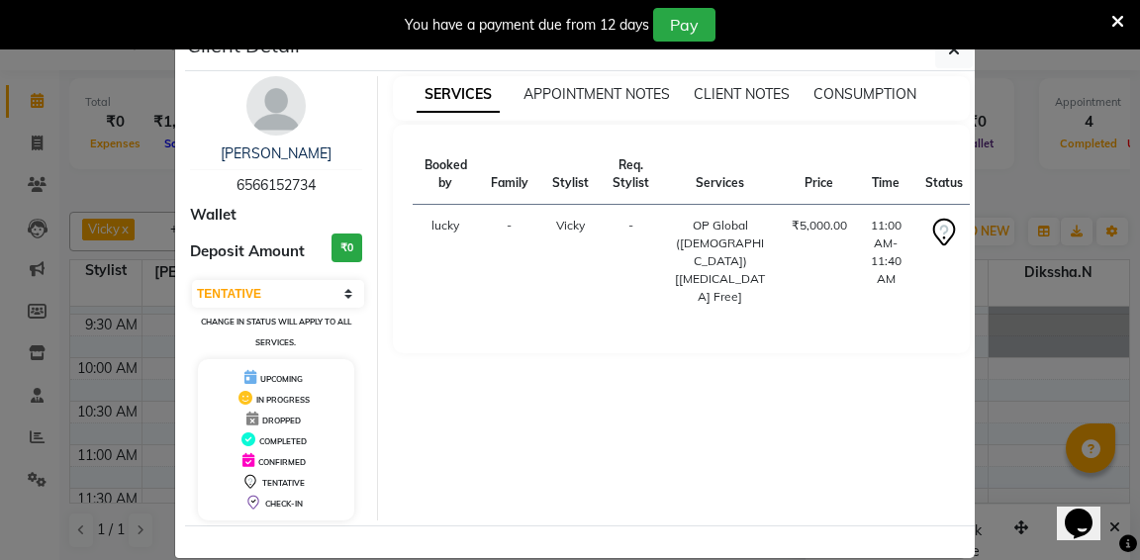
click at [1060, 145] on ngb-modal-window "Client Detail [PERSON_NAME] 6566152734 Wallet Deposit Amount ₹0 Select CONFIRME…" at bounding box center [570, 280] width 1140 height 560
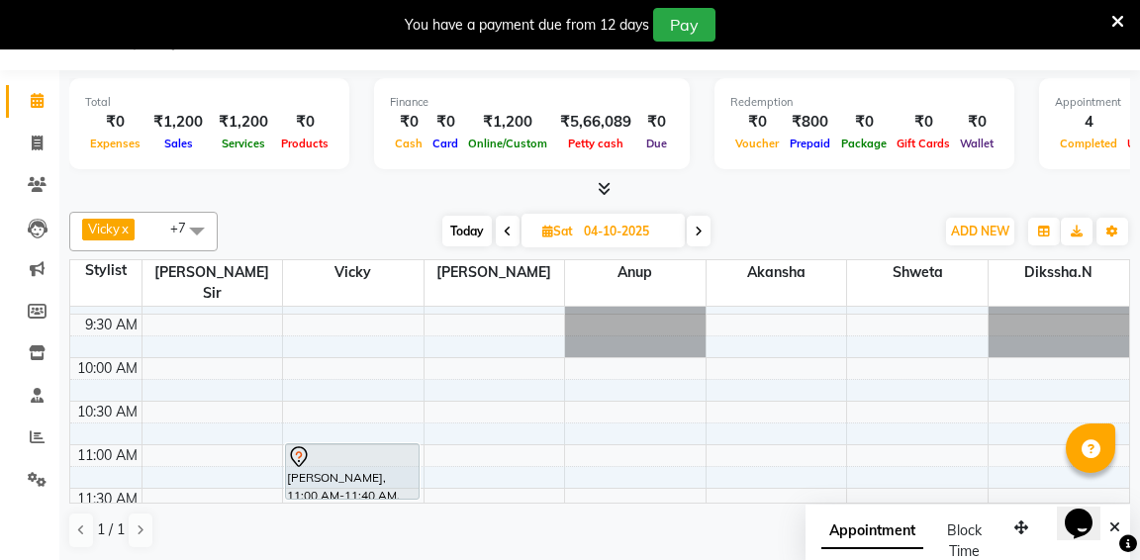
click at [470, 229] on span "Today" at bounding box center [466, 231] width 49 height 31
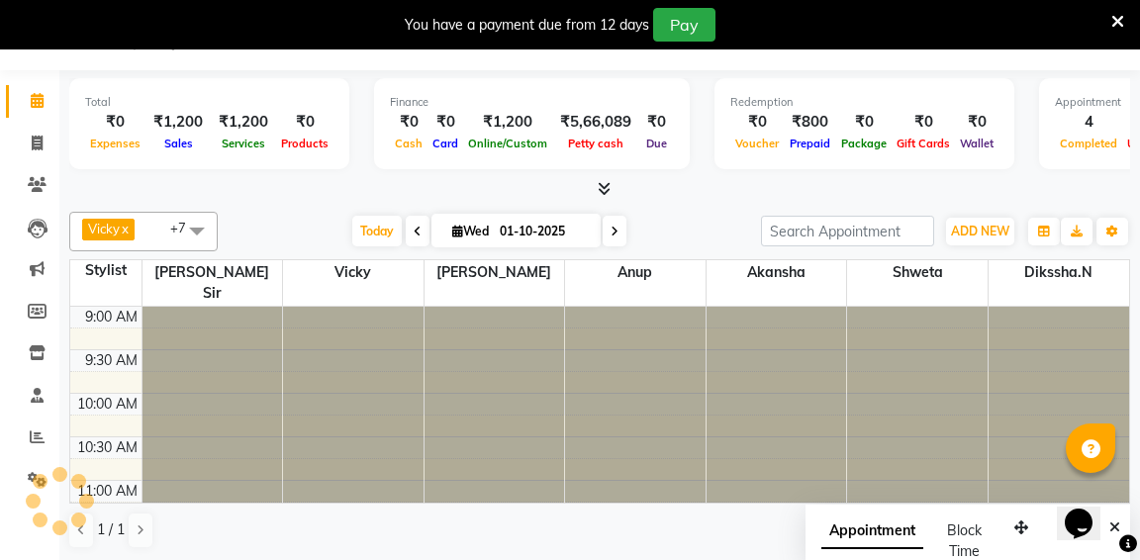
scroll to position [692, 0]
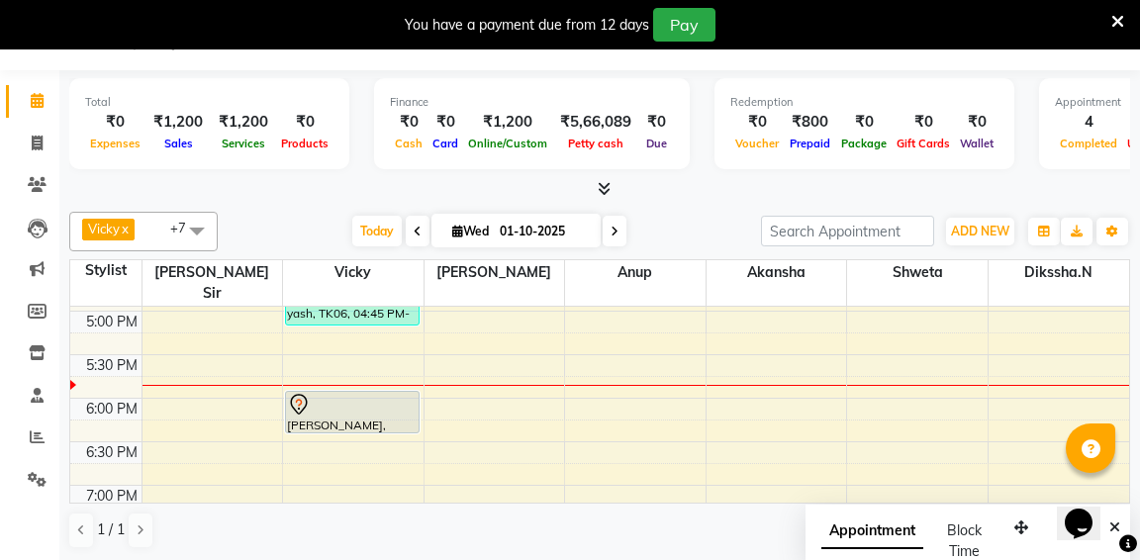
click at [618, 227] on icon at bounding box center [615, 232] width 8 height 12
type input "02-10-2025"
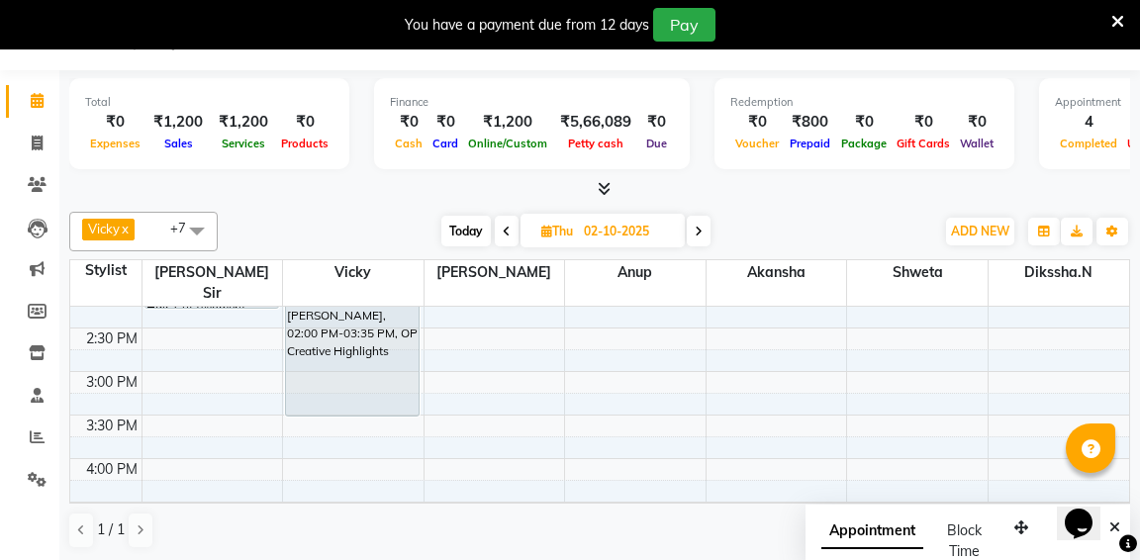
scroll to position [456, 0]
click at [155, 396] on div "9:00 AM 9:30 AM 10:00 AM 10:30 AM 11:00 AM 11:30 AM 12:00 PM 12:30 PM 1:00 PM 1…" at bounding box center [599, 503] width 1059 height 1305
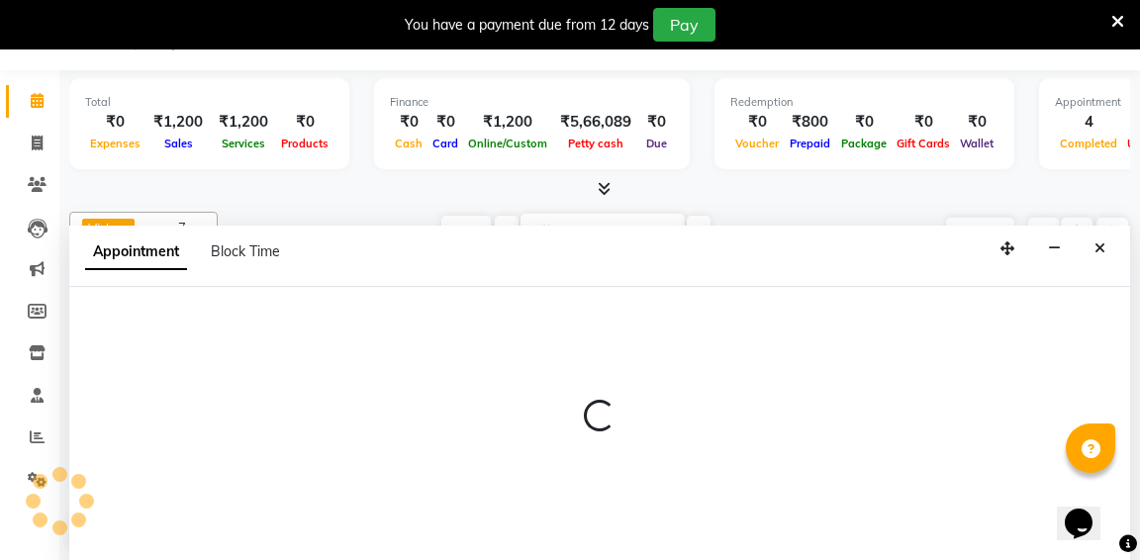
select select "52866"
select select "930"
select select "tentative"
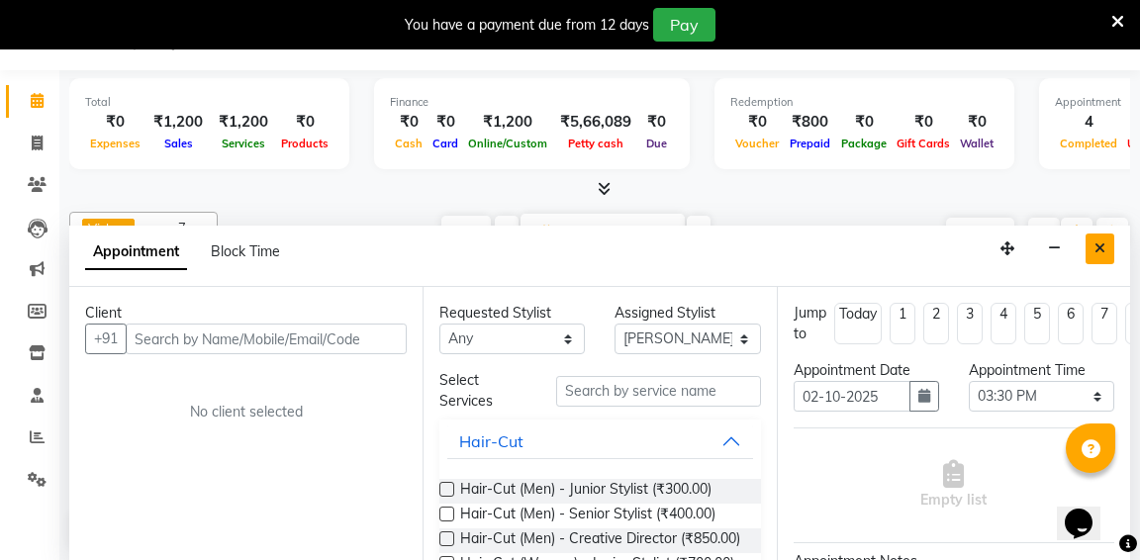
click at [1095, 241] on icon "Close" at bounding box center [1099, 248] width 11 height 14
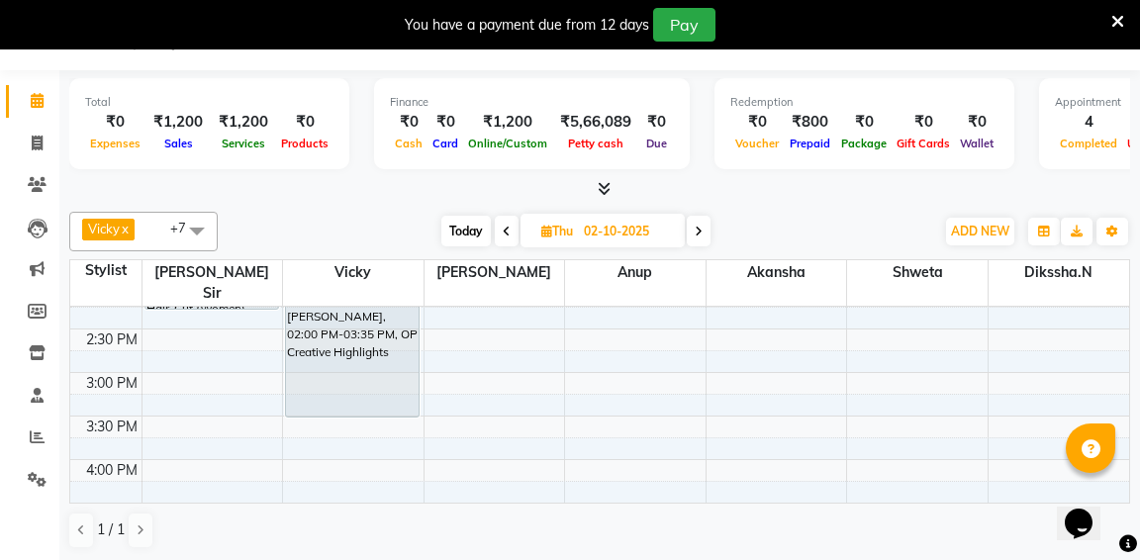
click at [169, 347] on div "9:00 AM 9:30 AM 10:00 AM 10:30 AM 11:00 AM 11:30 AM 12:00 PM 12:30 PM 1:00 PM 1…" at bounding box center [599, 503] width 1059 height 1305
select select "52866"
select select "tentative"
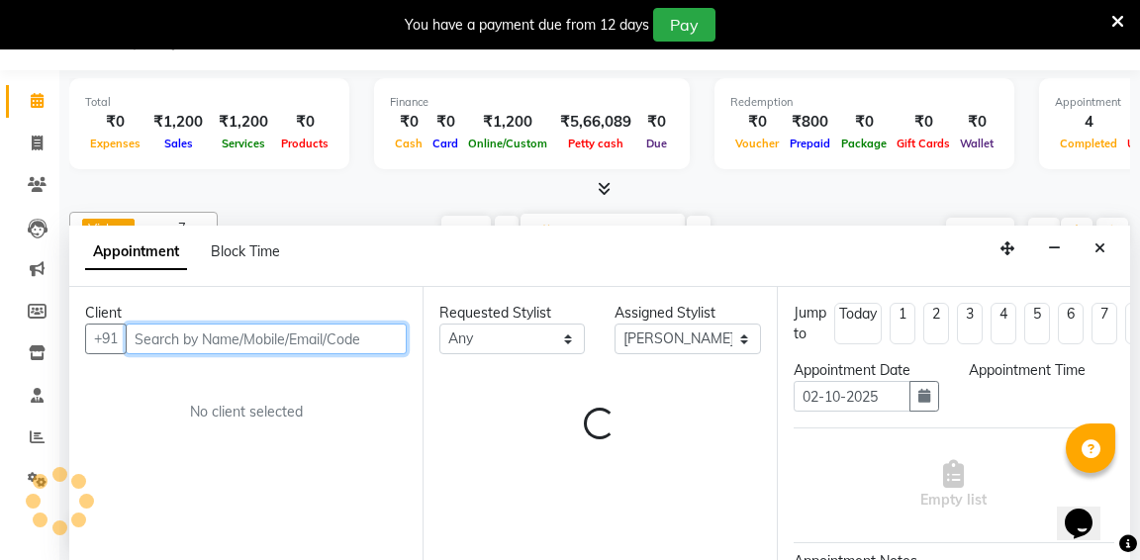
select select "900"
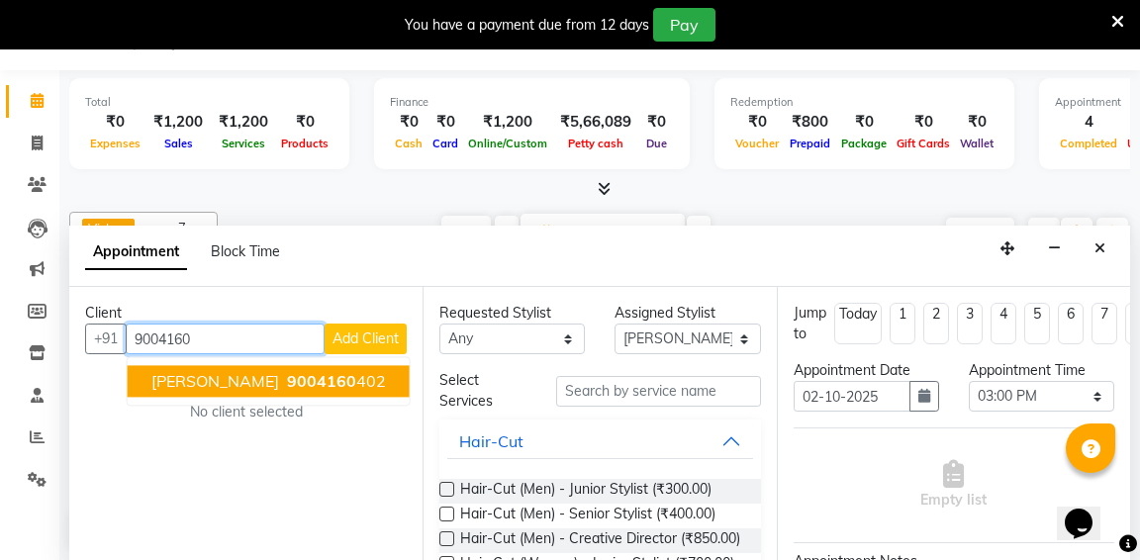
click at [287, 374] on span "9004160" at bounding box center [321, 382] width 69 height 20
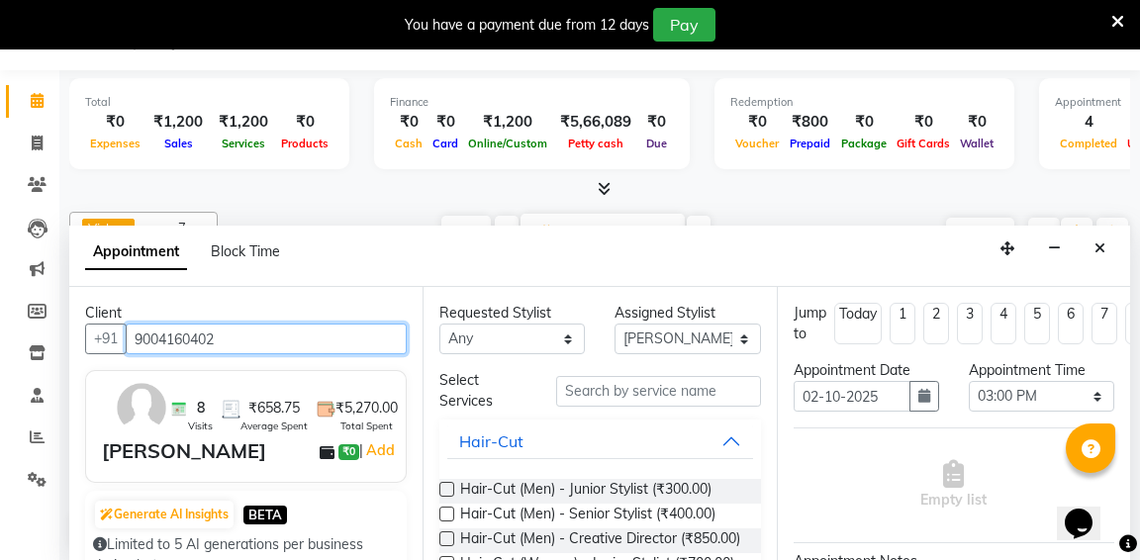
type input "9004160402"
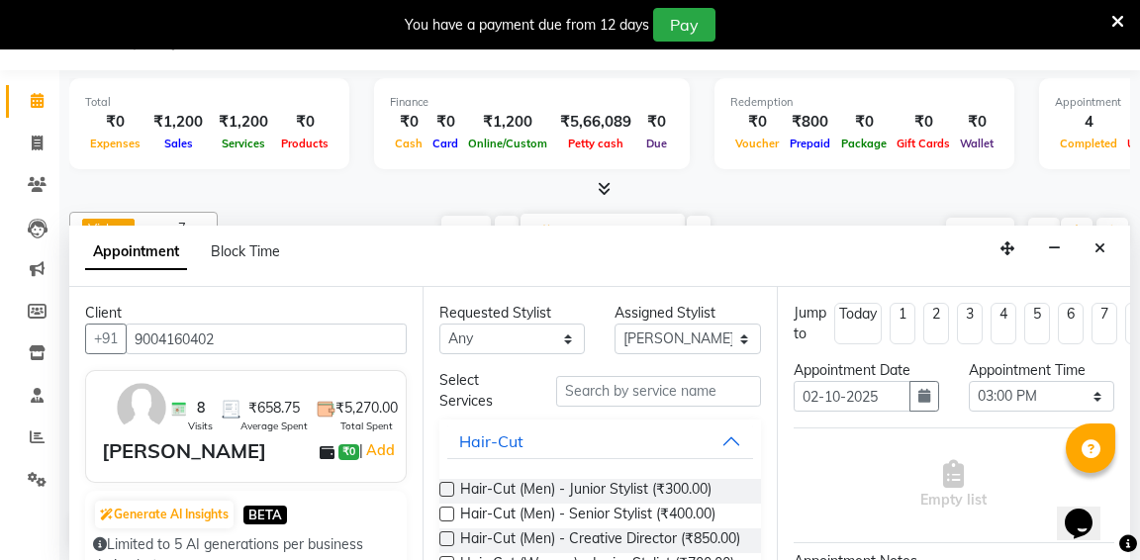
click at [447, 537] on label at bounding box center [446, 538] width 15 height 15
click at [447, 537] on input "checkbox" at bounding box center [445, 540] width 13 height 13
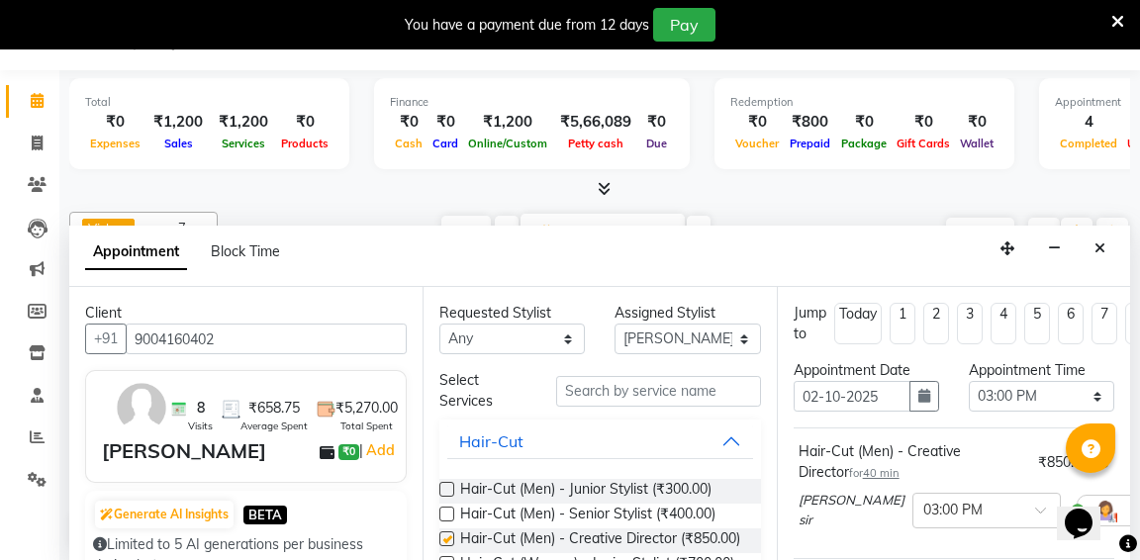
checkbox input "false"
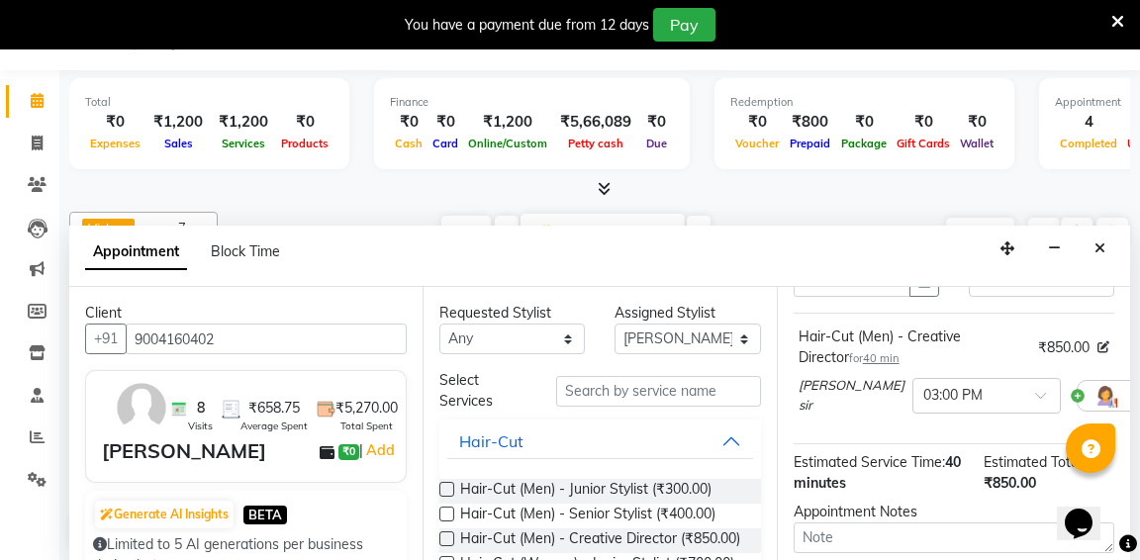
scroll to position [121, 0]
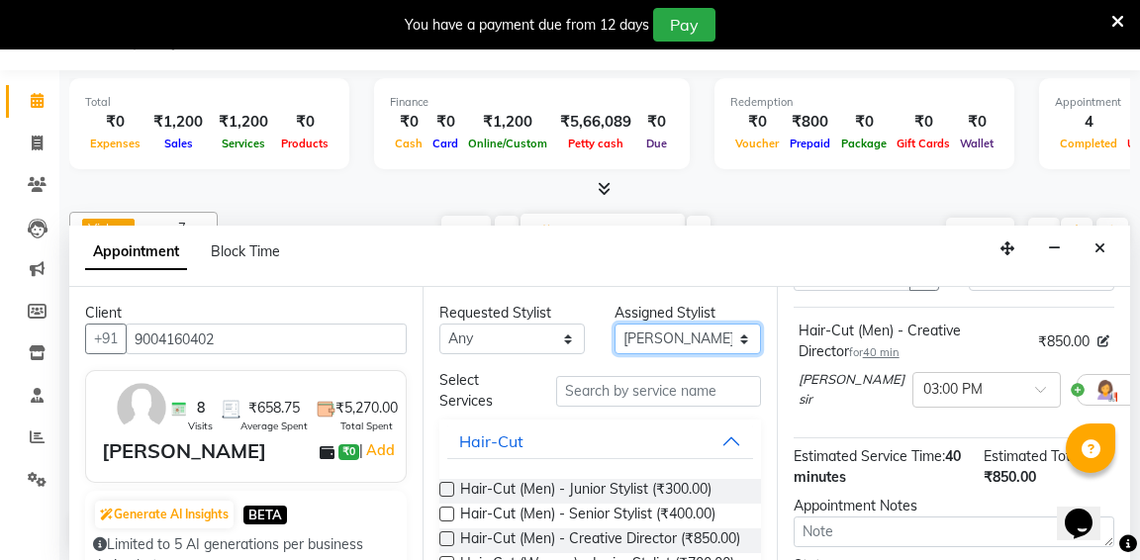
click at [712, 341] on select "Select aditya [PERSON_NAME] [PERSON_NAME] [PERSON_NAME] [PERSON_NAME].N [PERSON…" at bounding box center [687, 339] width 145 height 31
select select "58202"
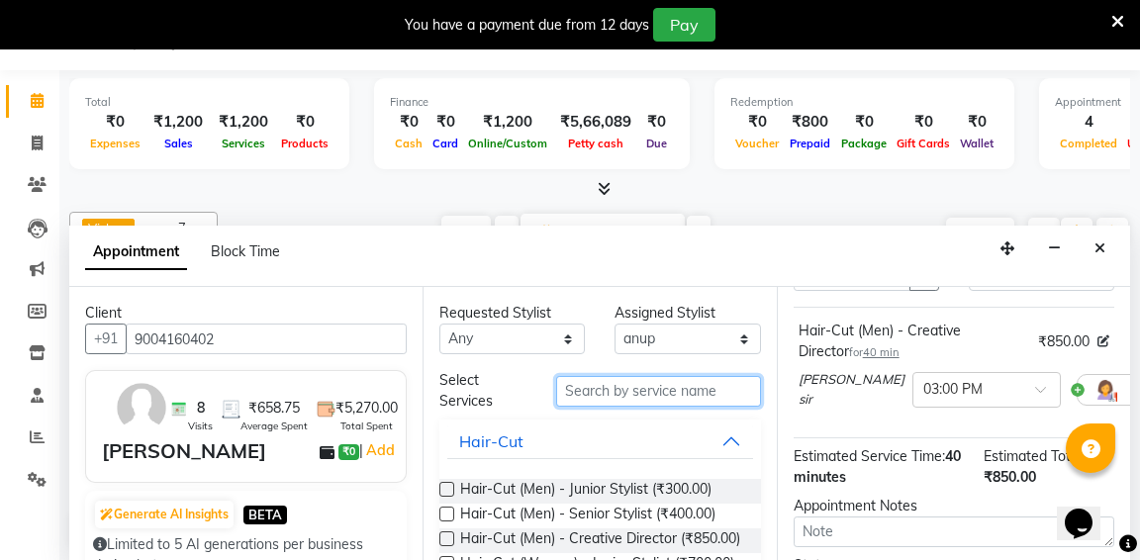
click at [697, 388] on input "text" at bounding box center [658, 391] width 204 height 31
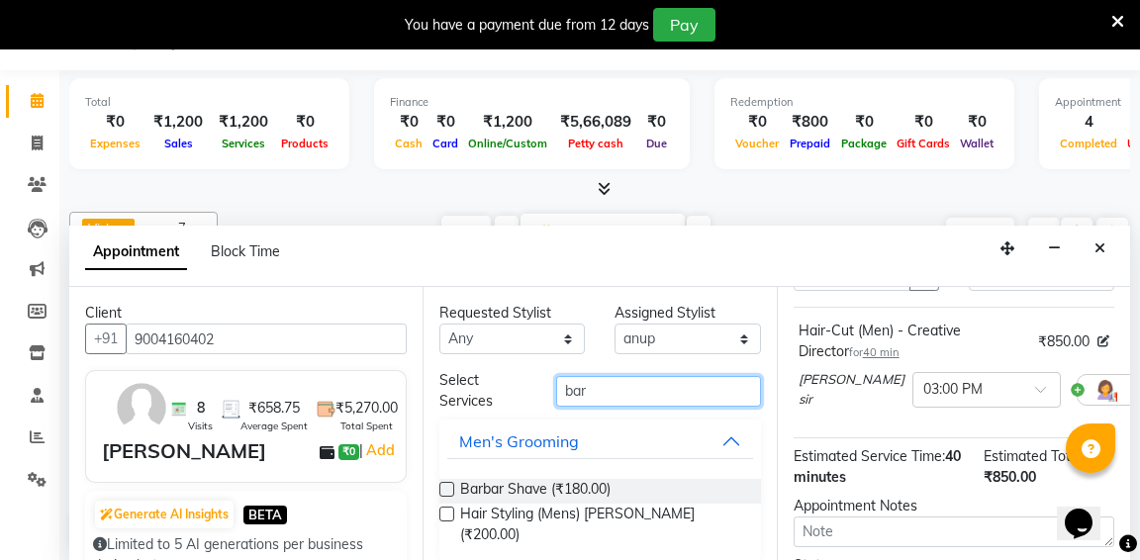
type input "bar"
click at [450, 489] on label at bounding box center [446, 489] width 15 height 15
click at [450, 489] on input "checkbox" at bounding box center [445, 491] width 13 height 13
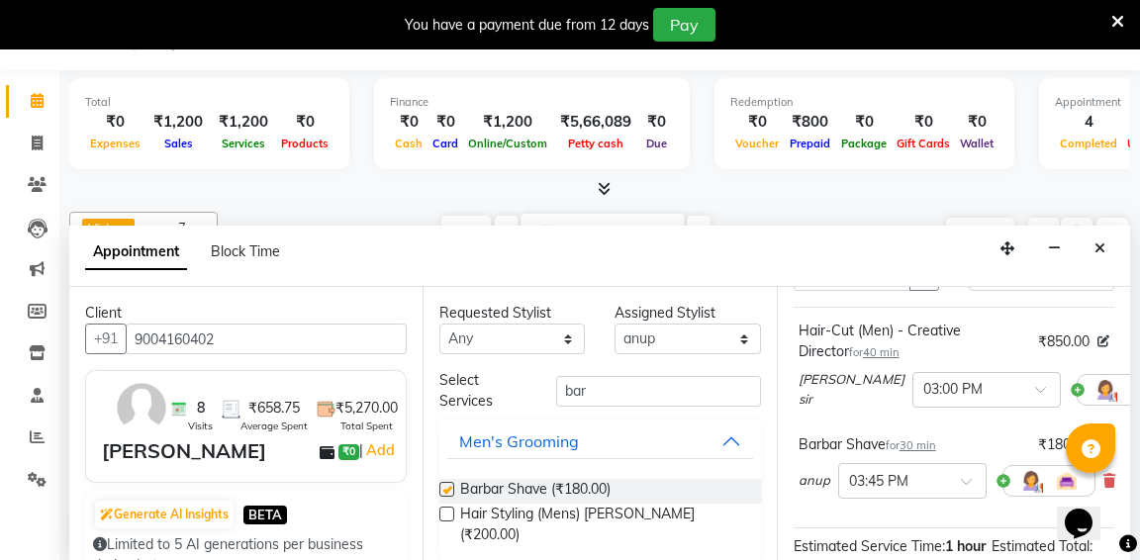
checkbox input "false"
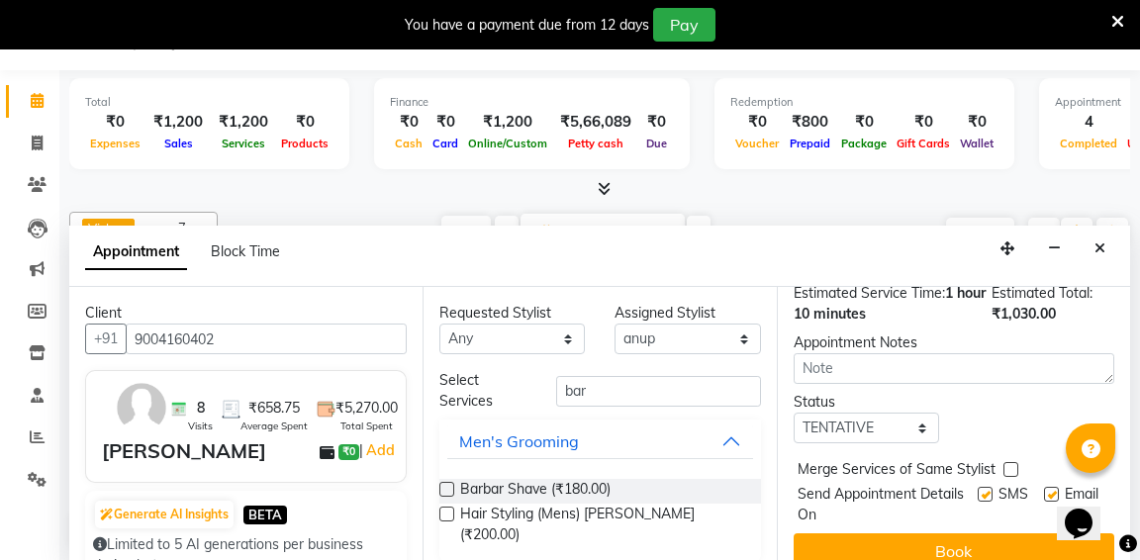
scroll to position [396, 0]
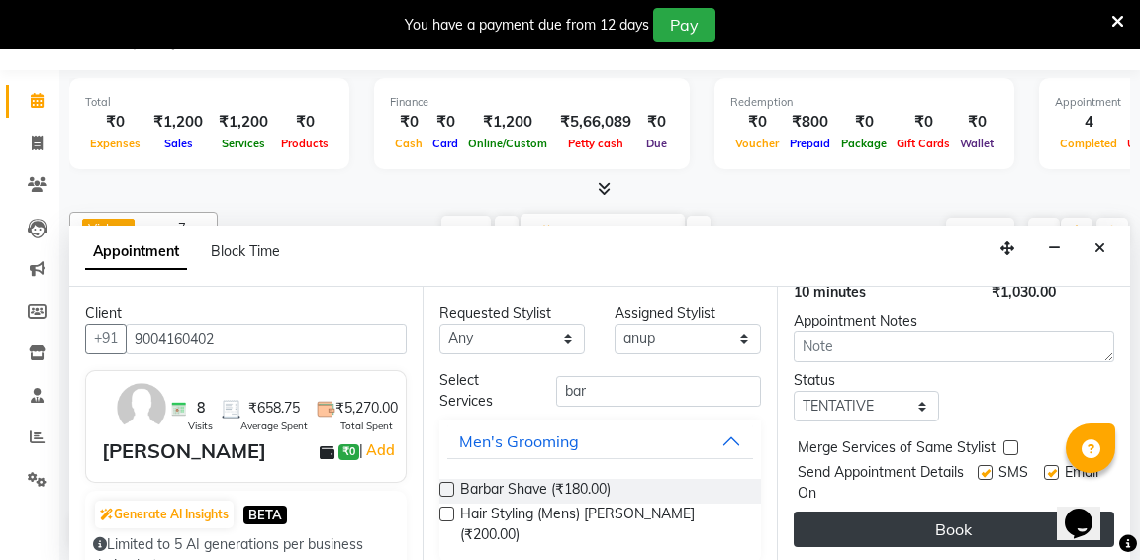
click at [886, 534] on button "Book" at bounding box center [954, 530] width 321 height 36
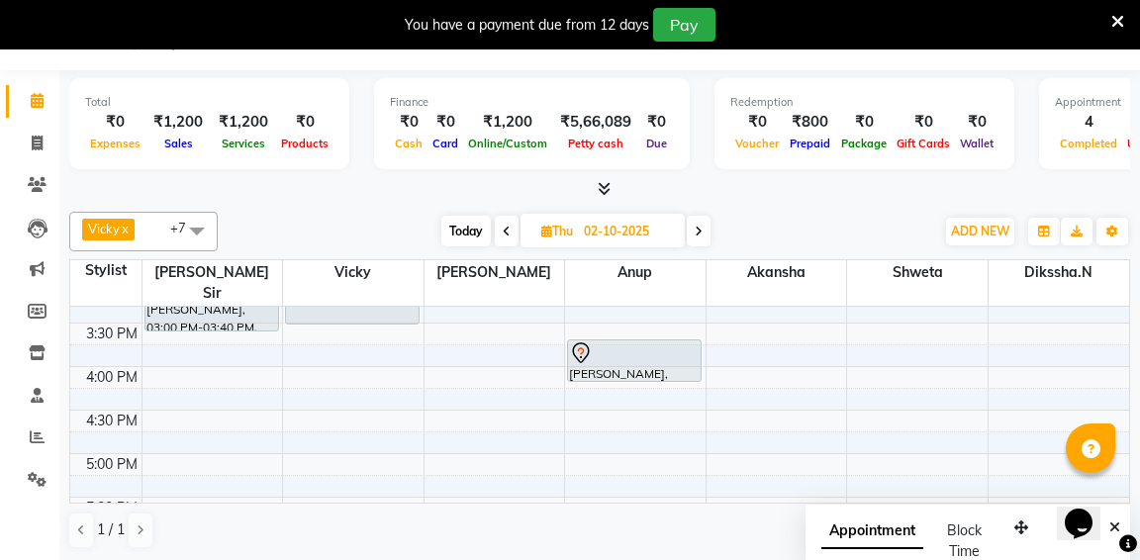
scroll to position [563, 0]
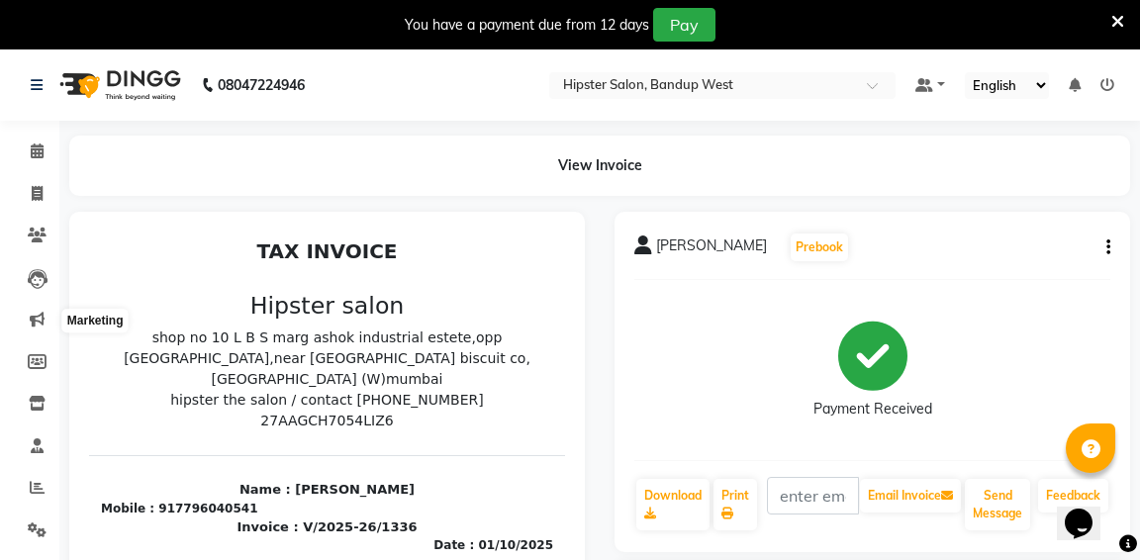
scroll to position [16, 0]
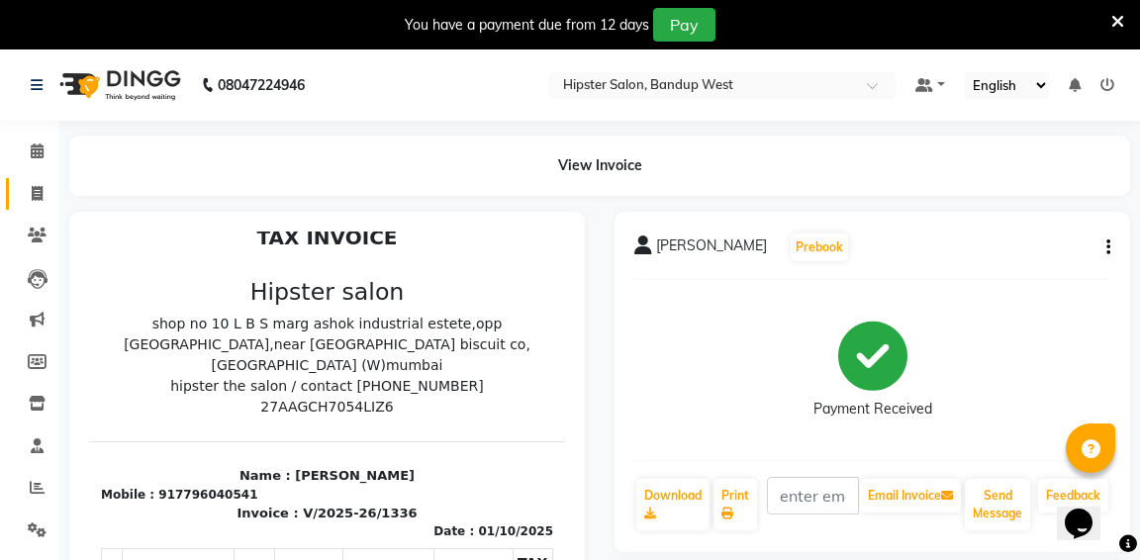
click at [38, 194] on icon at bounding box center [37, 193] width 11 height 15
select select "service"
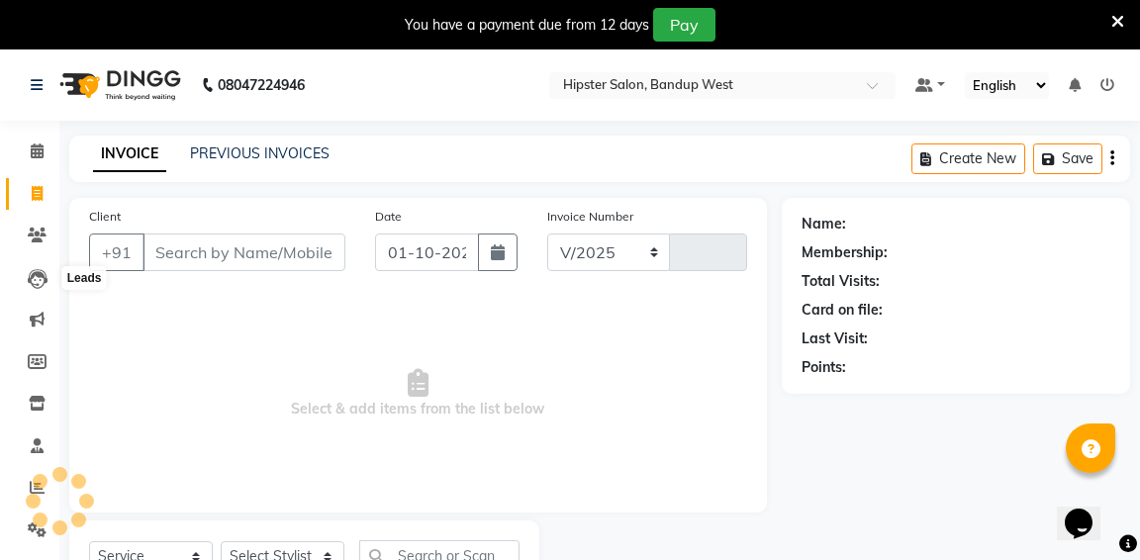
scroll to position [85, 0]
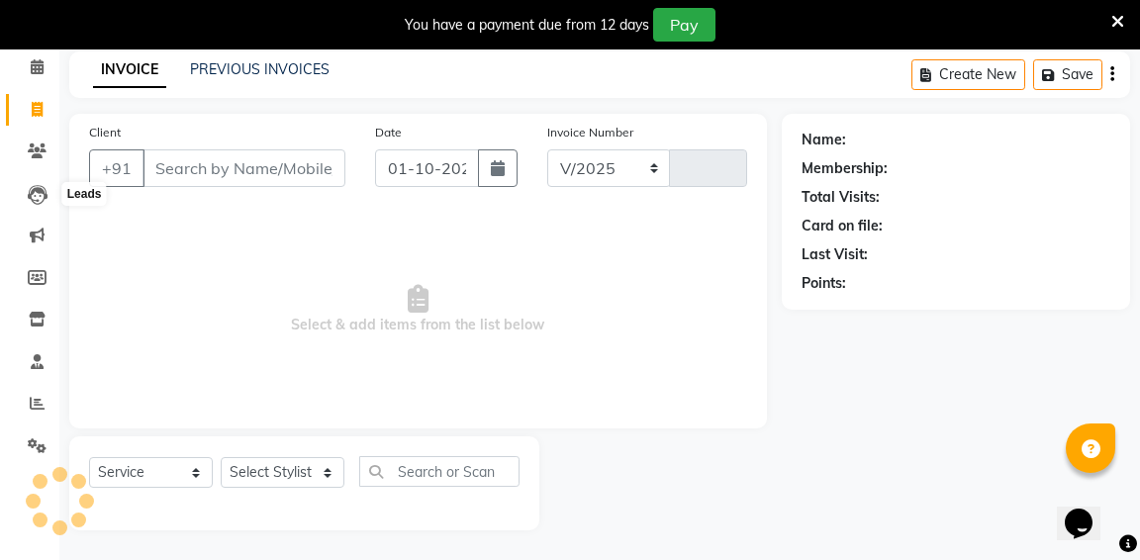
select select "6746"
type input "1338"
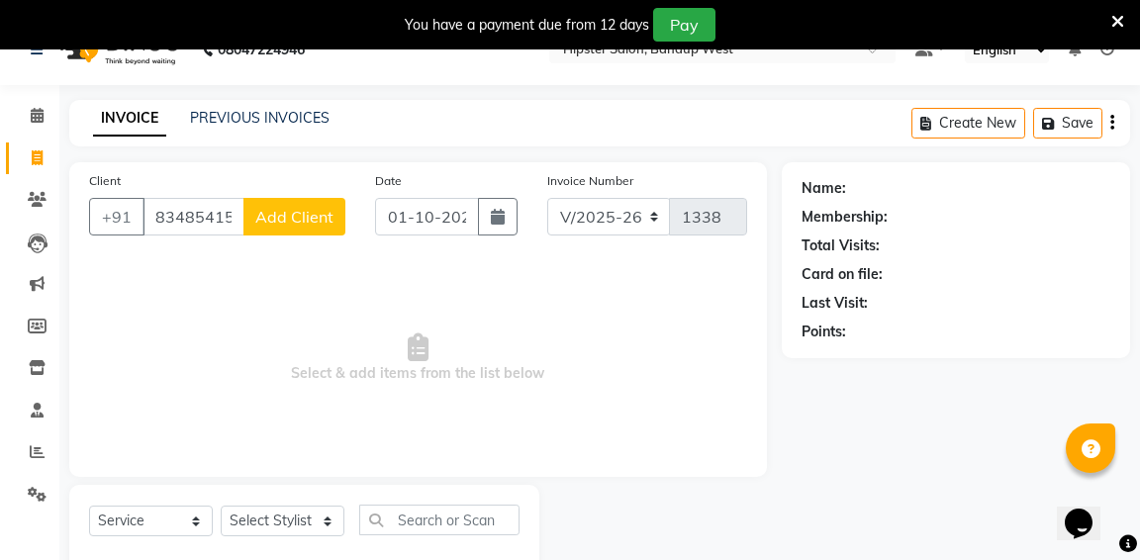
scroll to position [40, 0]
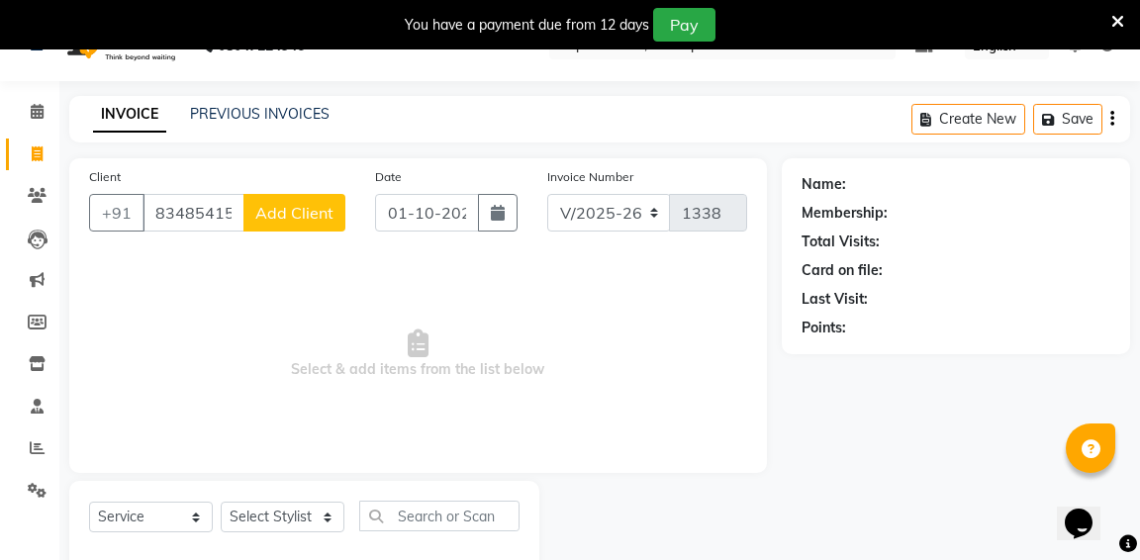
type input "8348541527"
click at [292, 221] on span "Add Client" at bounding box center [294, 213] width 78 height 20
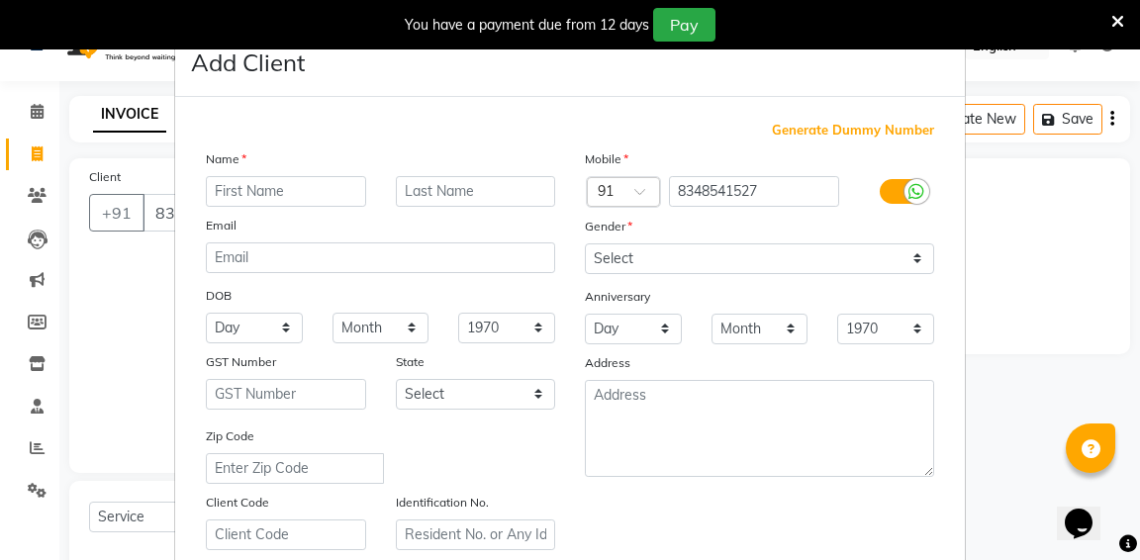
click at [282, 197] on input "text" at bounding box center [286, 191] width 160 height 31
click at [1060, 218] on ngb-modal-window "Add Client Generate Dummy Number Name Email DOB Day 01 02 03 04 05 06 07 08 09 …" at bounding box center [570, 280] width 1140 height 560
click at [1119, 30] on span at bounding box center [1117, 21] width 13 height 22
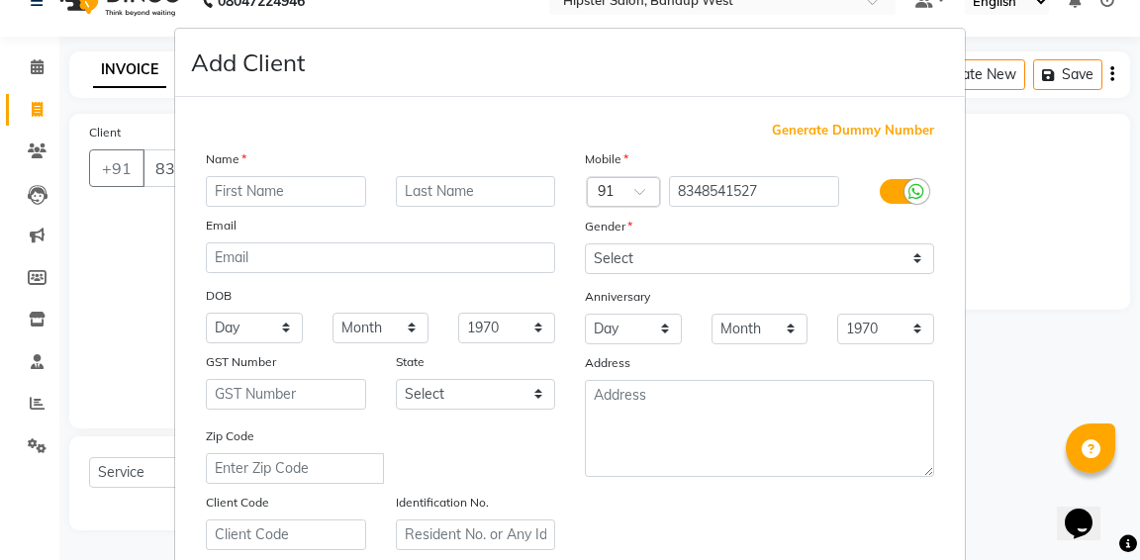
scroll to position [36, 0]
click at [245, 198] on input "text" at bounding box center [286, 191] width 160 height 31
click at [222, 195] on input "rishab" at bounding box center [286, 191] width 160 height 31
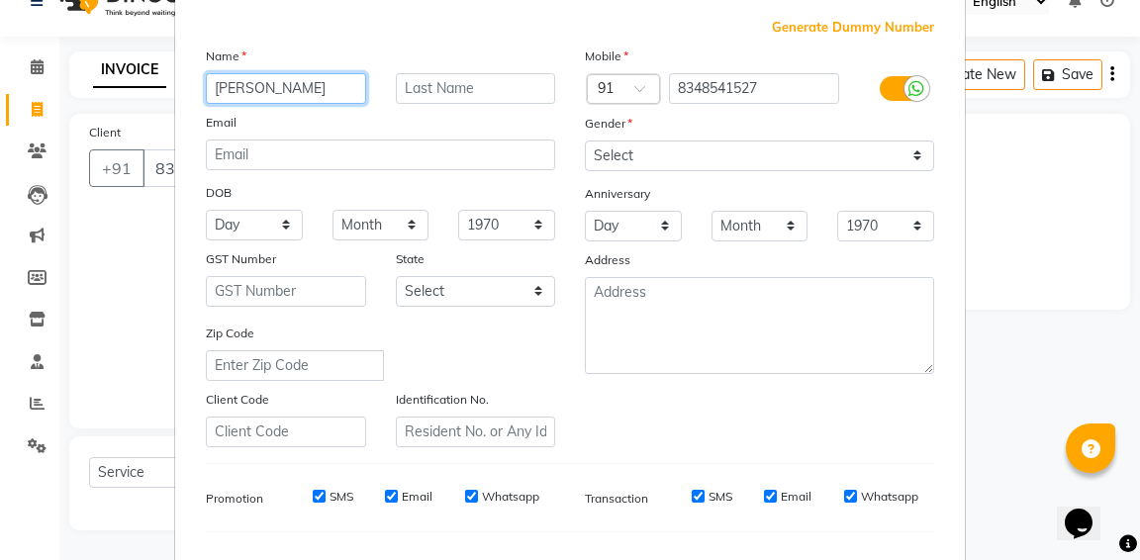
scroll to position [74, 0]
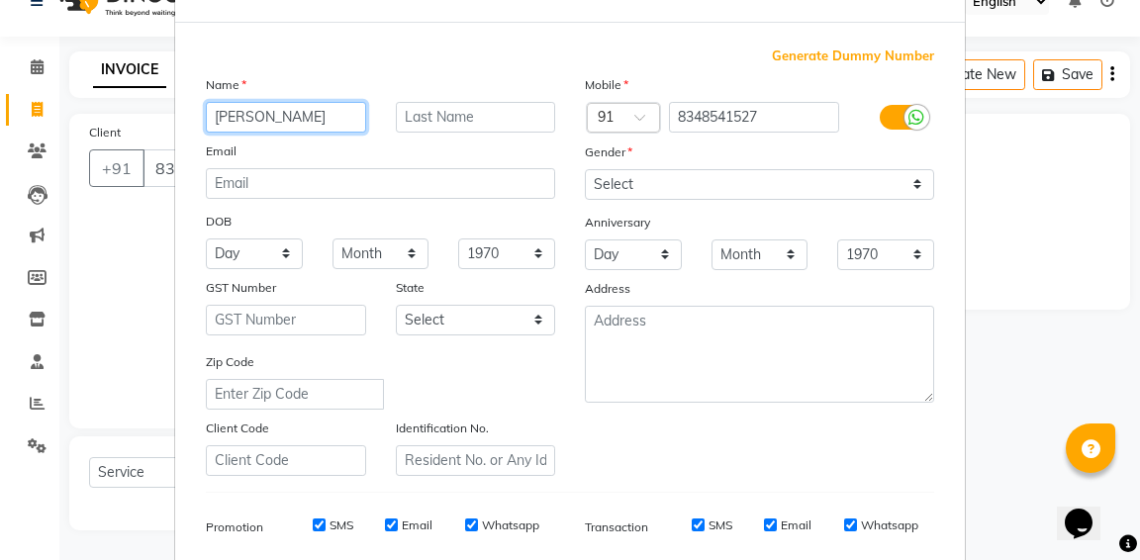
type input "Rishab"
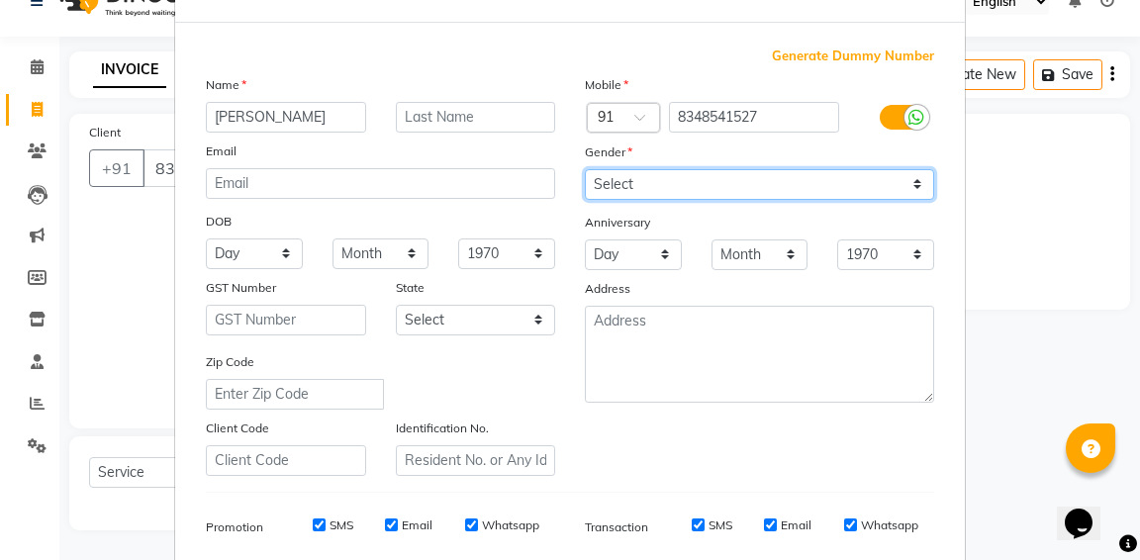
click at [724, 183] on select "Select Male Female Other Prefer Not To Say" at bounding box center [759, 184] width 349 height 31
select select "male"
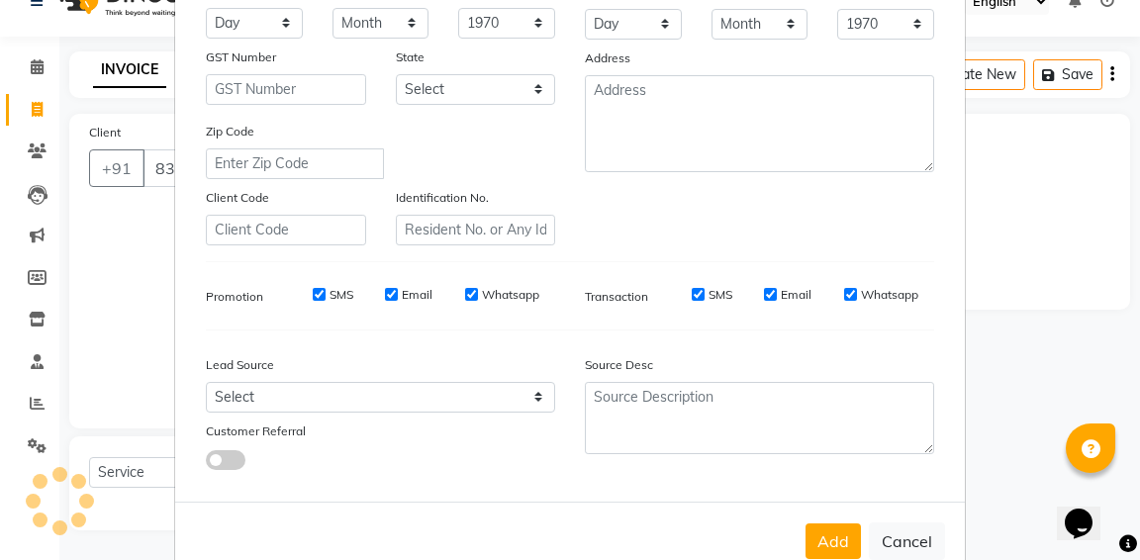
scroll to position [349, 0]
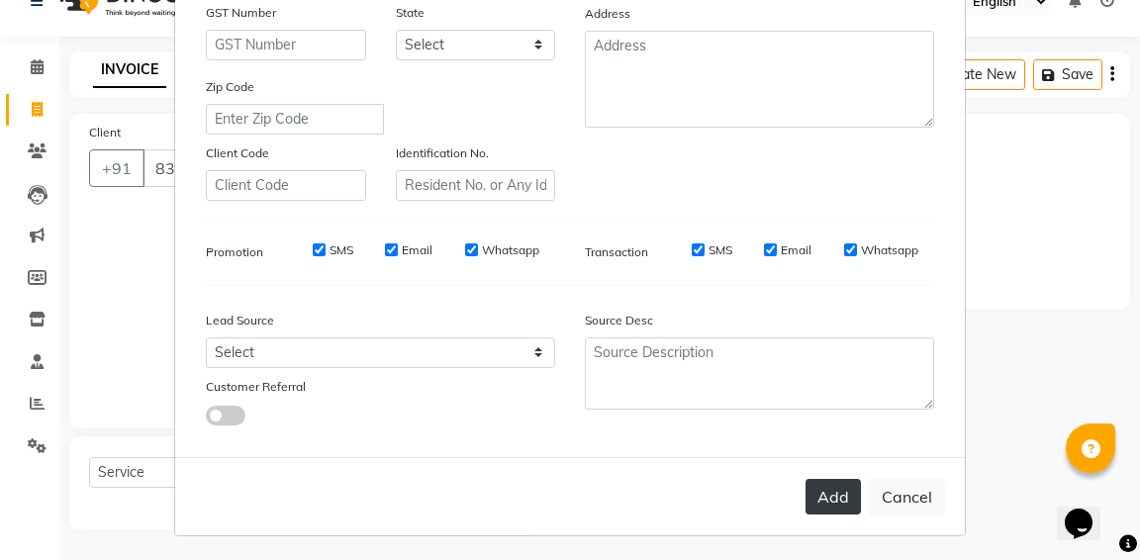
click at [834, 509] on button "Add" at bounding box center [832, 497] width 55 height 36
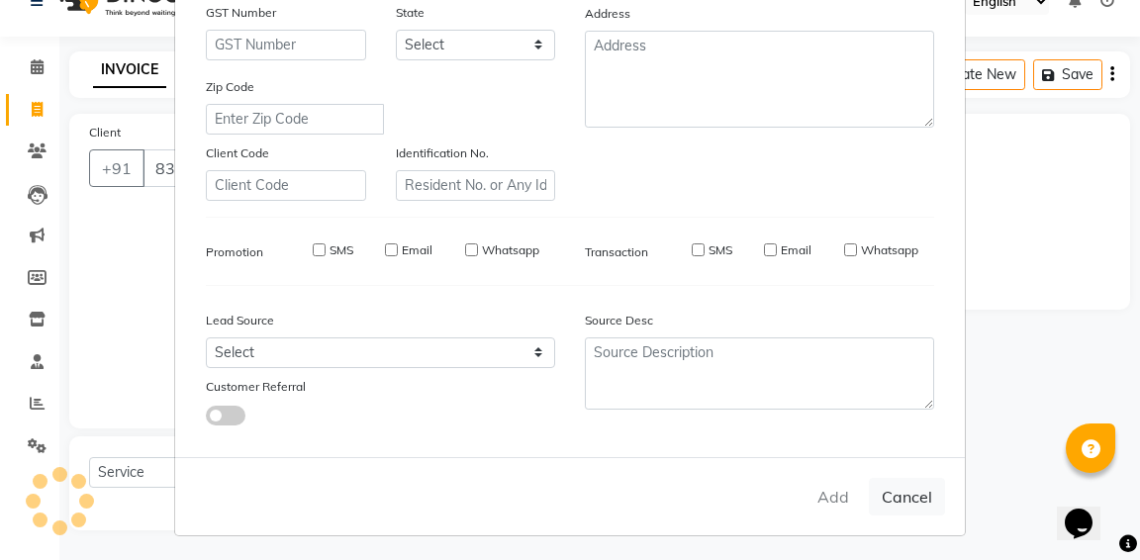
select select
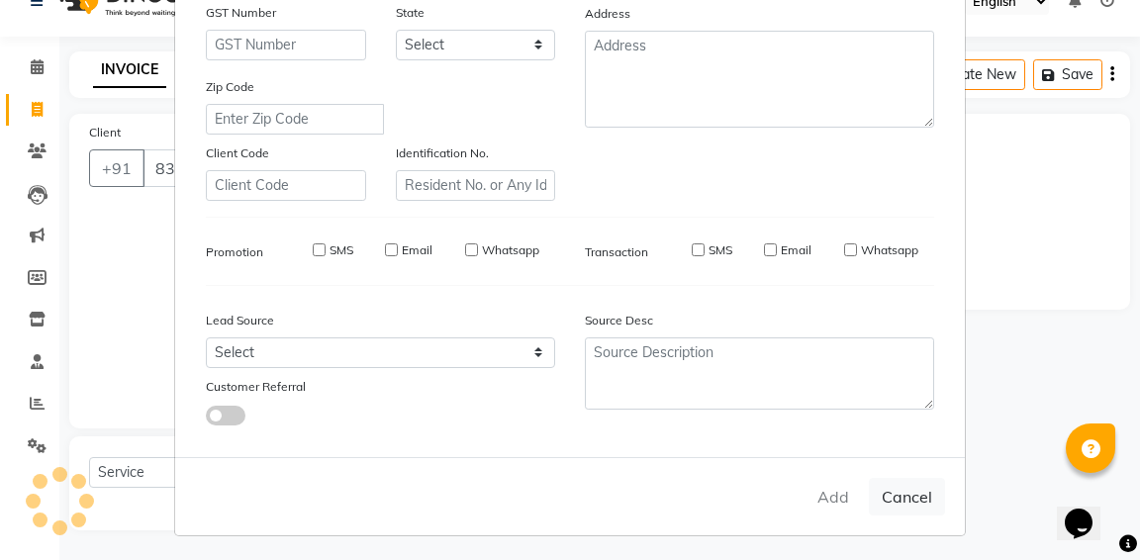
select select
checkbox input "false"
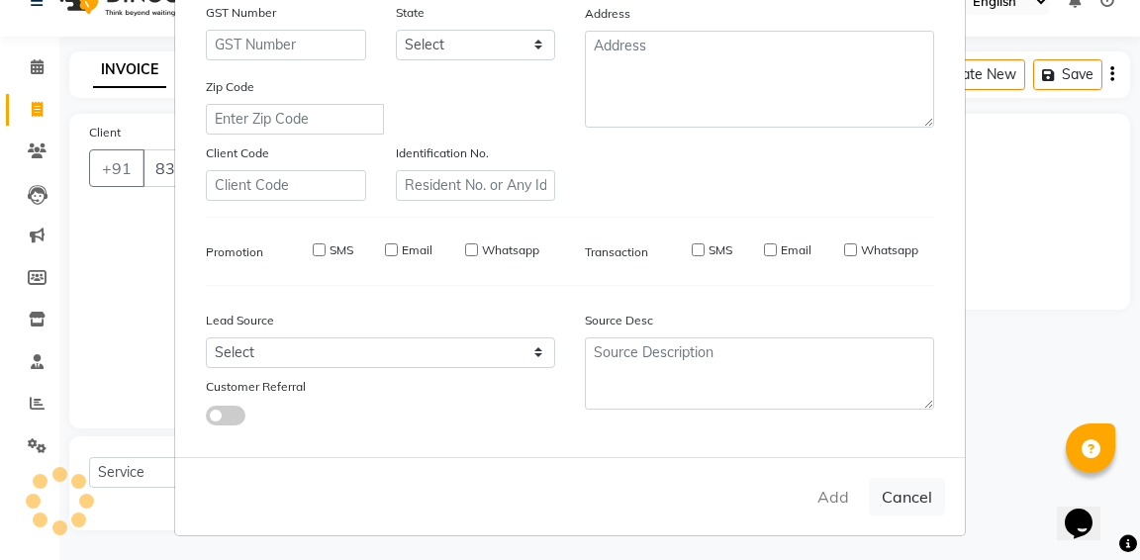
checkbox input "false"
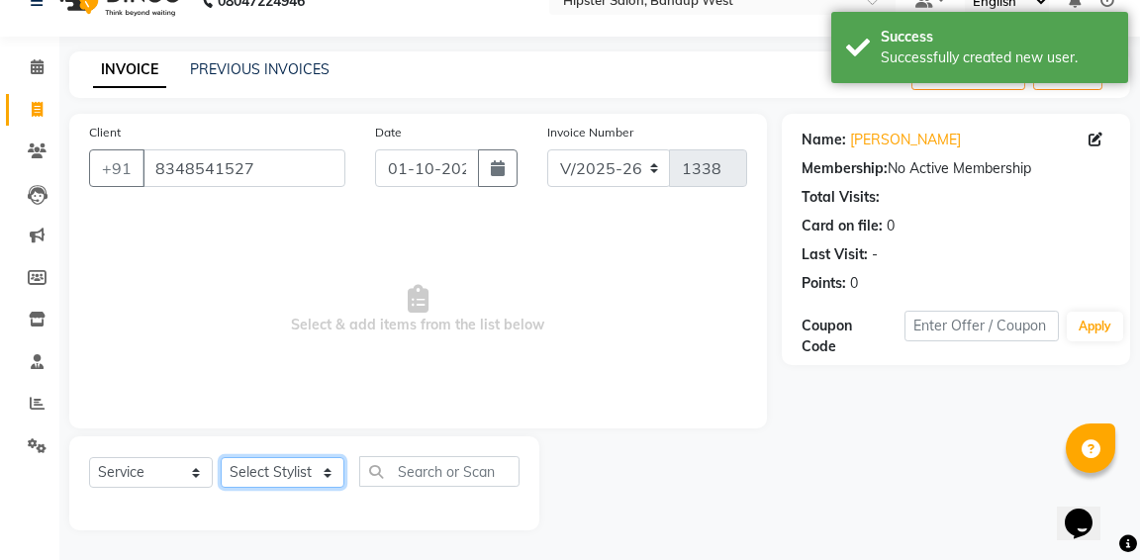
click at [291, 484] on select "Select Stylist aditya [PERSON_NAME] anup [PERSON_NAME] [PERSON_NAME] [PERSON_NA…" at bounding box center [283, 472] width 124 height 31
select select "52835"
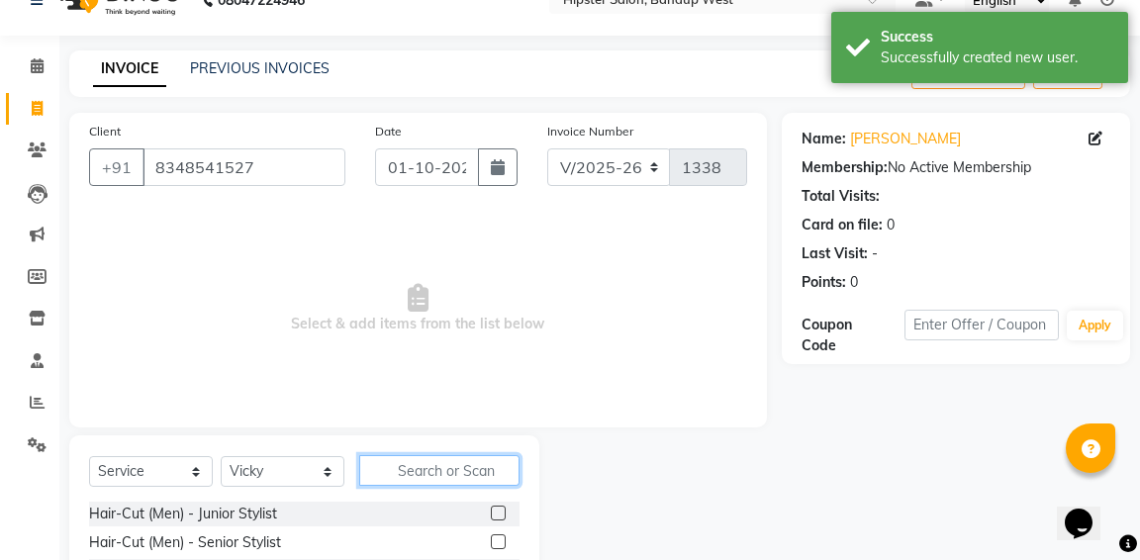
click at [412, 474] on input "text" at bounding box center [439, 470] width 160 height 31
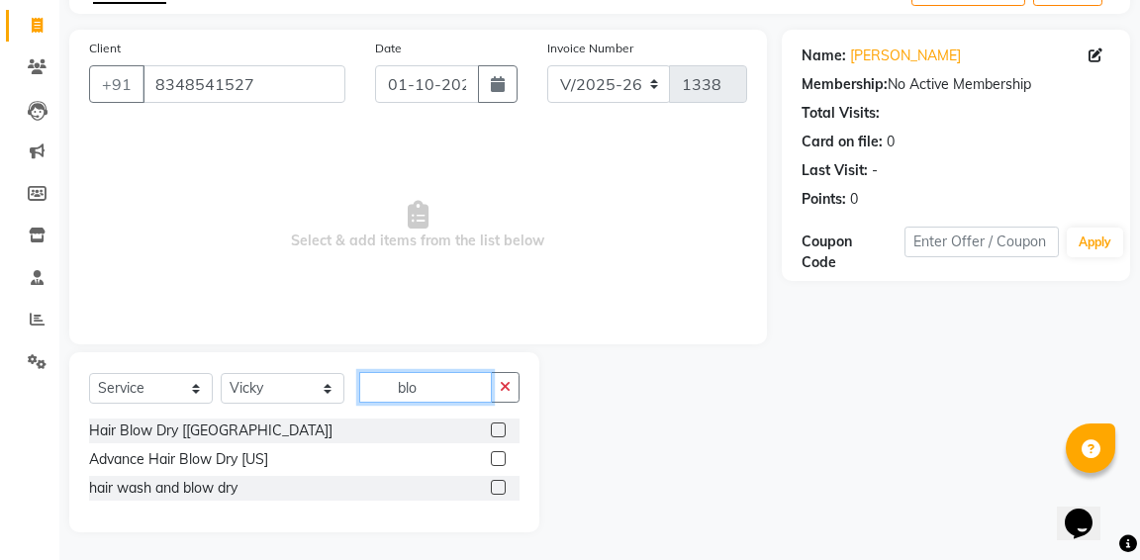
scroll to position [122, 0]
type input "blo"
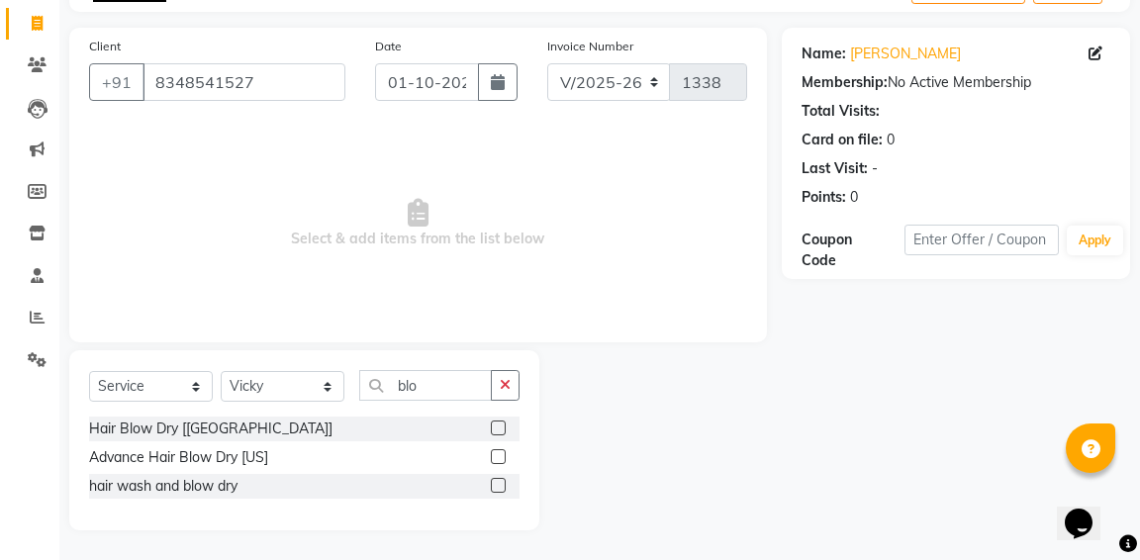
click at [501, 483] on label at bounding box center [498, 485] width 15 height 15
click at [501, 483] on input "checkbox" at bounding box center [497, 486] width 13 height 13
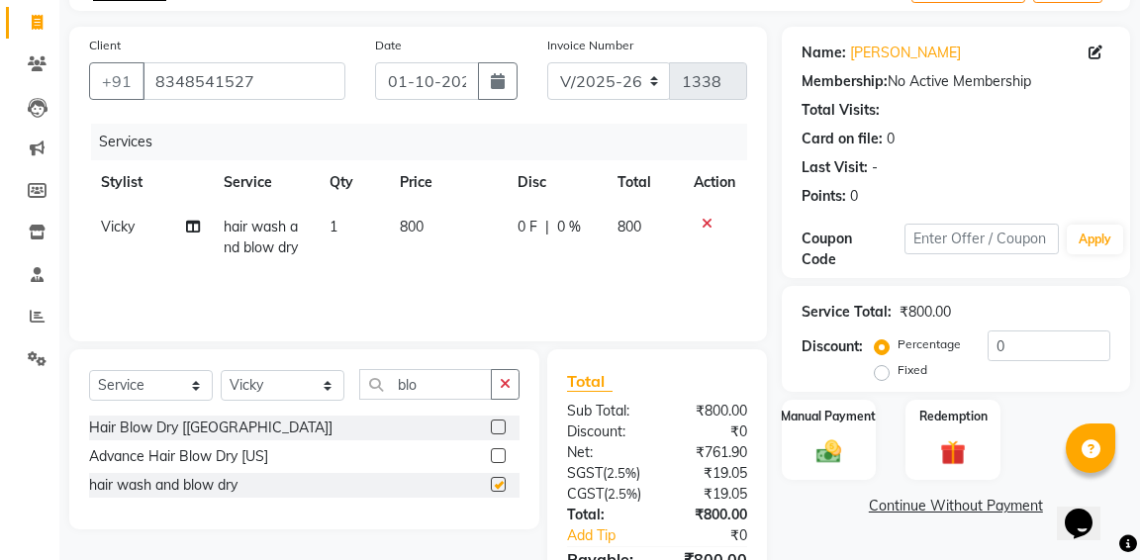
checkbox input "false"
click at [418, 225] on span "800" at bounding box center [412, 227] width 24 height 18
select select "52835"
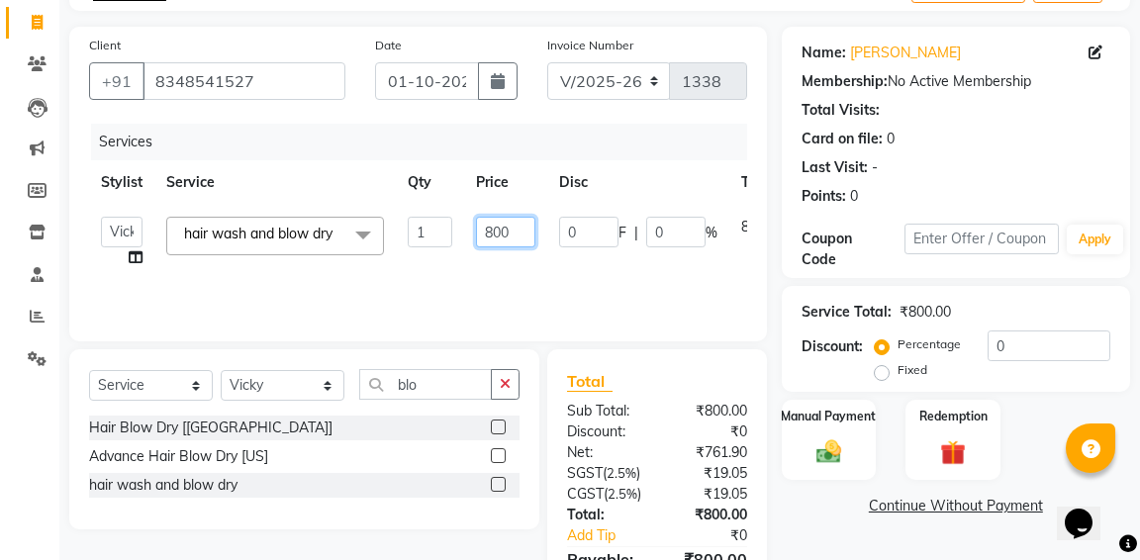
click at [491, 232] on input "800" at bounding box center [505, 232] width 59 height 31
type input "900"
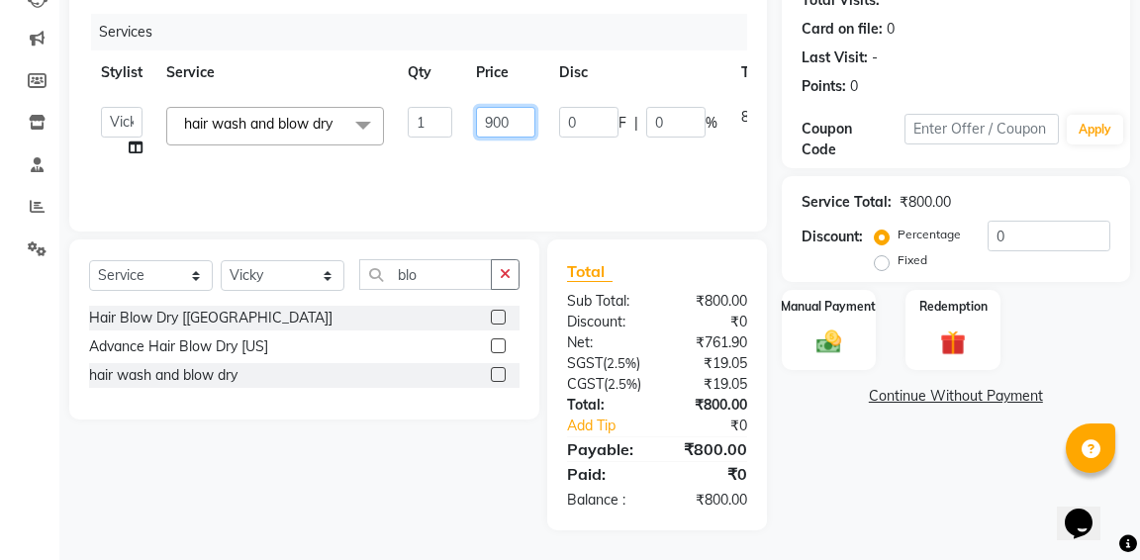
scroll to position [273, 0]
click at [843, 385] on div "Name: Rishab Membership: No Active Membership Total Visits: Card on file: 0 Las…" at bounding box center [963, 224] width 363 height 614
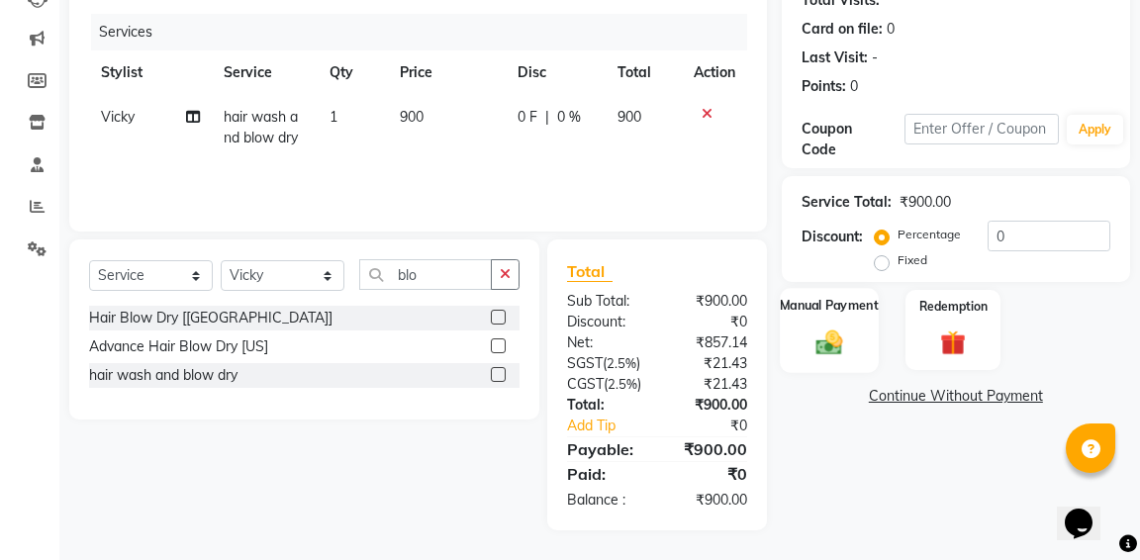
click at [832, 296] on label "Manual Payment" at bounding box center [829, 305] width 99 height 19
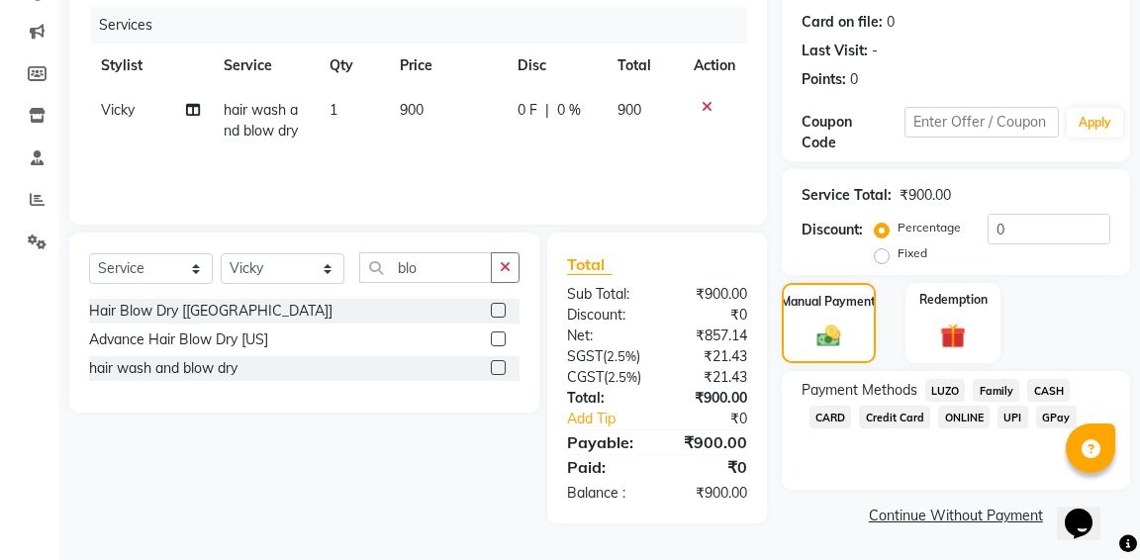
click at [832, 406] on span "CARD" at bounding box center [830, 417] width 43 height 23
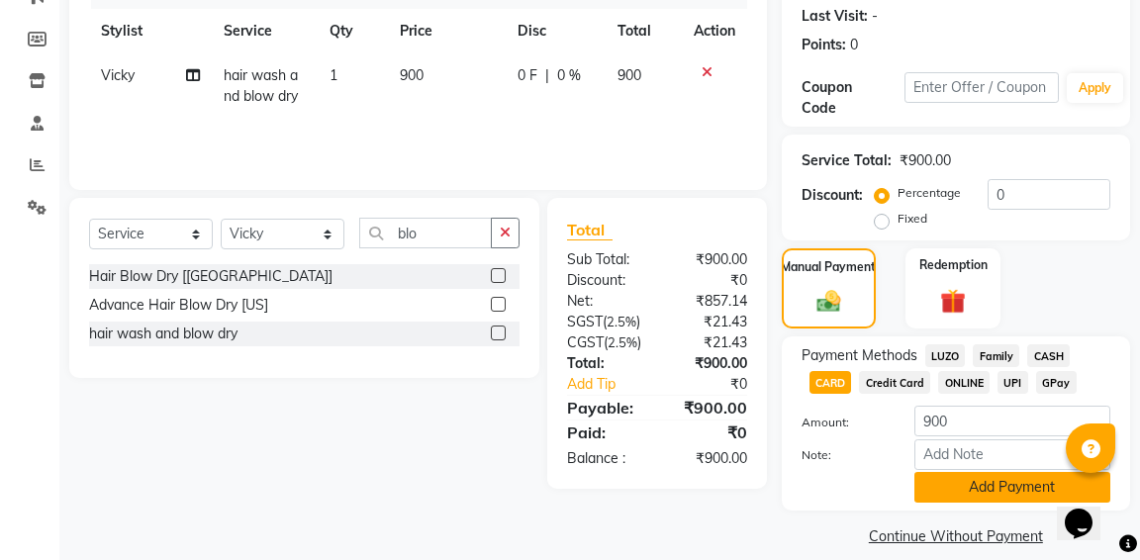
click at [964, 492] on button "Add Payment" at bounding box center [1012, 487] width 196 height 31
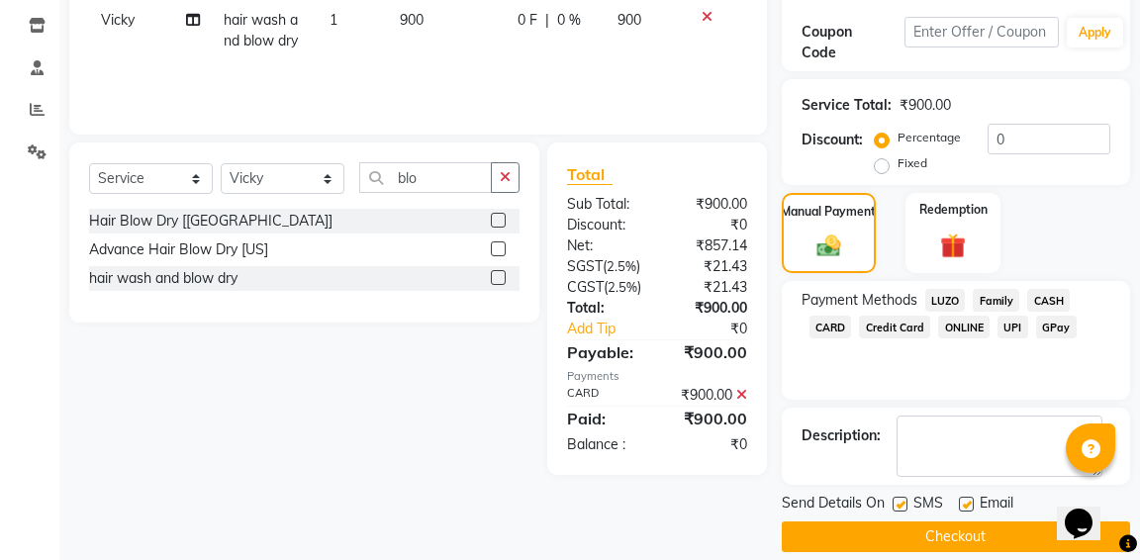
scroll to position [349, 0]
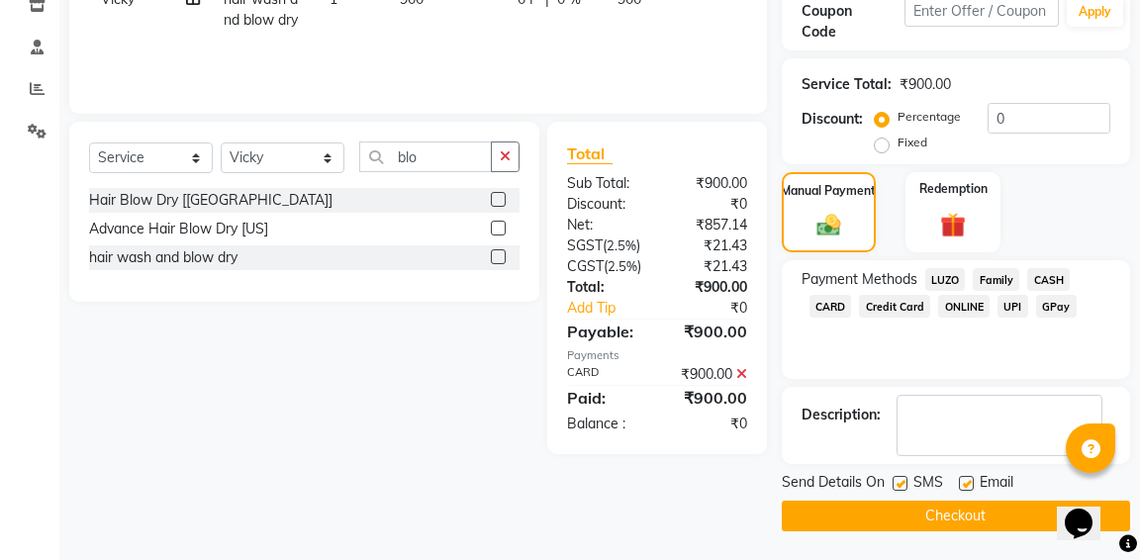
click at [939, 512] on button "Checkout" at bounding box center [956, 516] width 348 height 31
